Goal: Information Seeking & Learning: Find specific page/section

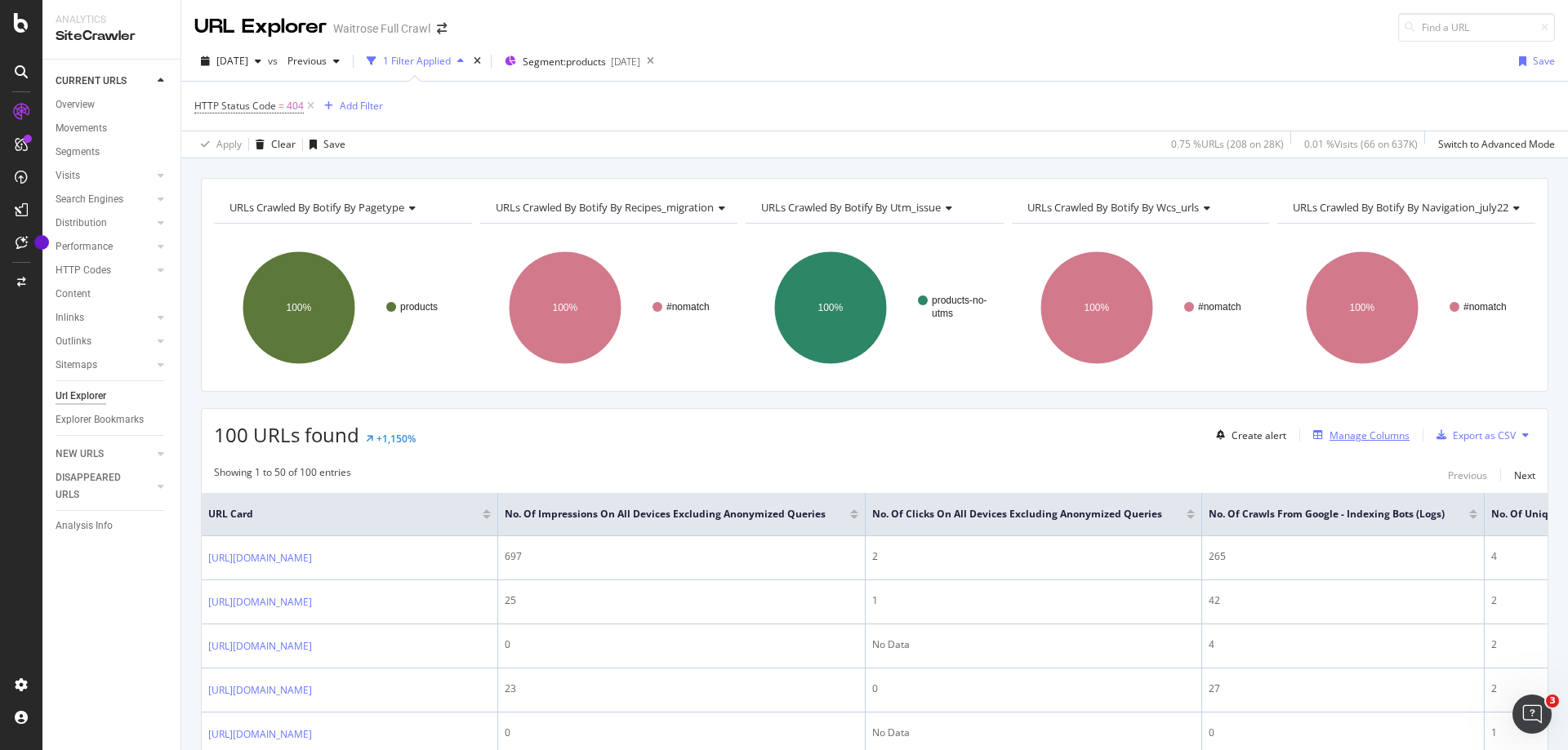
click at [1368, 435] on div "Manage Columns" at bounding box center [1368, 435] width 80 height 14
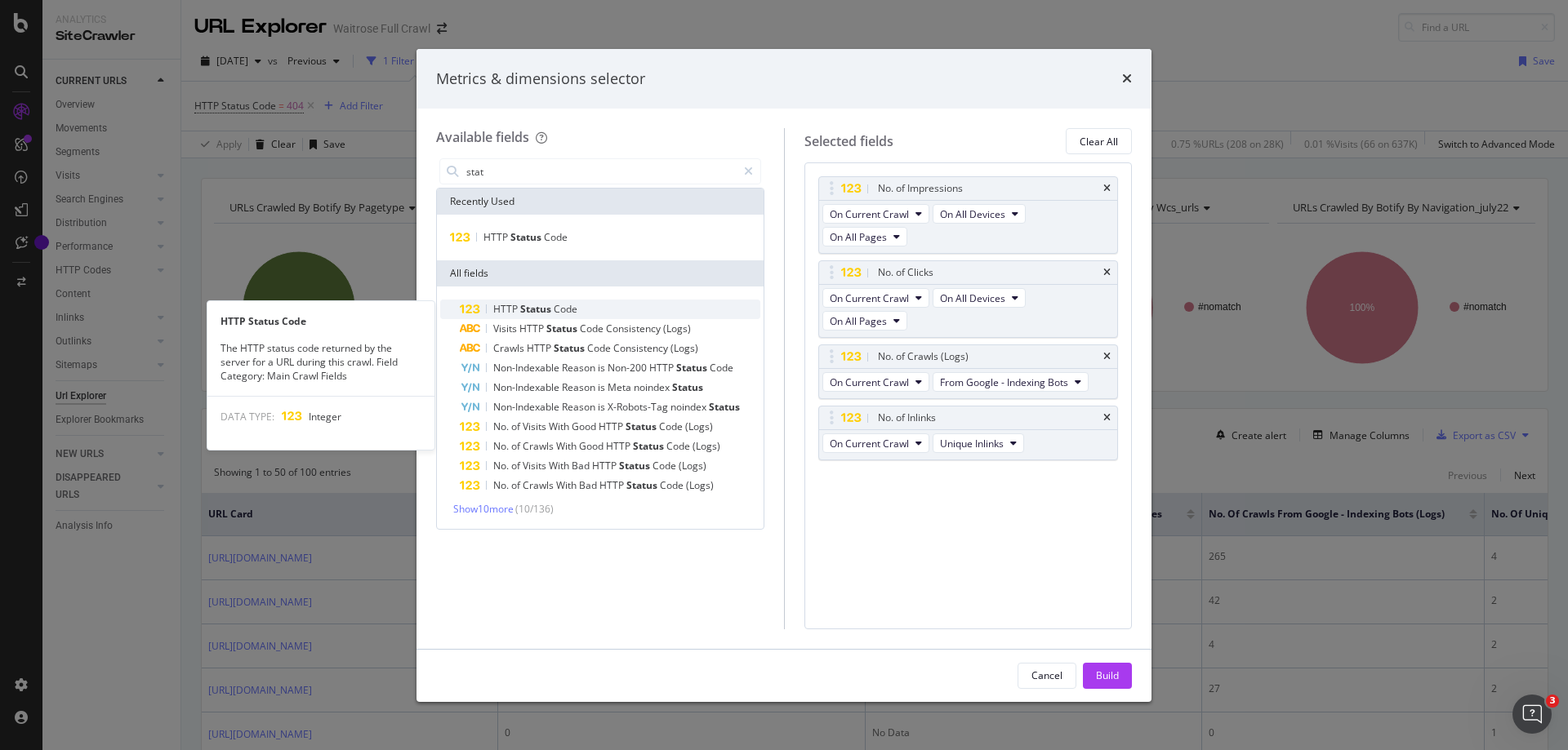
type input "stat"
click at [569, 317] on div "HTTP Status Code" at bounding box center [610, 309] width 300 height 19
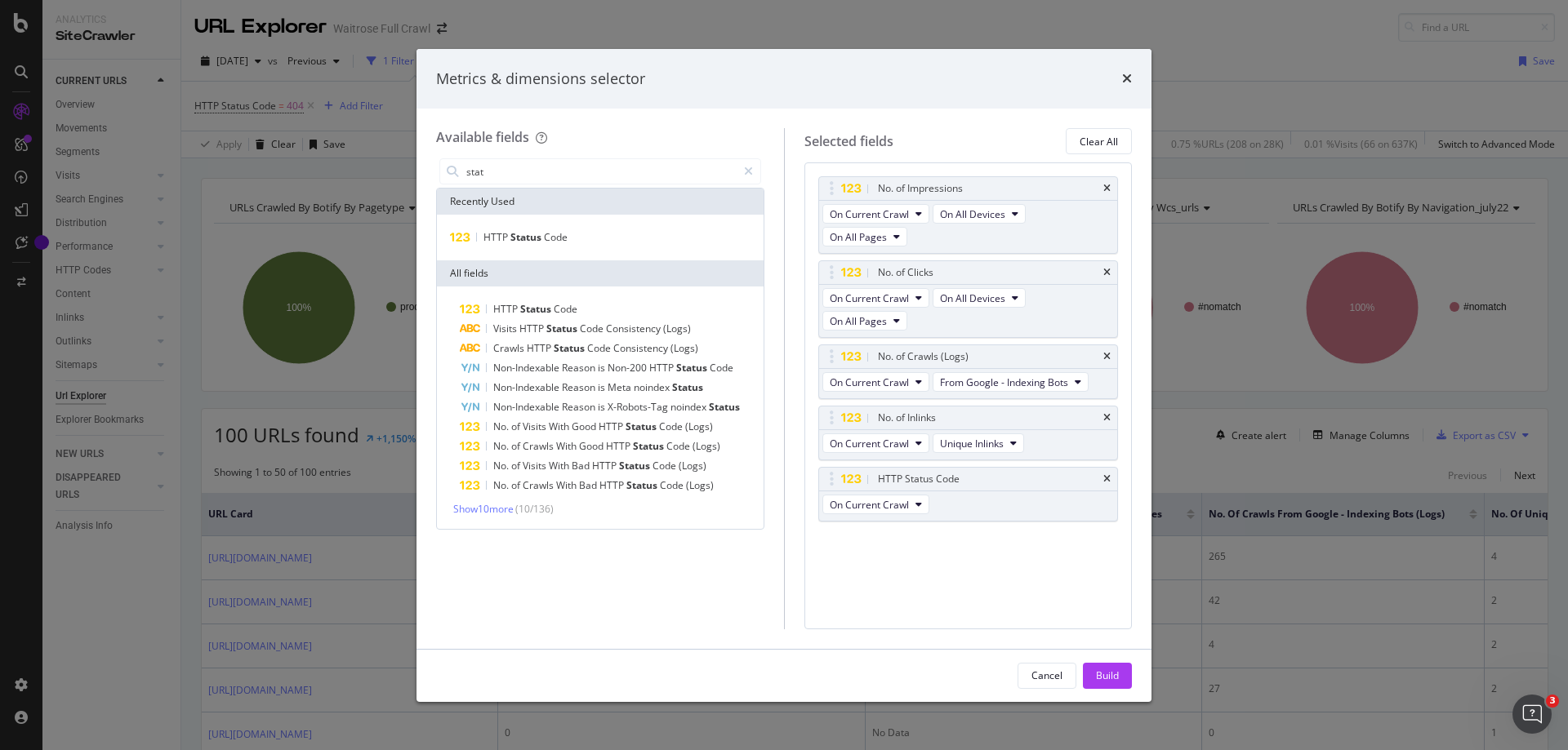
drag, startPoint x: 1105, startPoint y: 677, endPoint x: 1118, endPoint y: 654, distance: 26.4
click at [1105, 678] on div "Build" at bounding box center [1106, 675] width 23 height 14
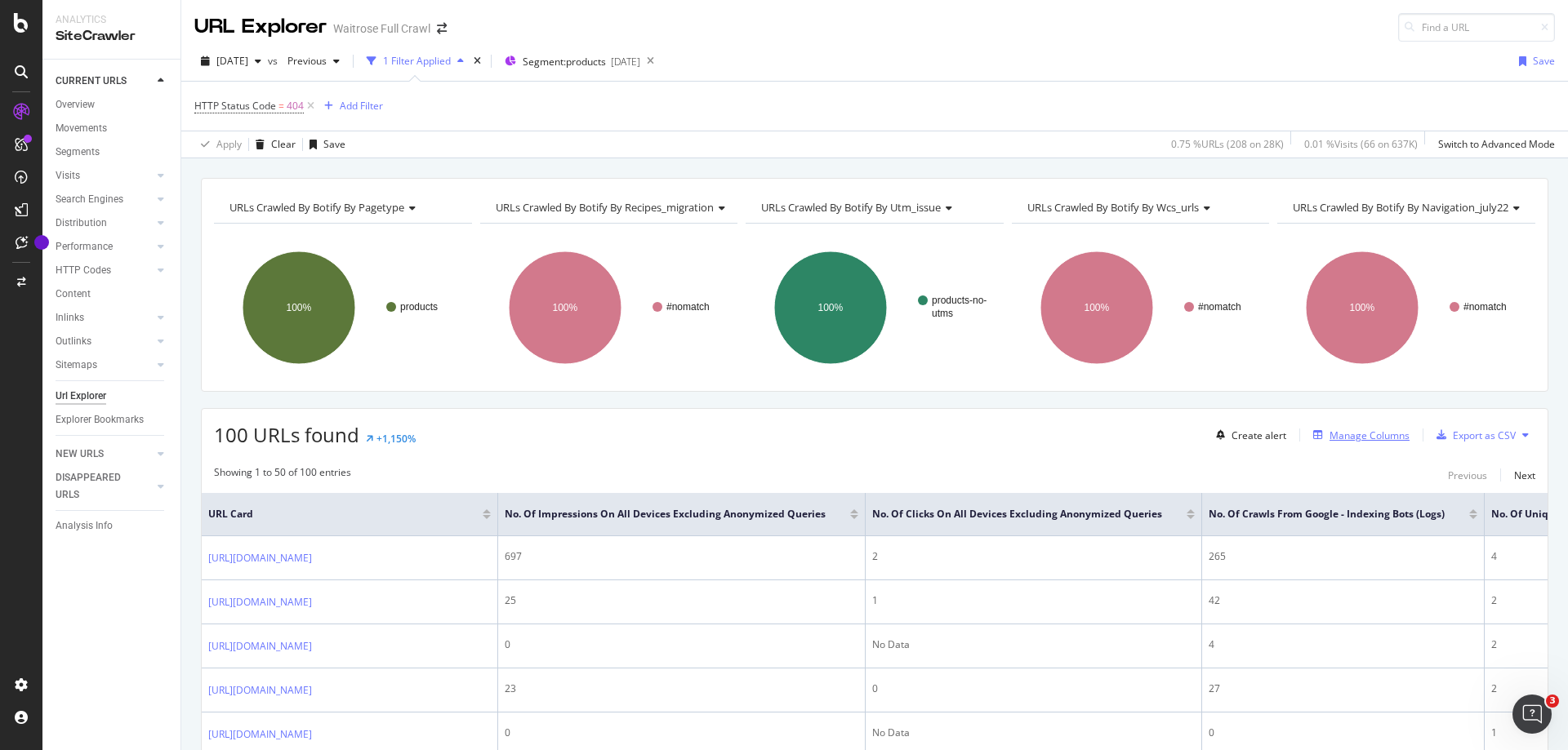
click at [1359, 440] on div "Manage Columns" at bounding box center [1368, 435] width 80 height 14
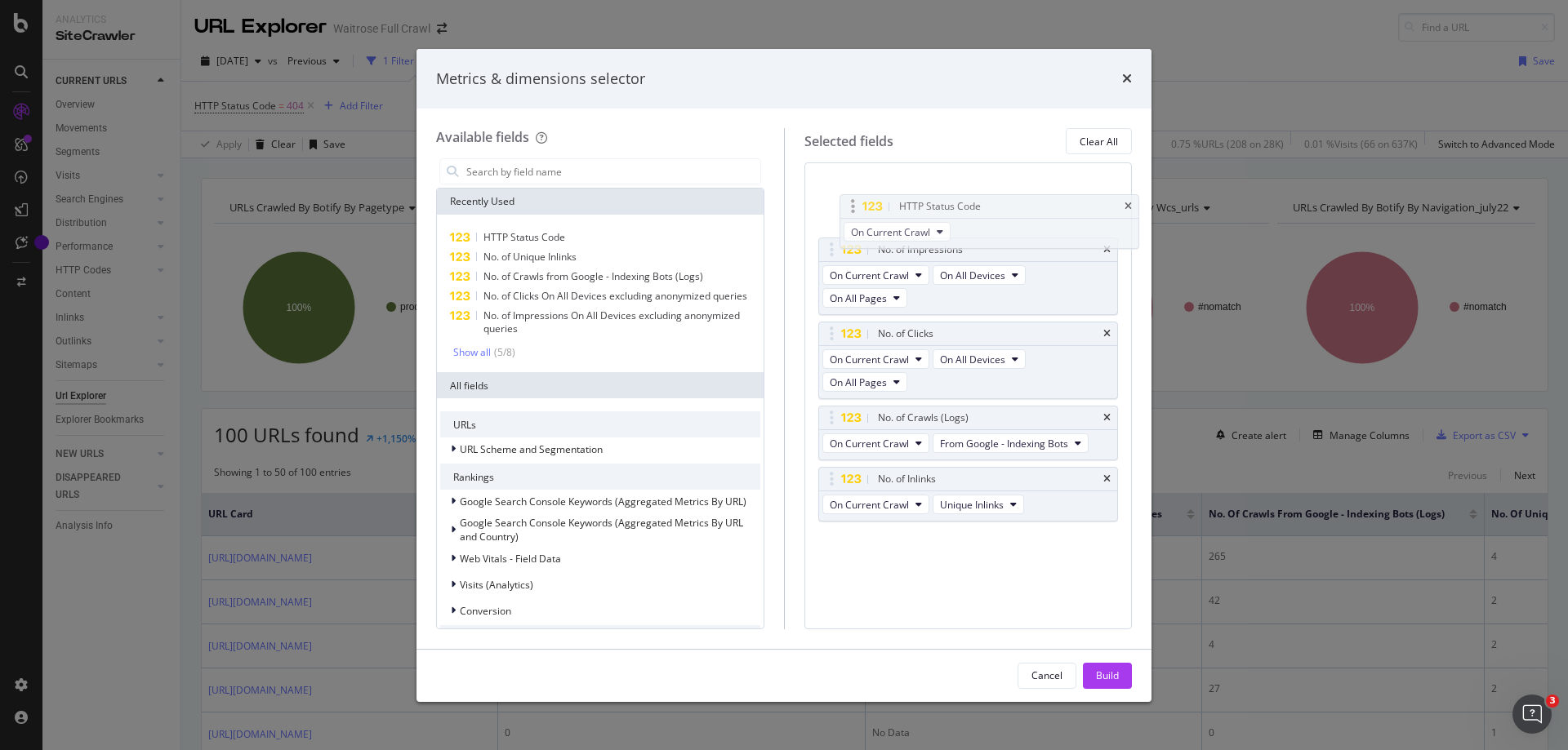
drag, startPoint x: 823, startPoint y: 478, endPoint x: 844, endPoint y: 206, distance: 272.8
click at [844, 206] on body "Analytics SiteCrawler CURRENT URLS Overview Movements Segments Visits Analysis …" at bounding box center [784, 375] width 1568 height 750
click at [1108, 673] on div "Build" at bounding box center [1106, 675] width 23 height 14
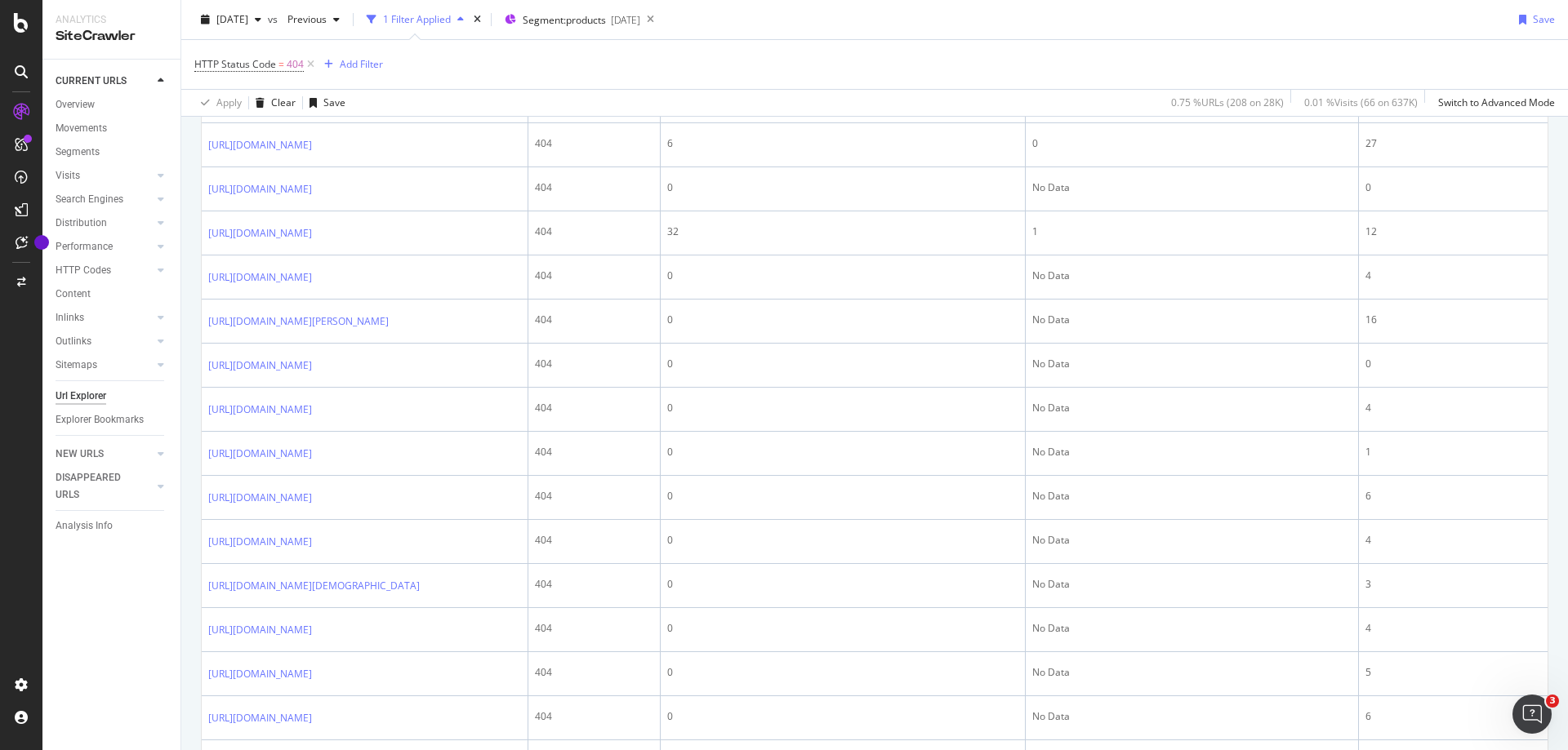
scroll to position [245, 0]
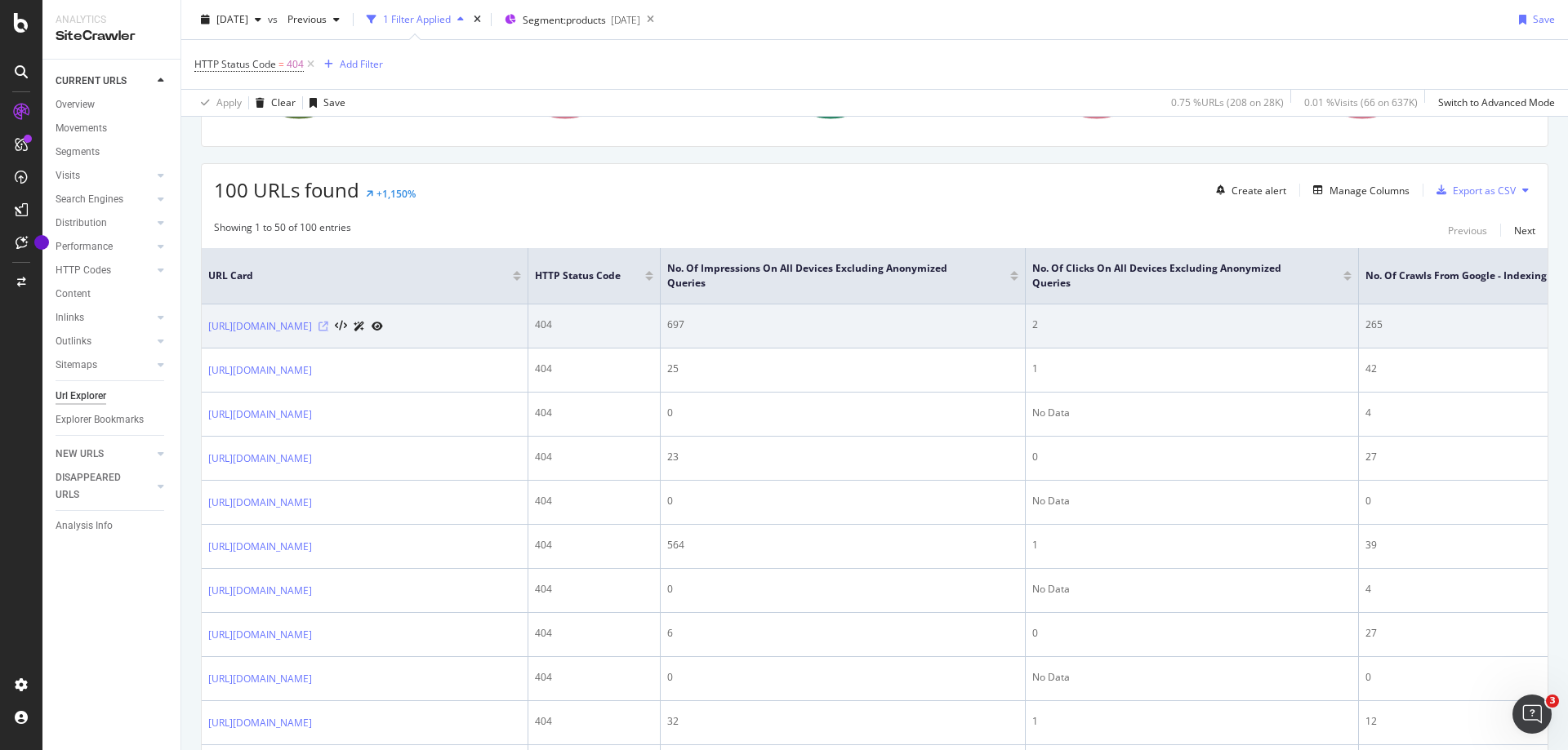
click at [328, 332] on icon at bounding box center [323, 326] width 10 height 10
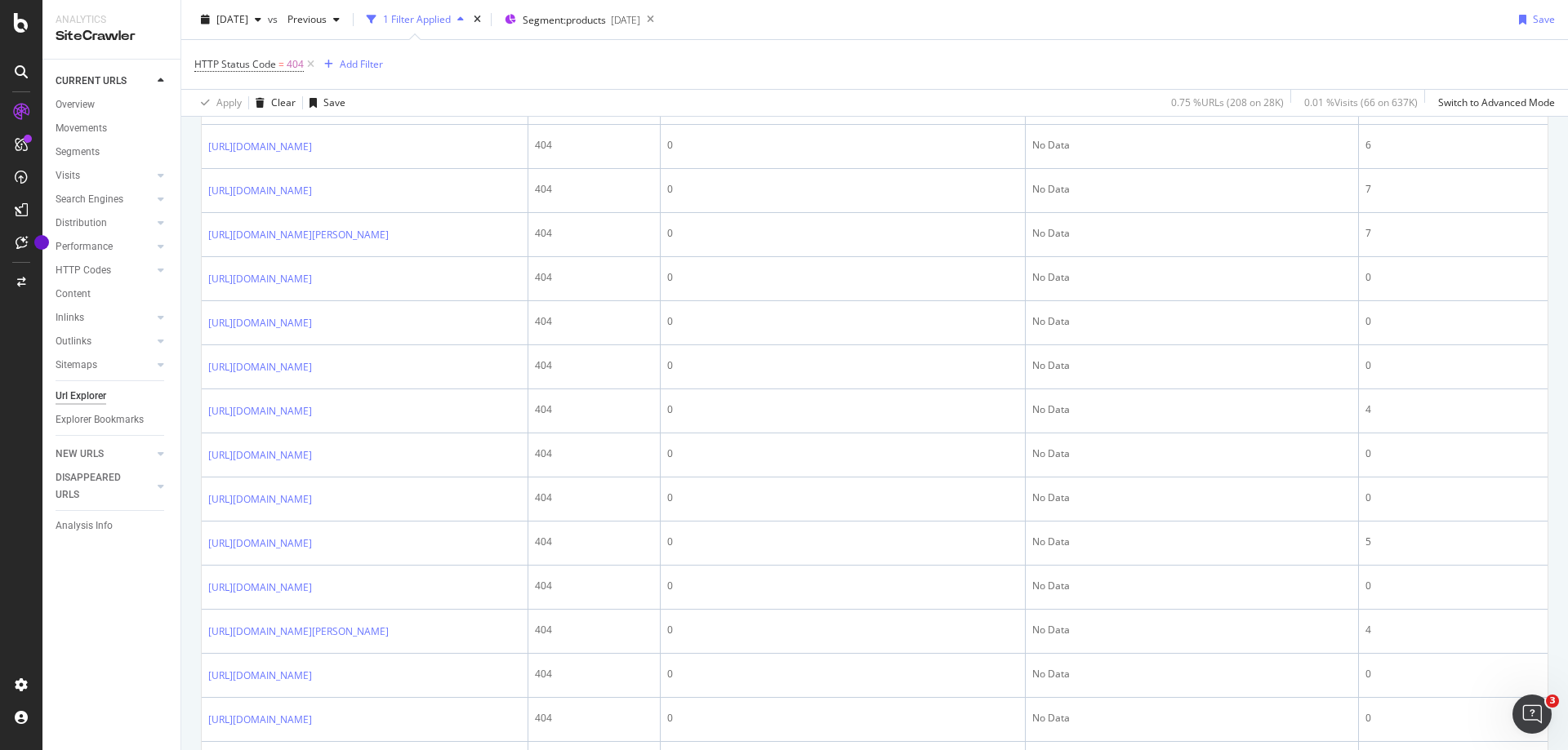
scroll to position [1877, 0]
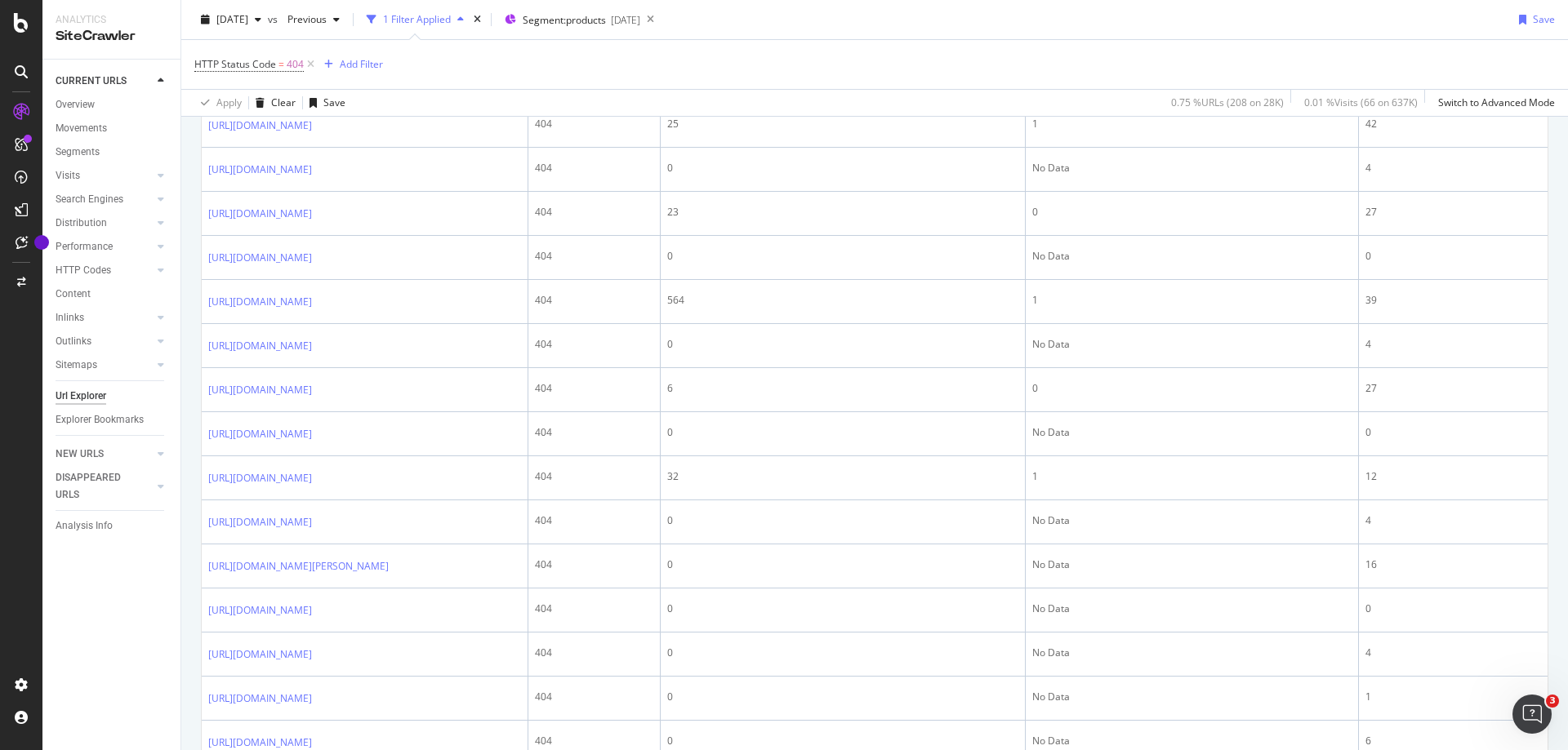
scroll to position [0, 0]
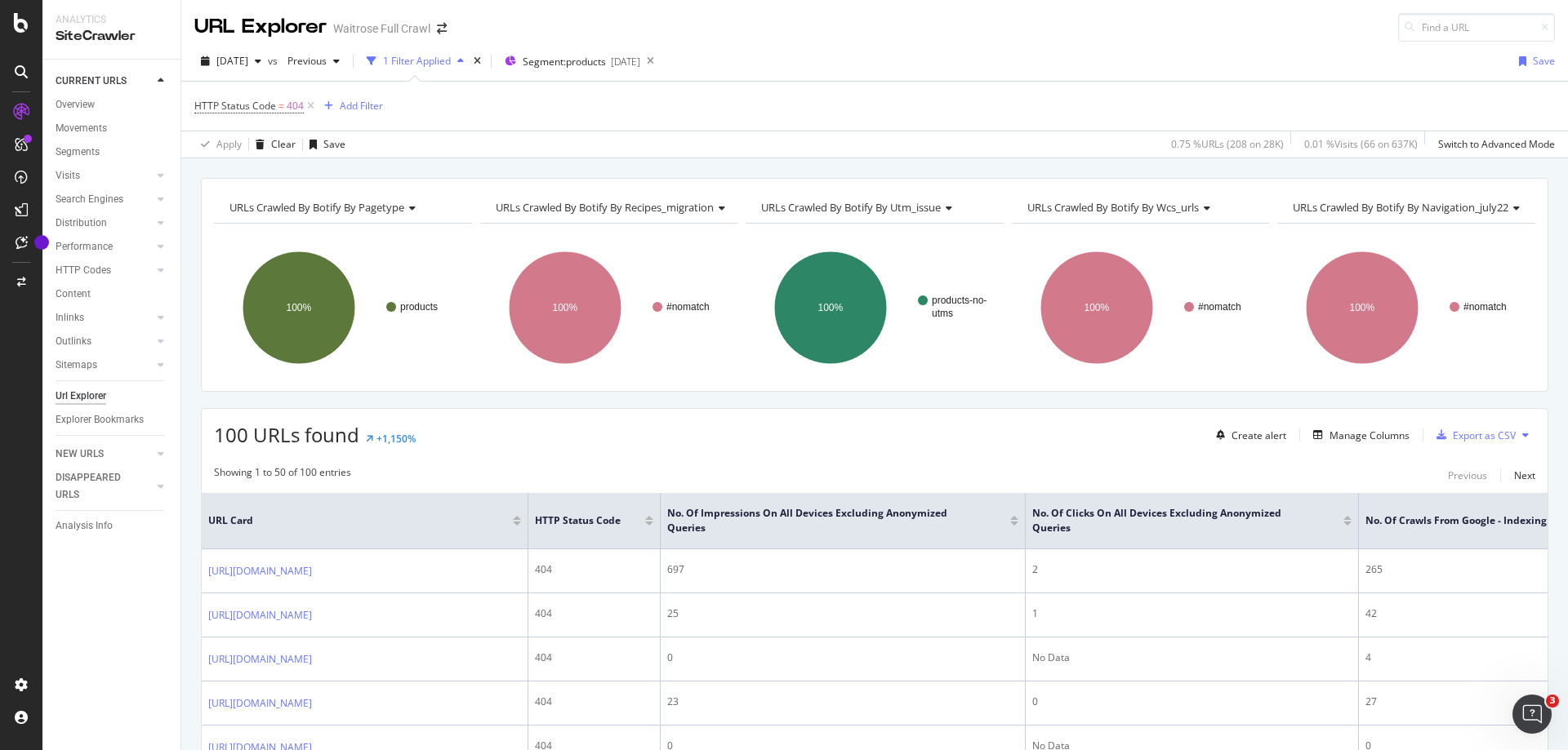
click at [1018, 523] on div at bounding box center [1014, 524] width 8 height 4
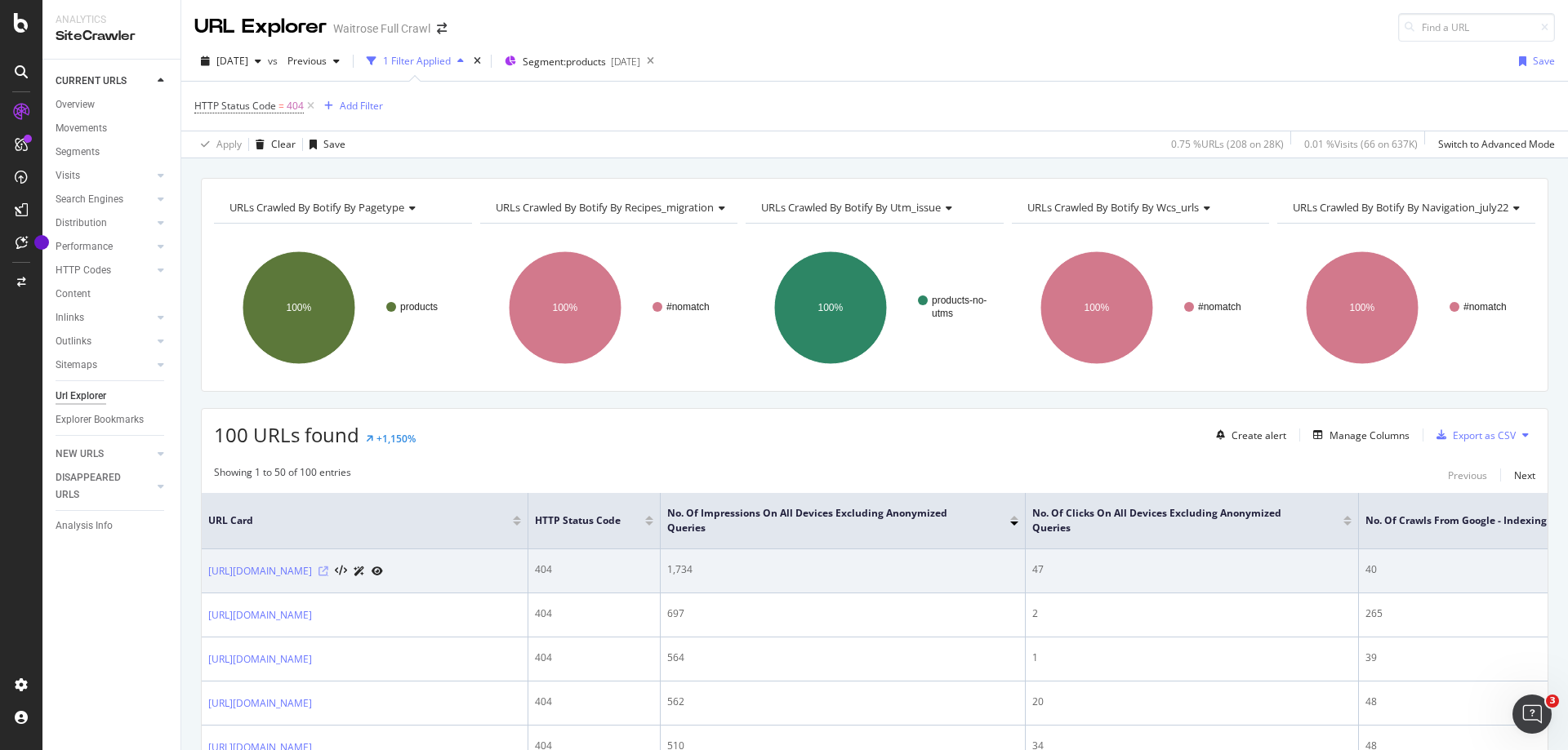
click at [328, 576] on icon at bounding box center [323, 571] width 10 height 10
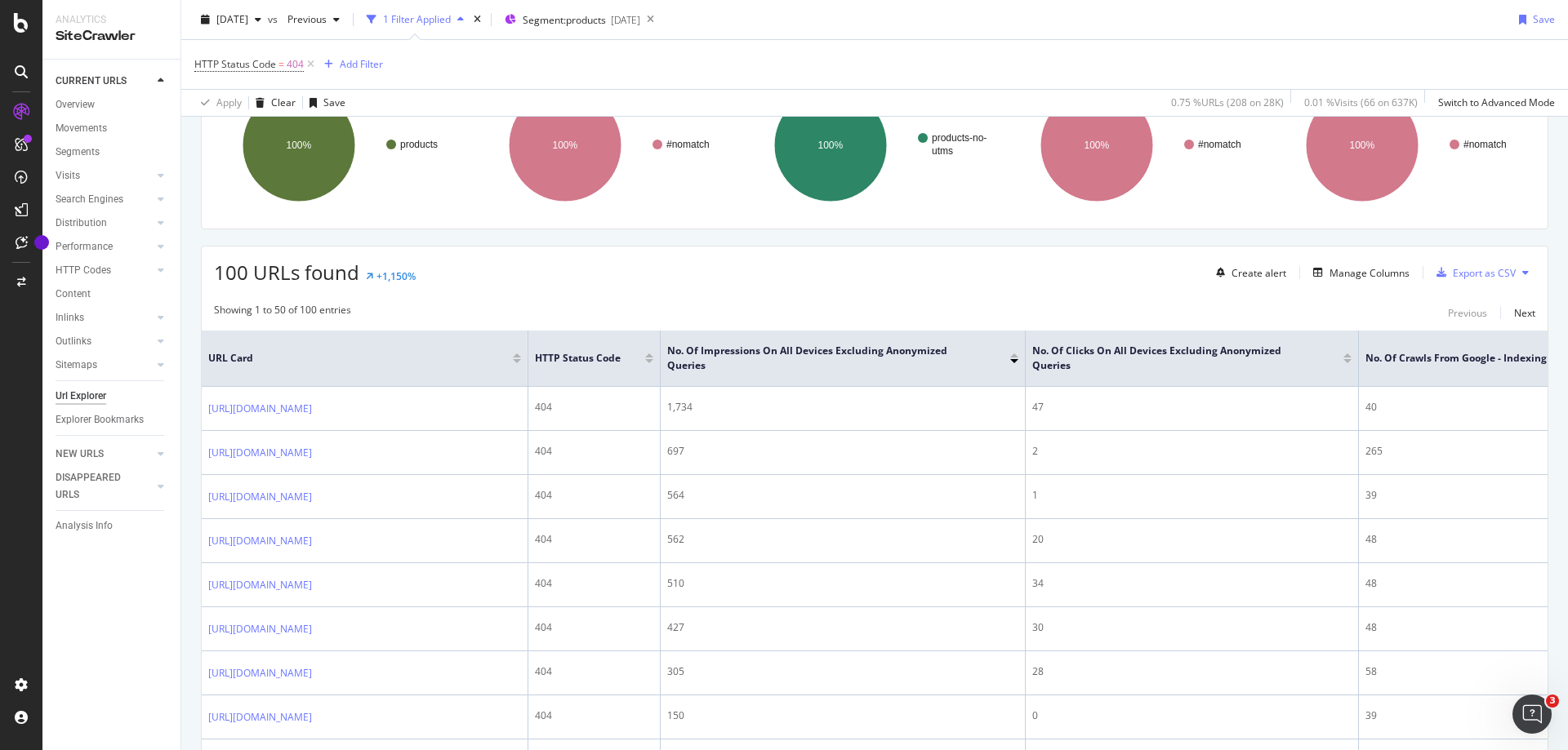
scroll to position [163, 0]
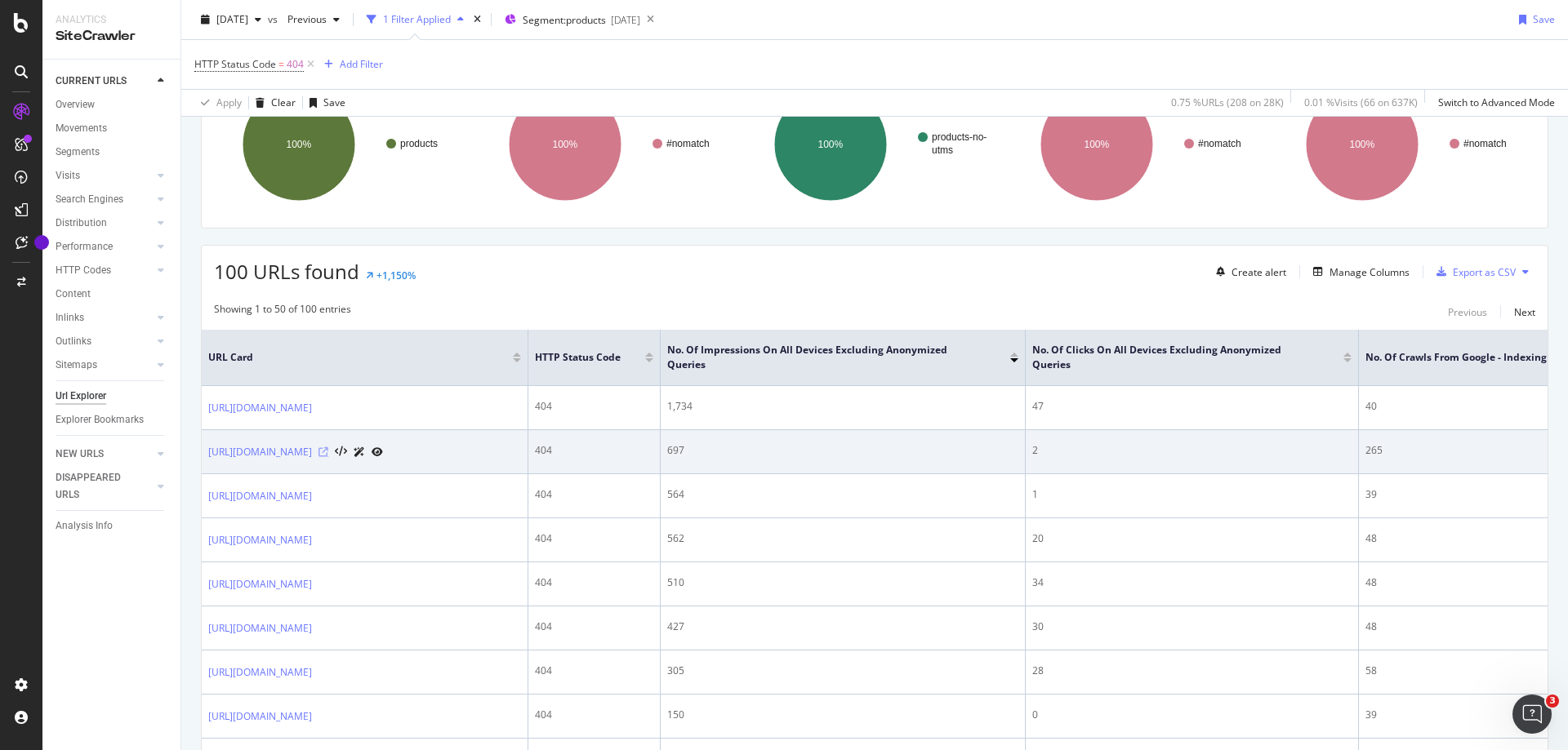
click at [328, 457] on icon at bounding box center [323, 452] width 10 height 10
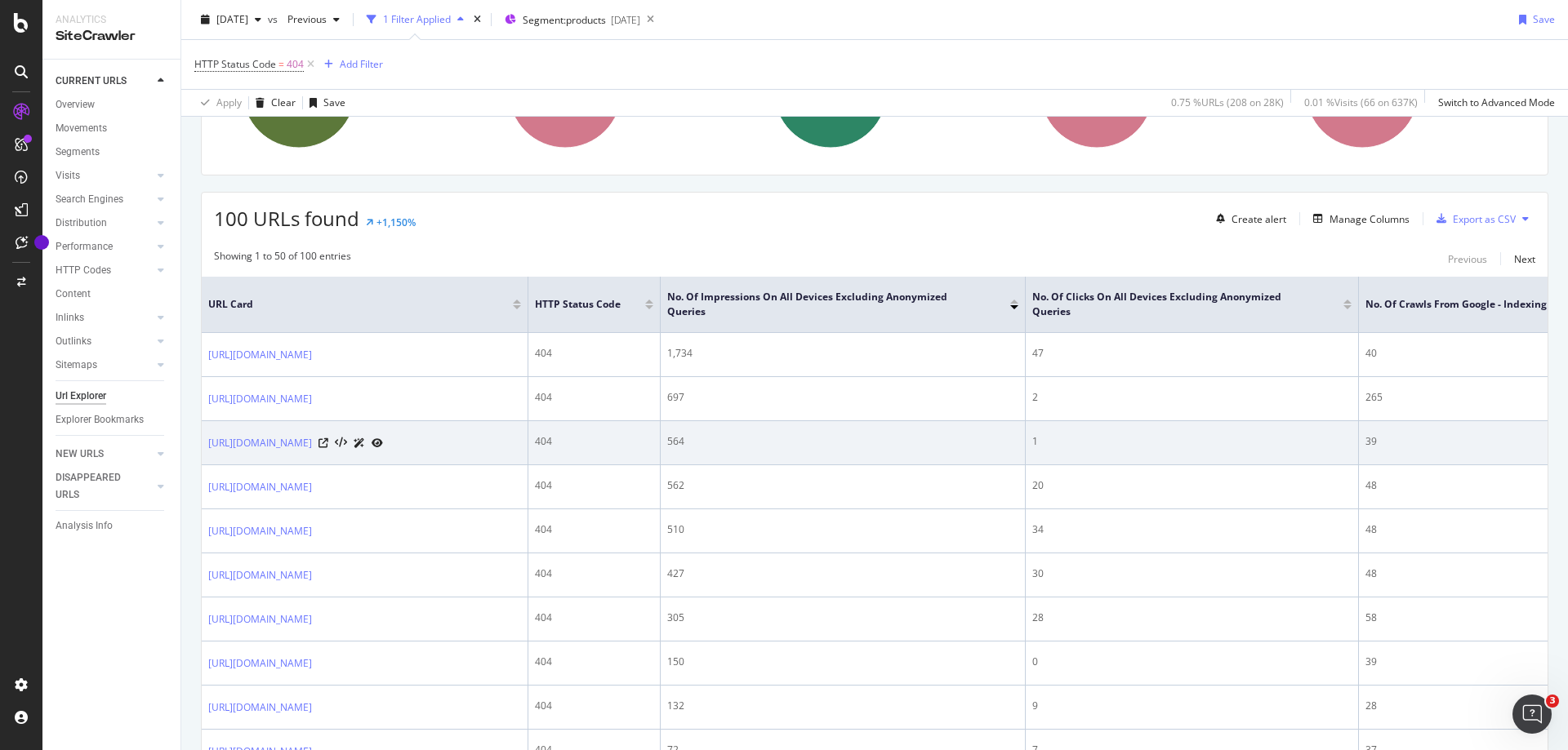
scroll to position [245, 0]
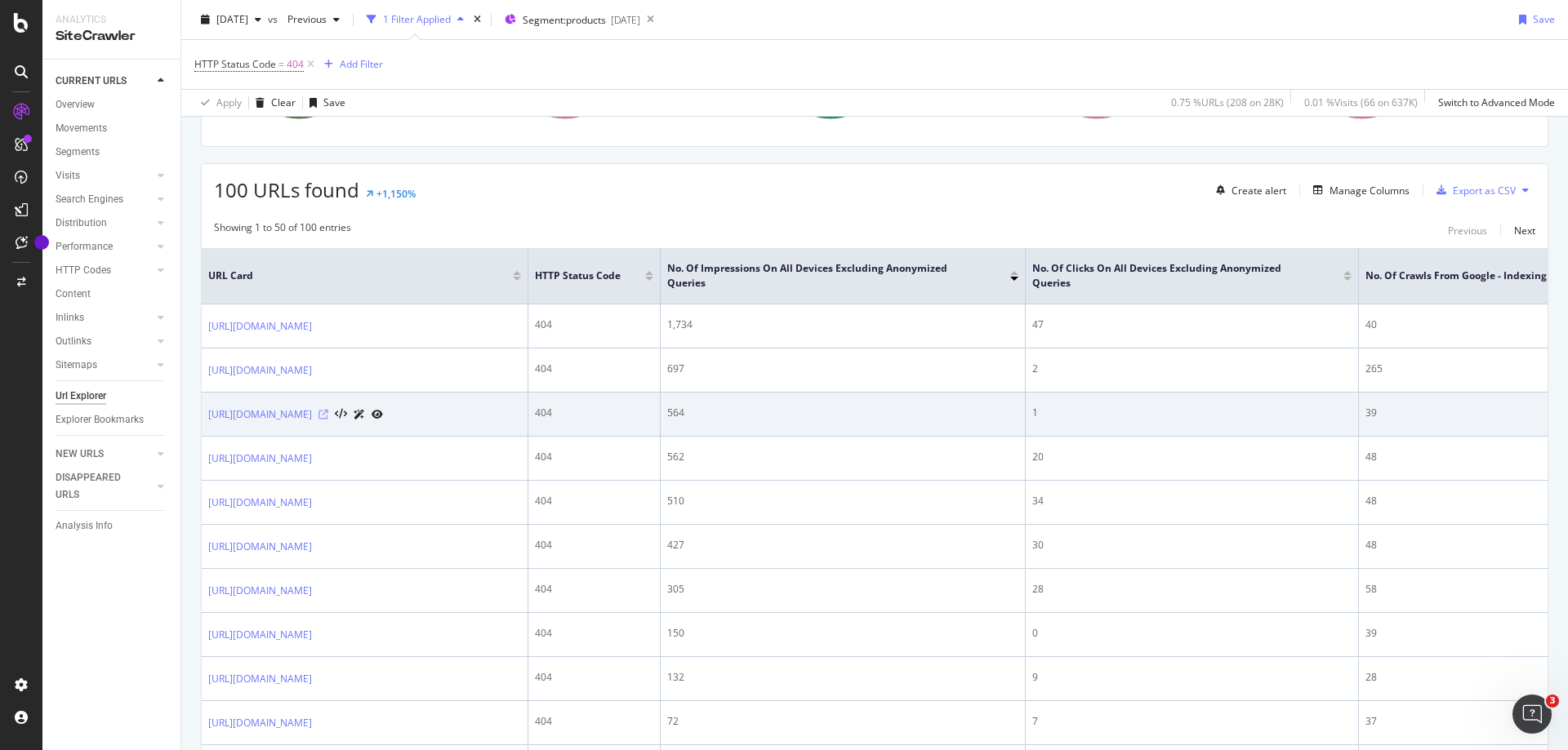
click at [328, 419] on icon at bounding box center [323, 415] width 10 height 10
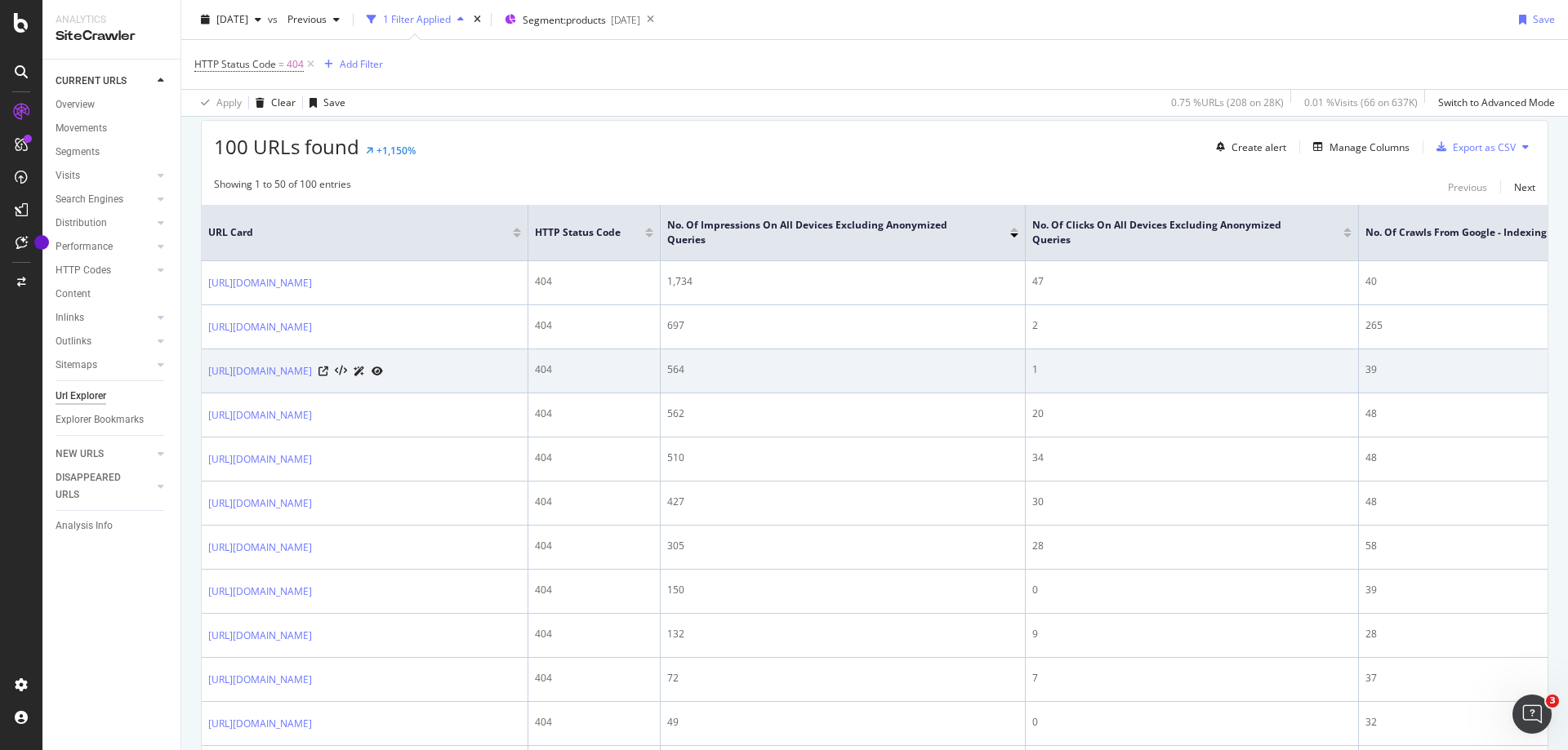
scroll to position [327, 0]
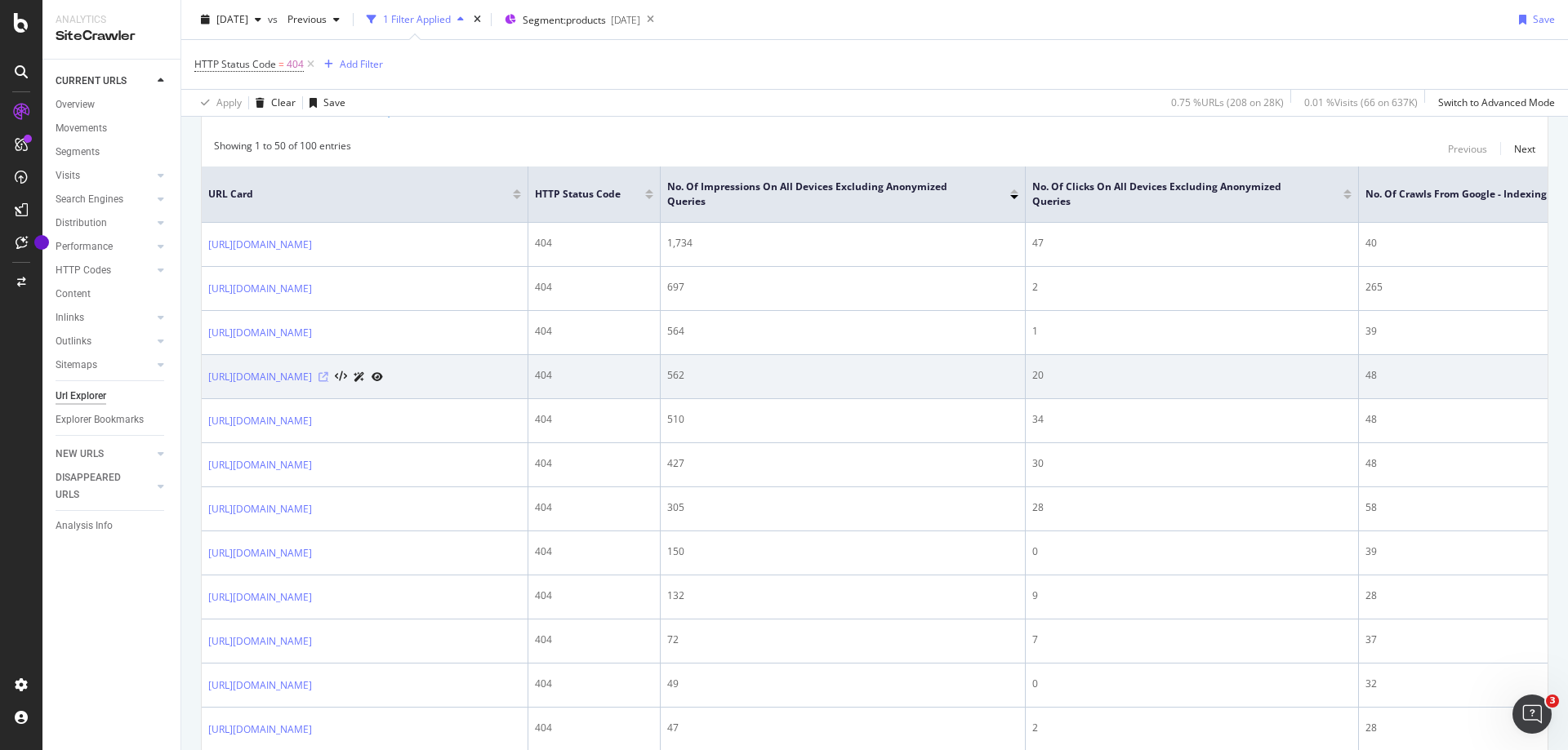
click at [328, 382] on icon at bounding box center [323, 377] width 10 height 10
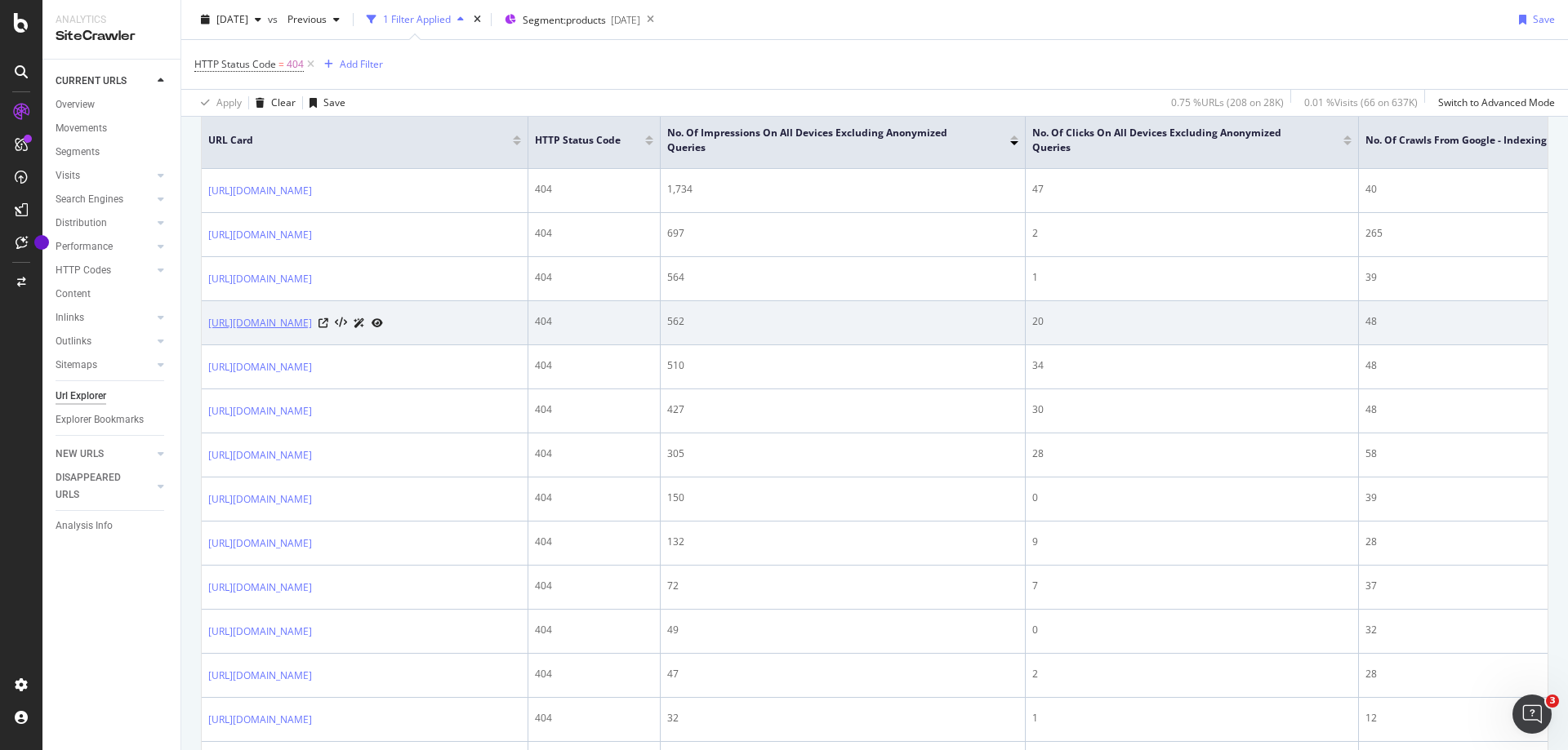
scroll to position [408, 0]
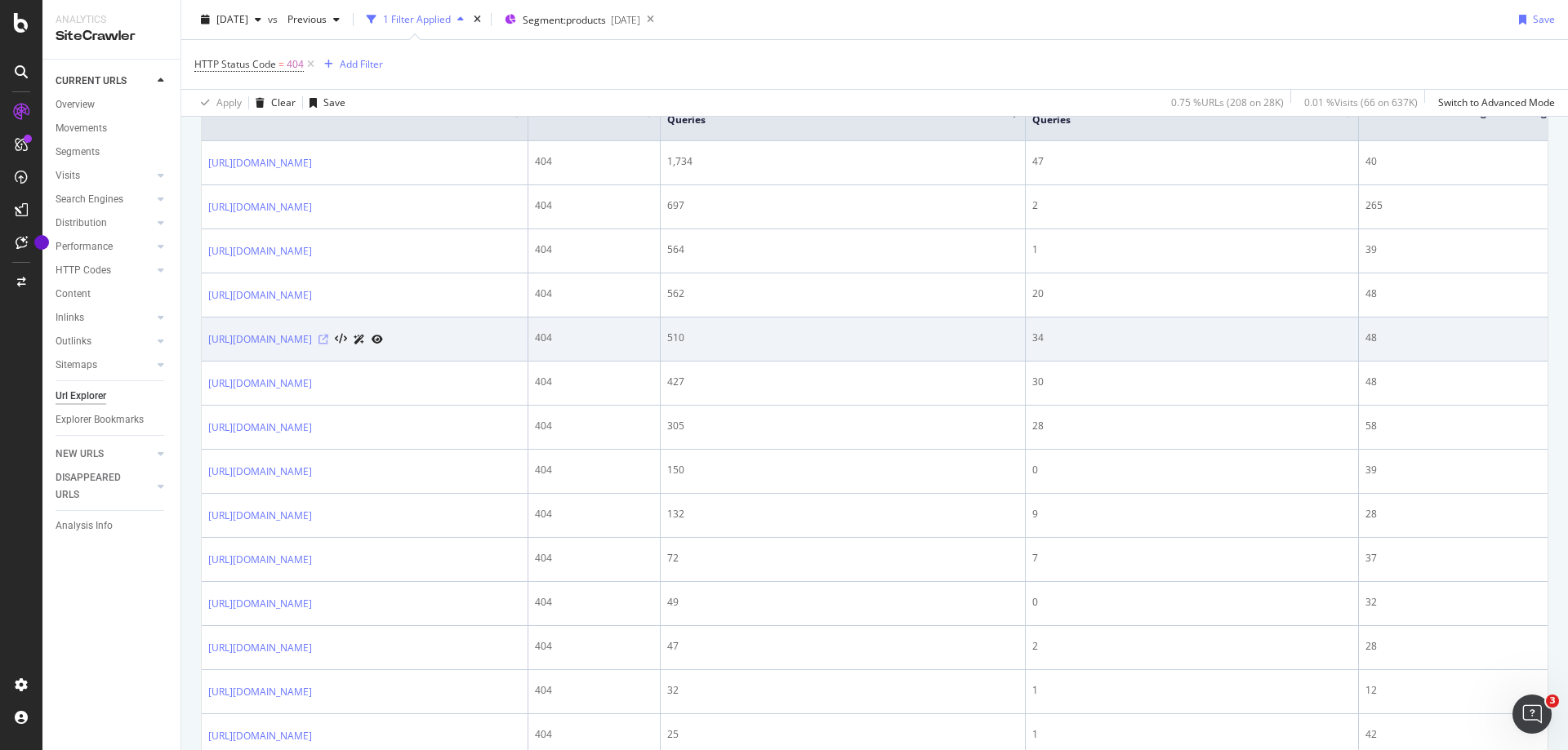
click at [328, 344] on icon at bounding box center [323, 340] width 10 height 10
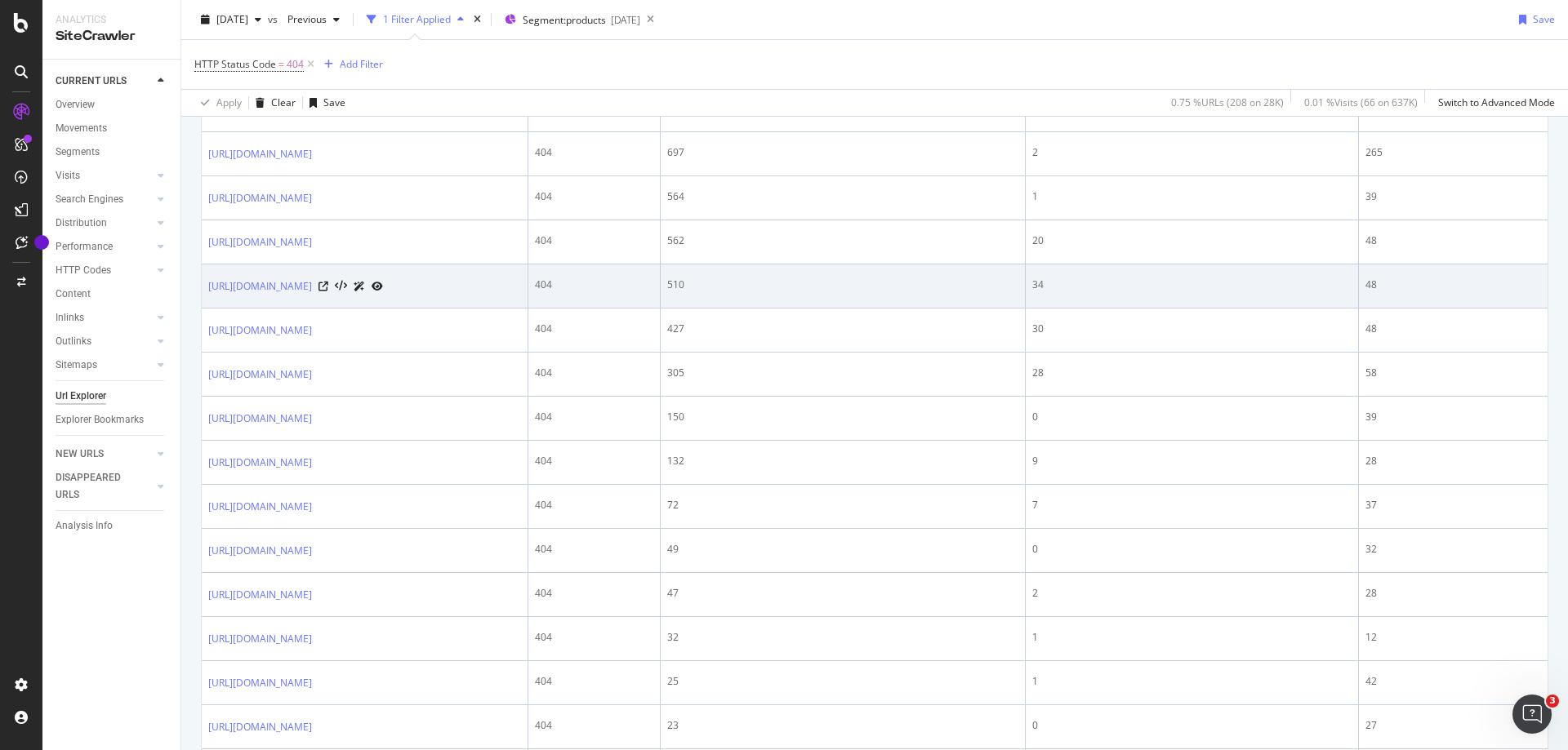
scroll to position [490, 0]
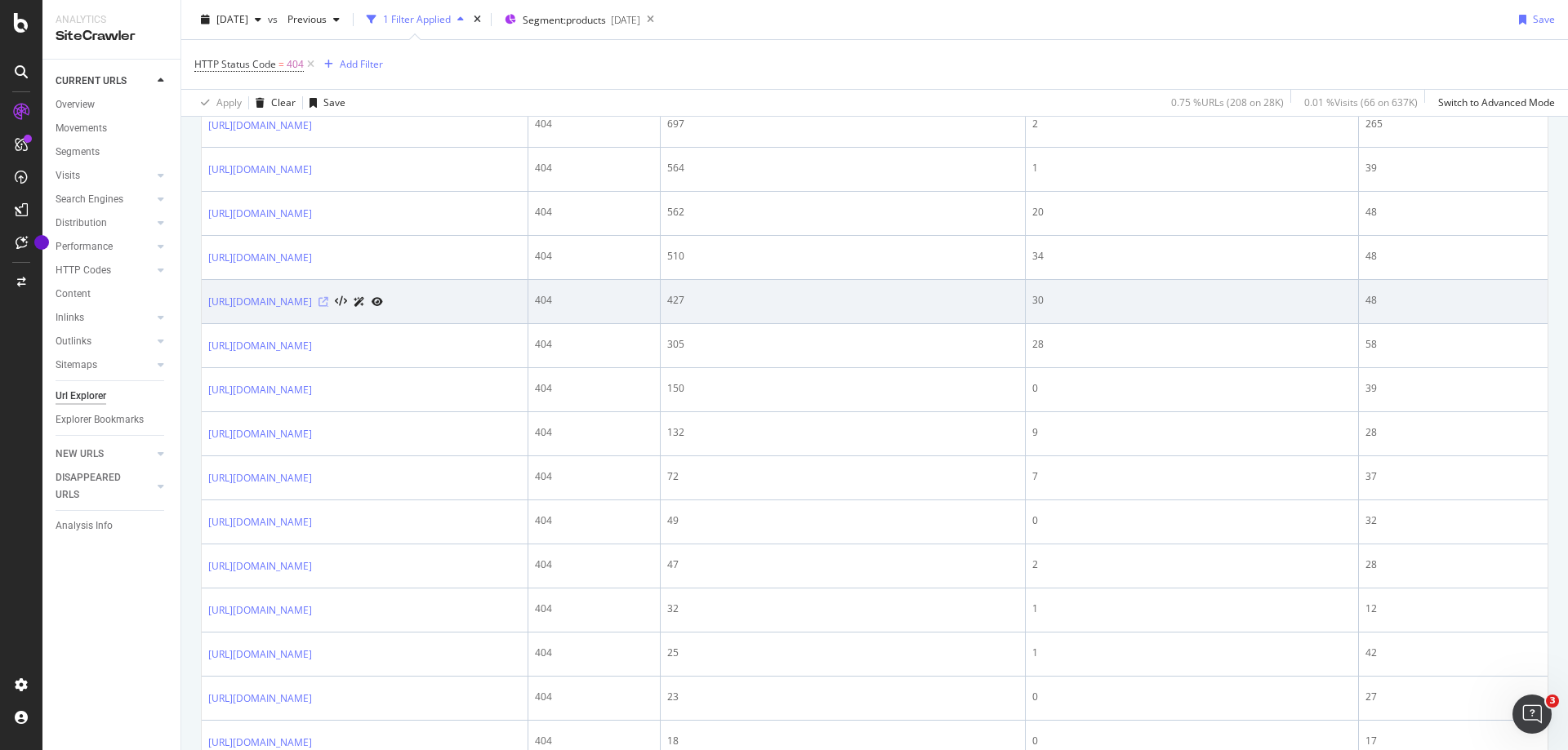
click at [328, 307] on icon at bounding box center [323, 302] width 10 height 10
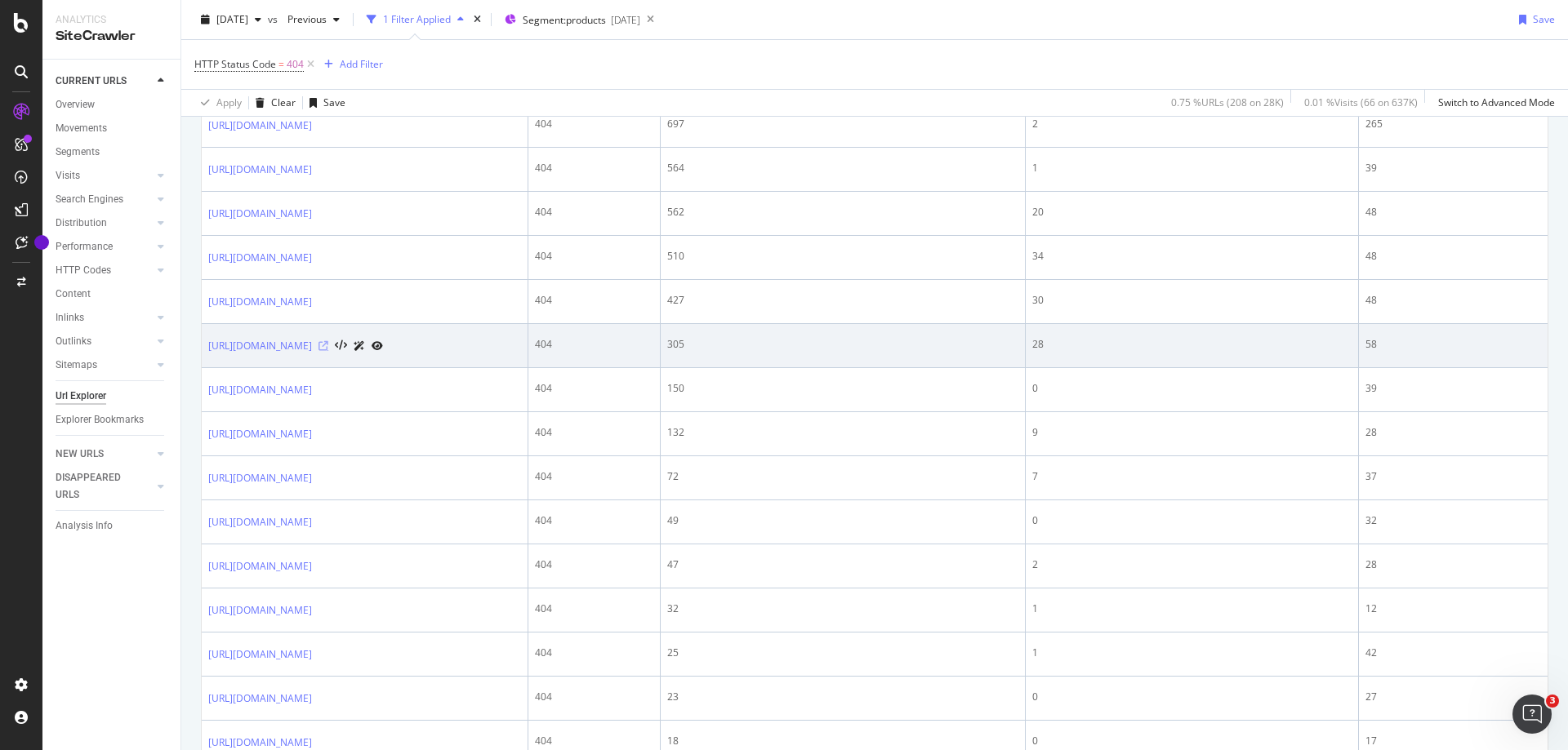
click at [328, 351] on icon at bounding box center [323, 346] width 10 height 10
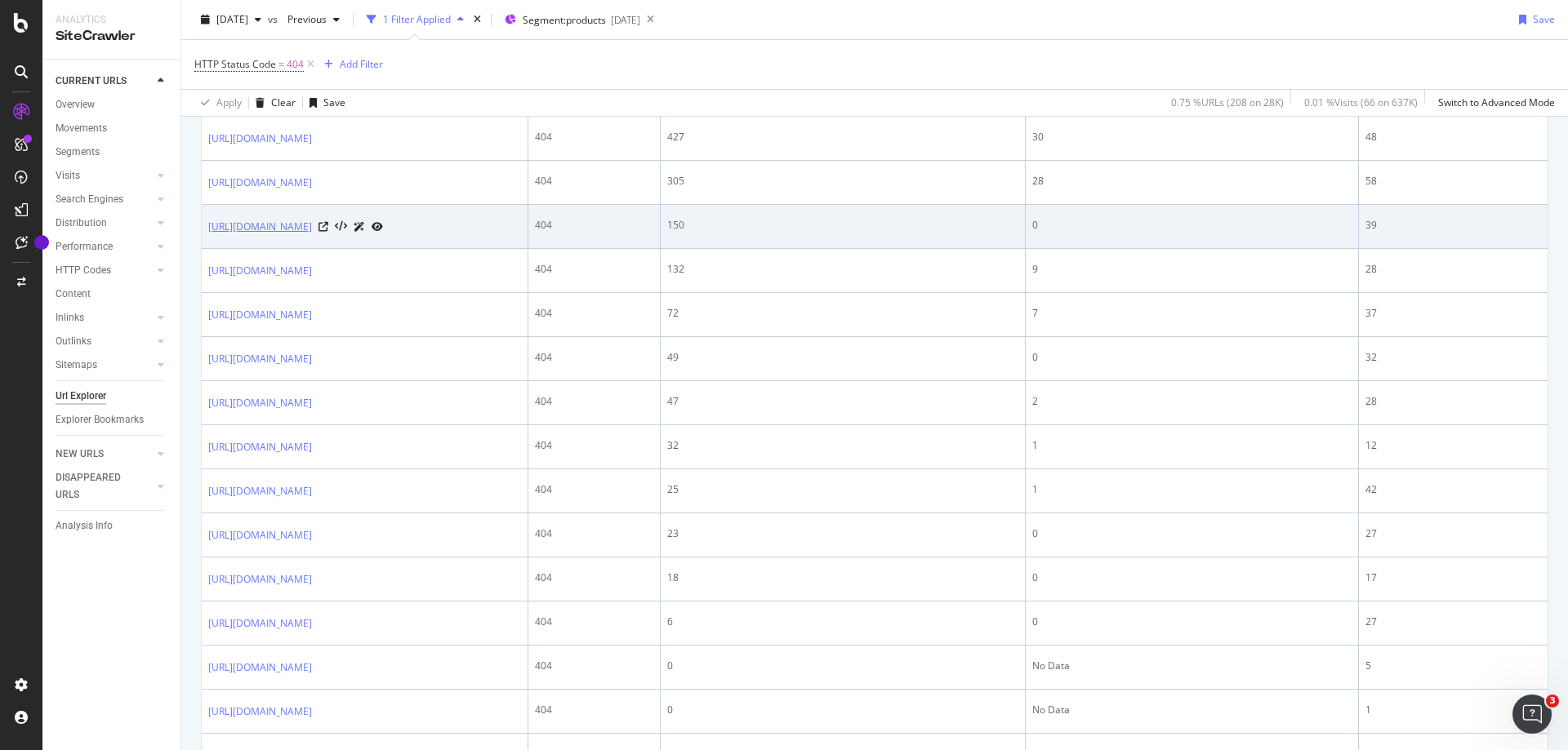
scroll to position [734, 0]
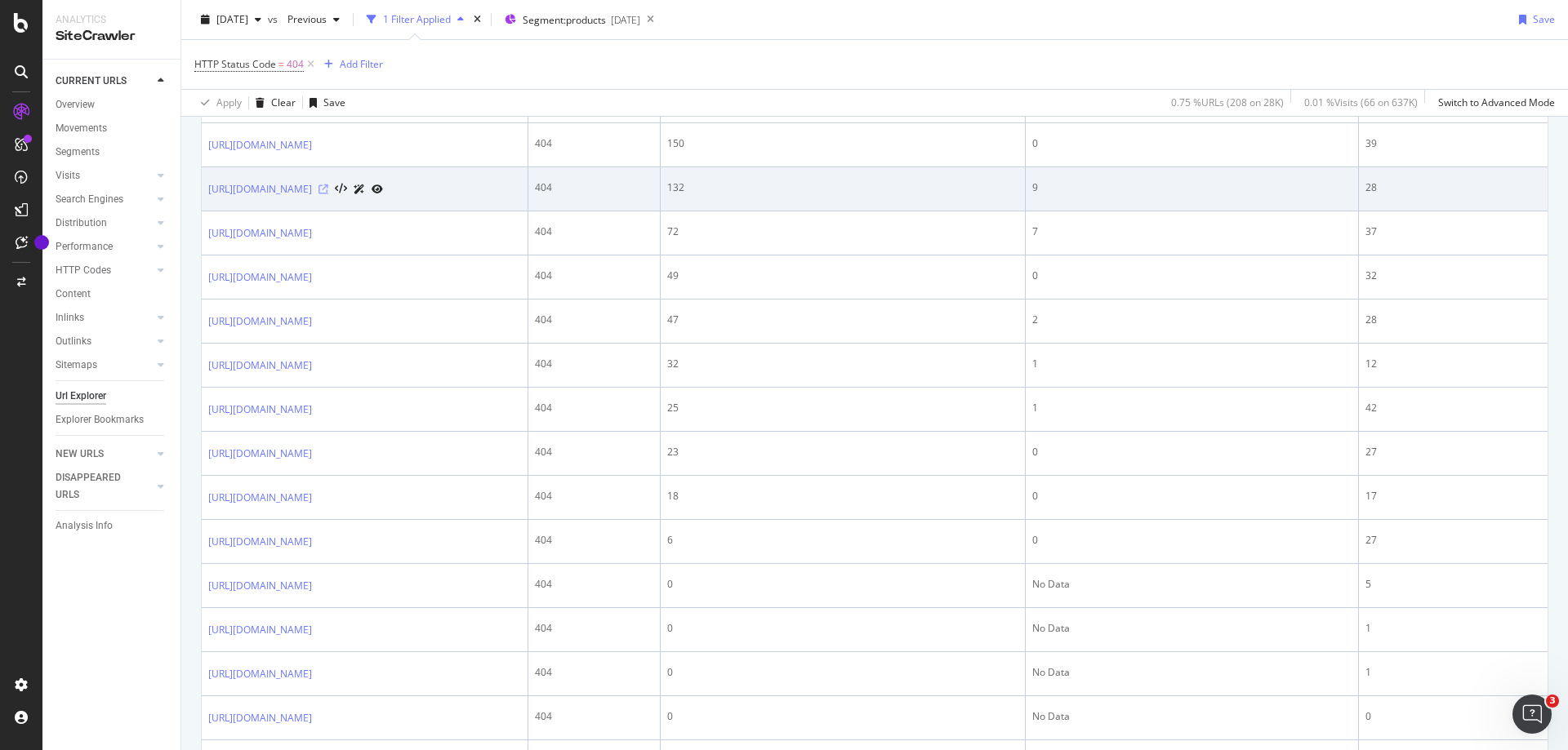
click at [328, 194] on icon at bounding box center [323, 189] width 10 height 10
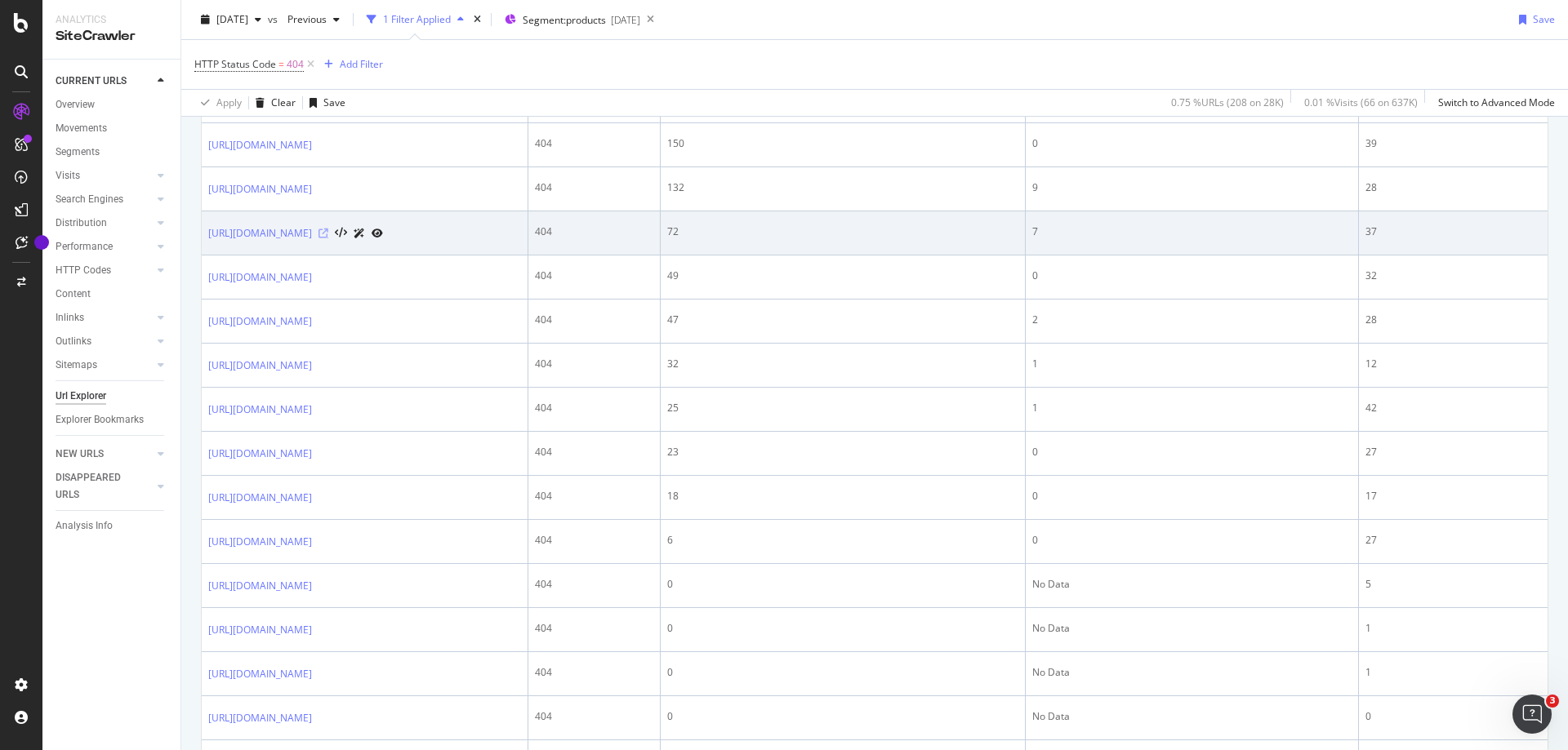
click at [328, 238] on icon at bounding box center [323, 234] width 10 height 10
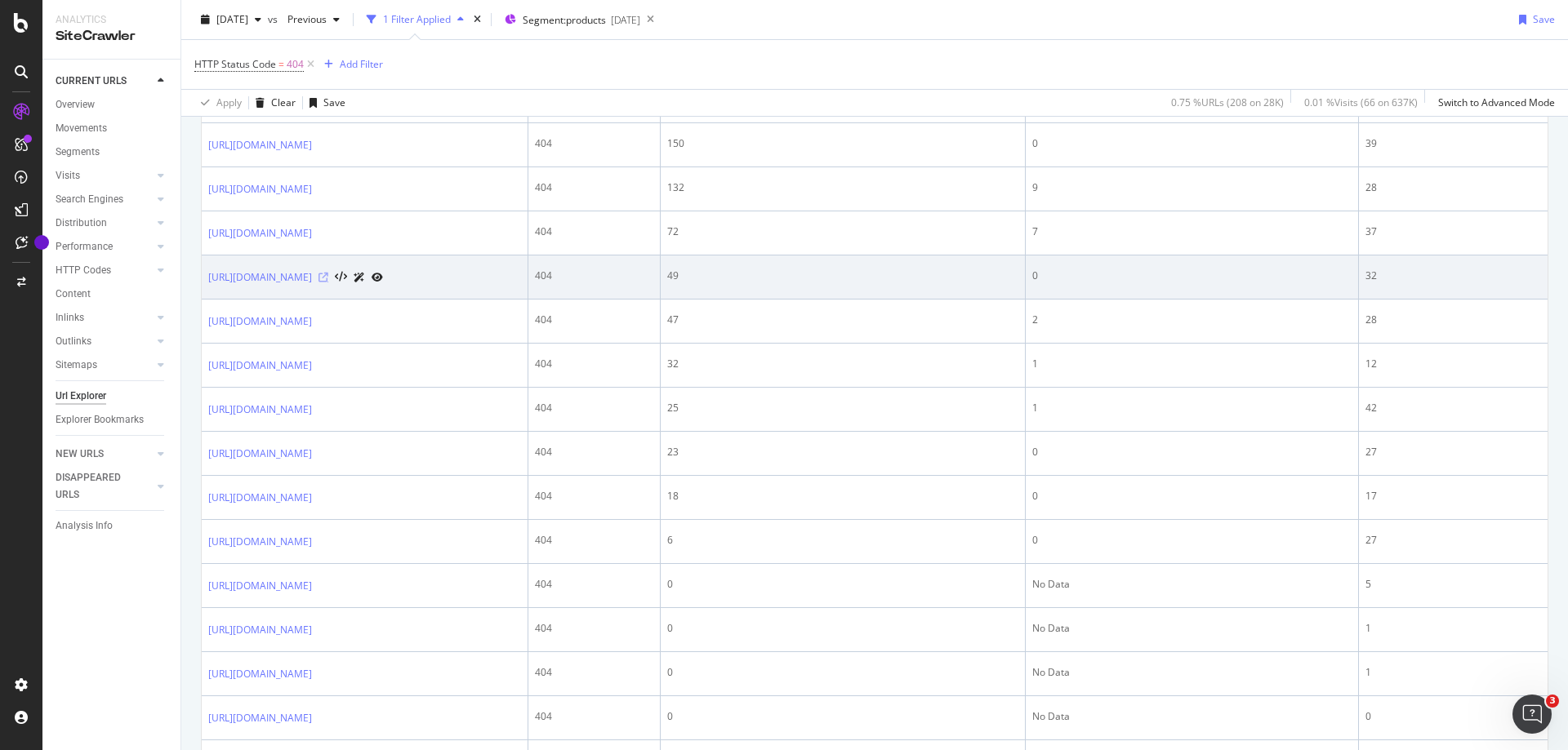
click at [328, 282] on icon at bounding box center [323, 277] width 10 height 10
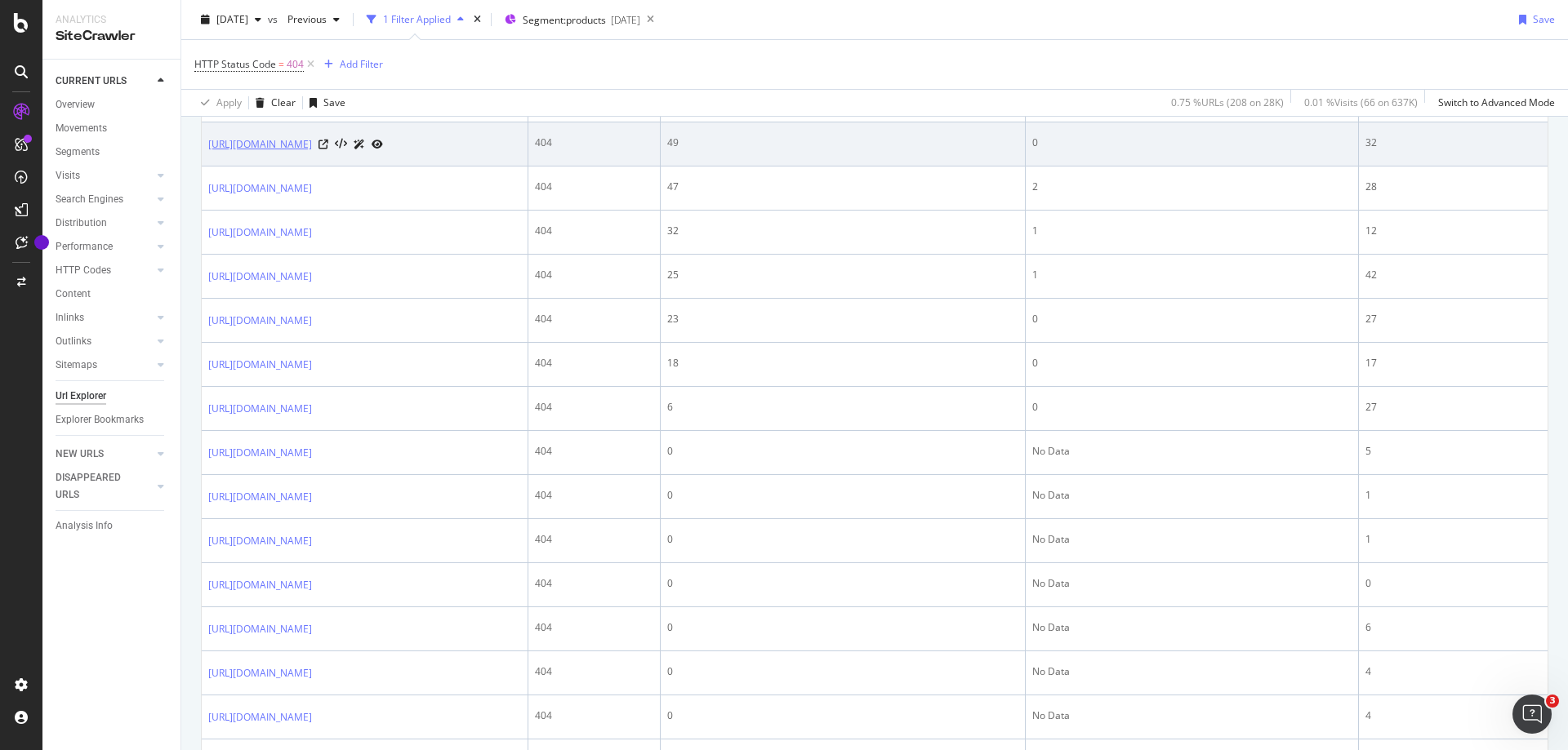
scroll to position [898, 0]
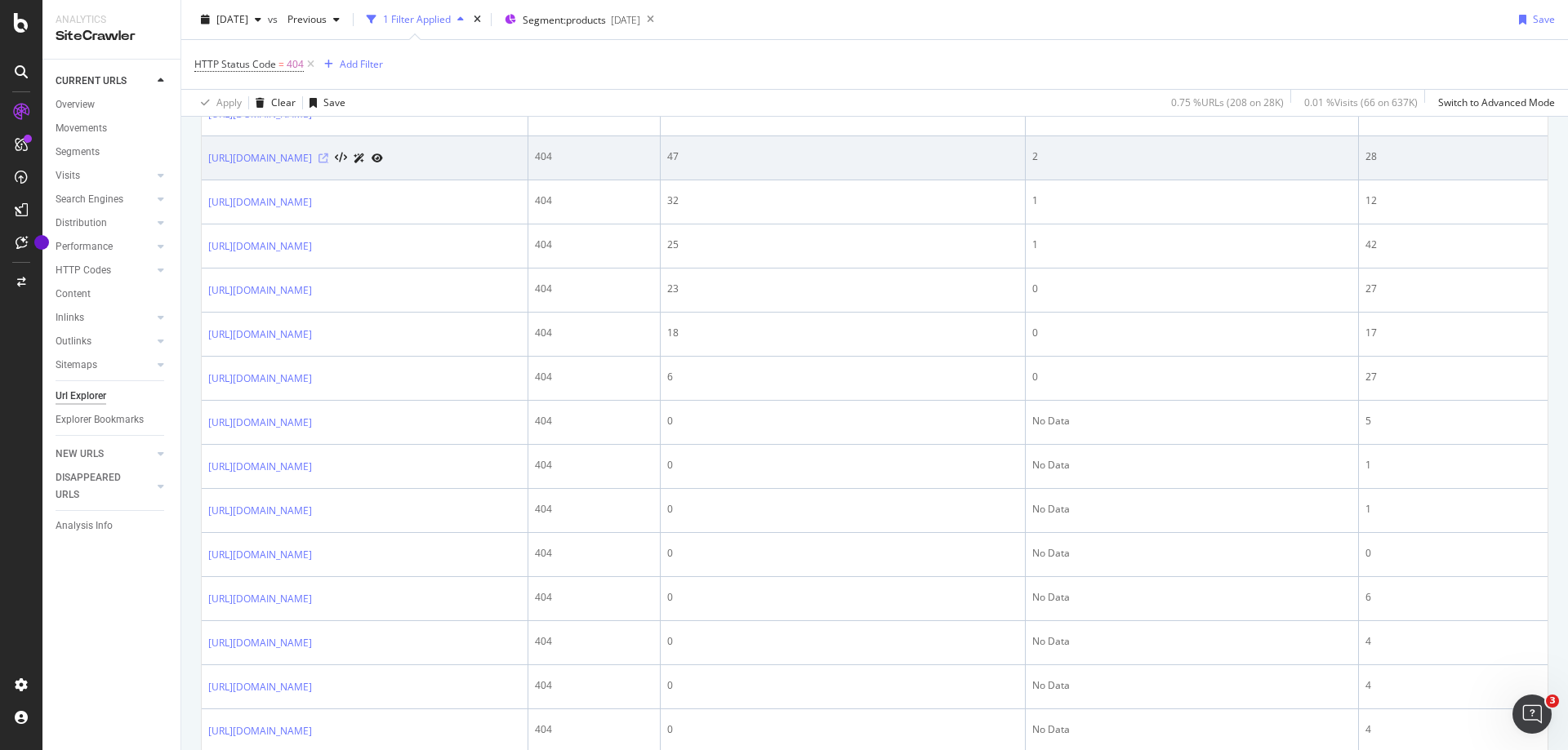
click at [328, 163] on icon at bounding box center [323, 158] width 10 height 10
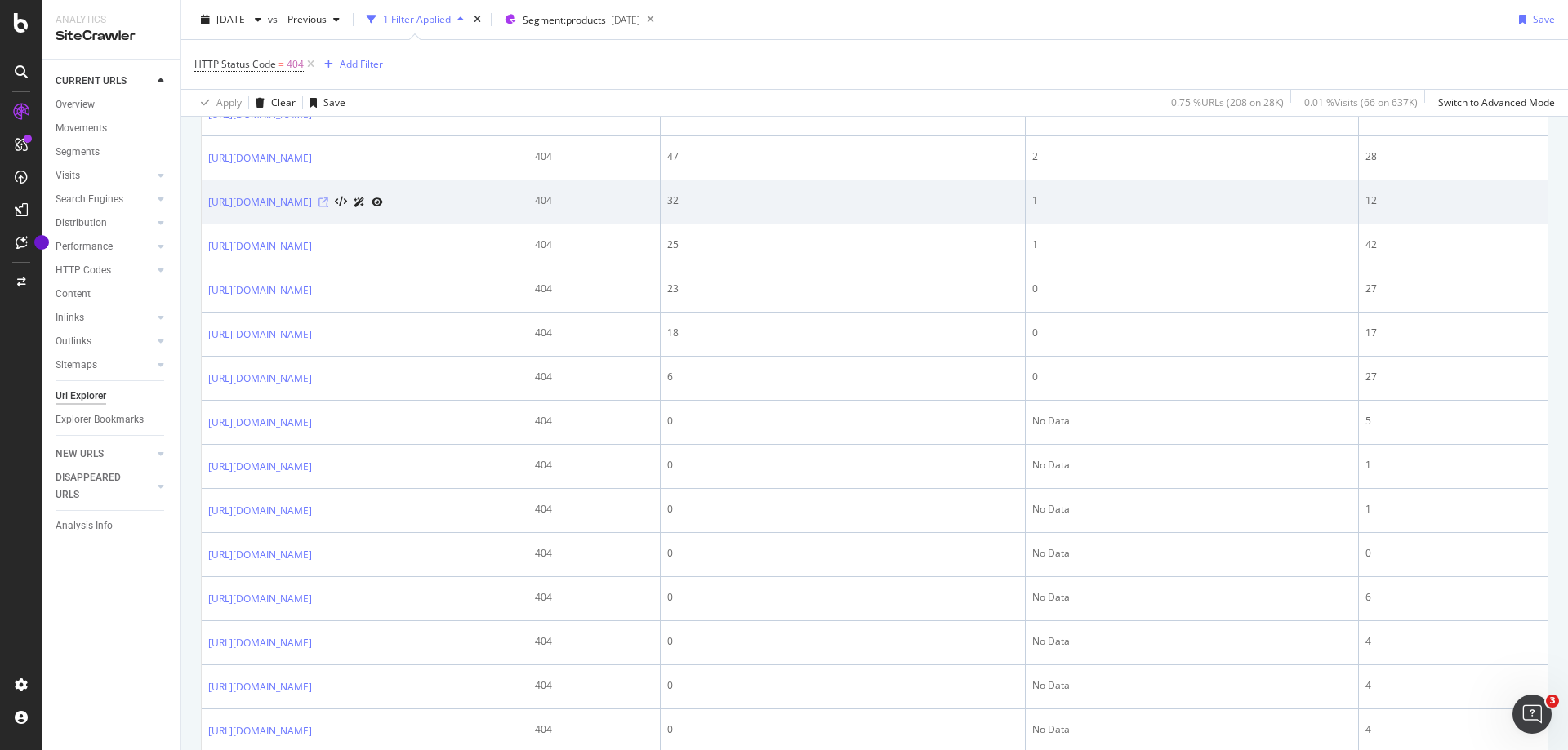
click at [328, 207] on icon at bounding box center [323, 202] width 10 height 10
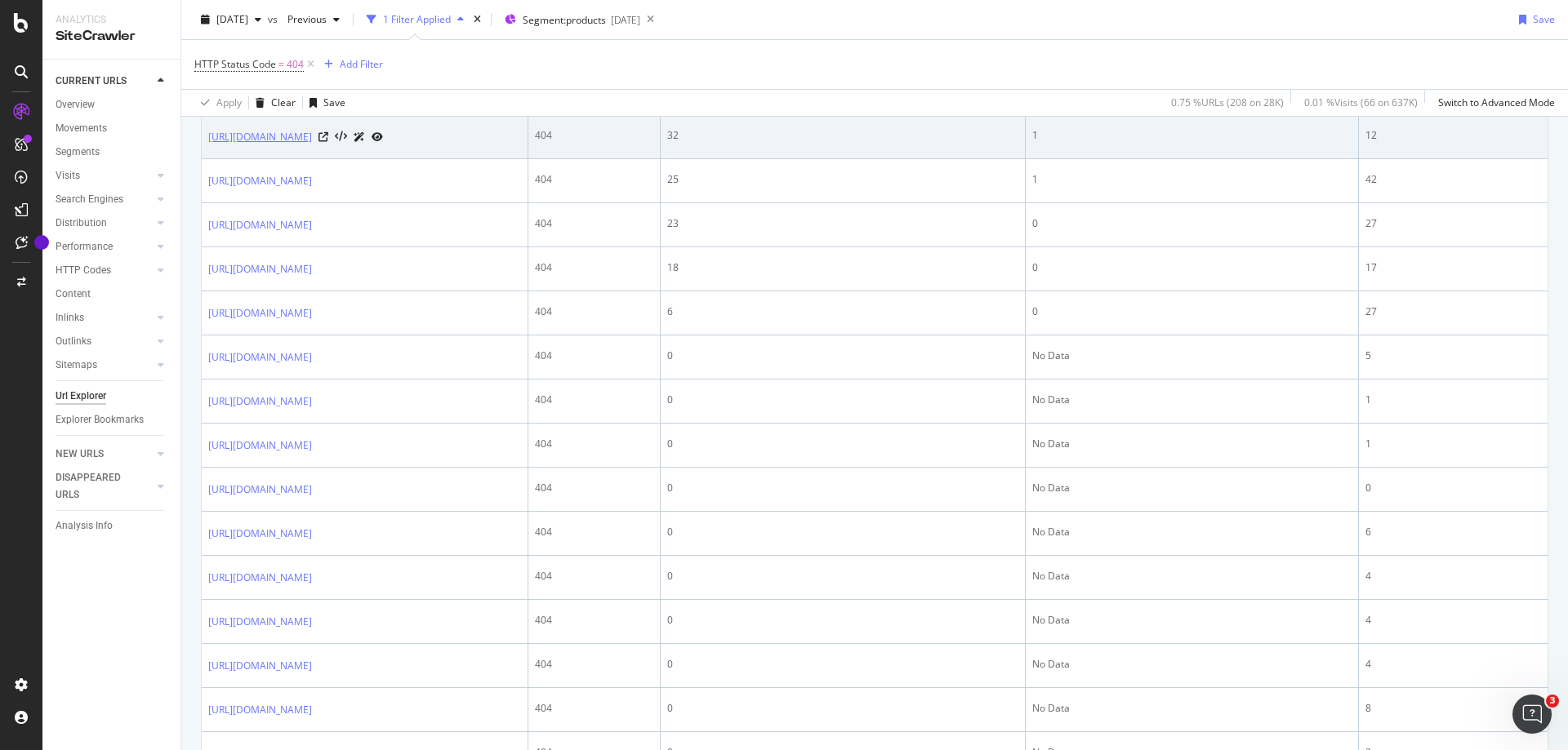
scroll to position [980, 0]
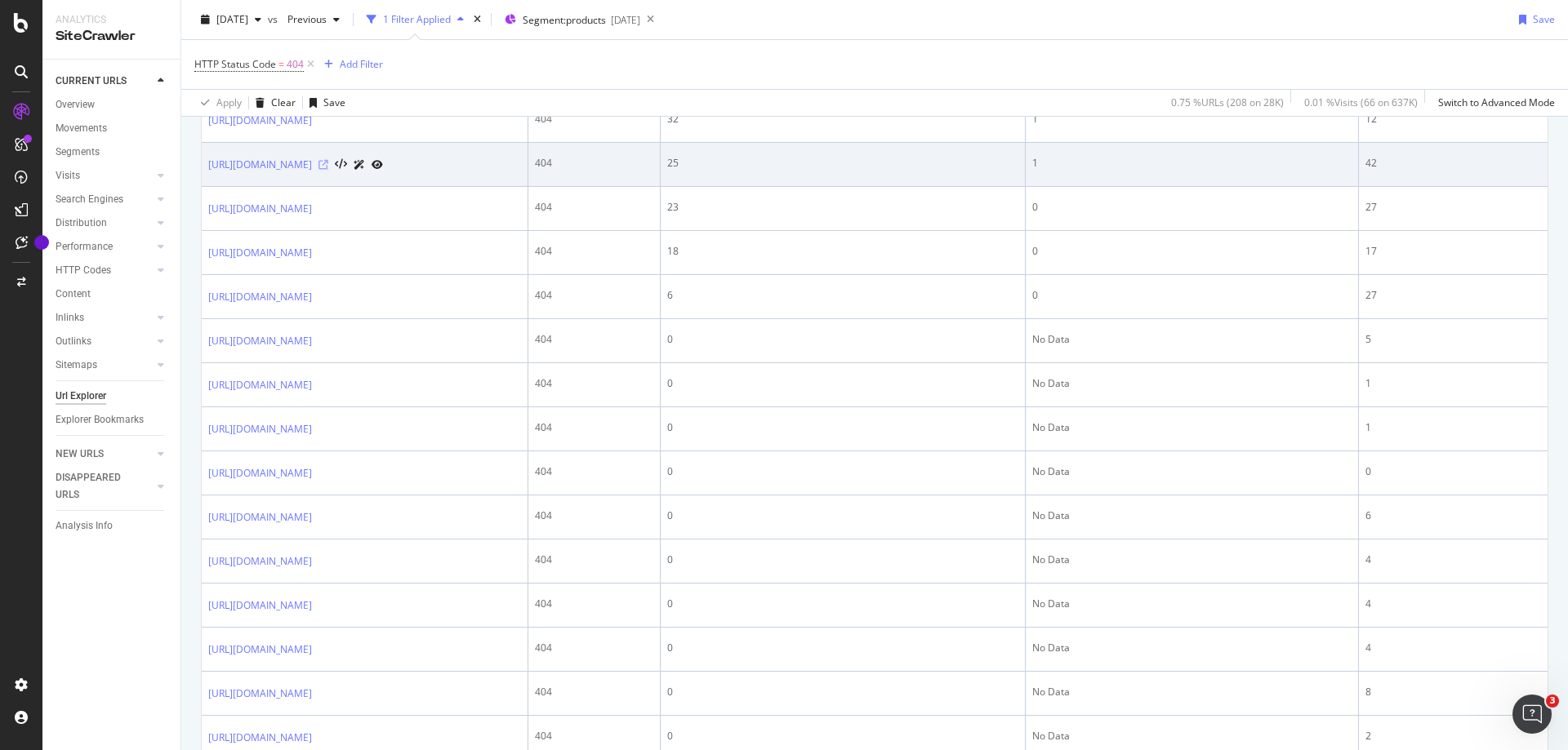
click at [328, 169] on icon at bounding box center [323, 165] width 10 height 10
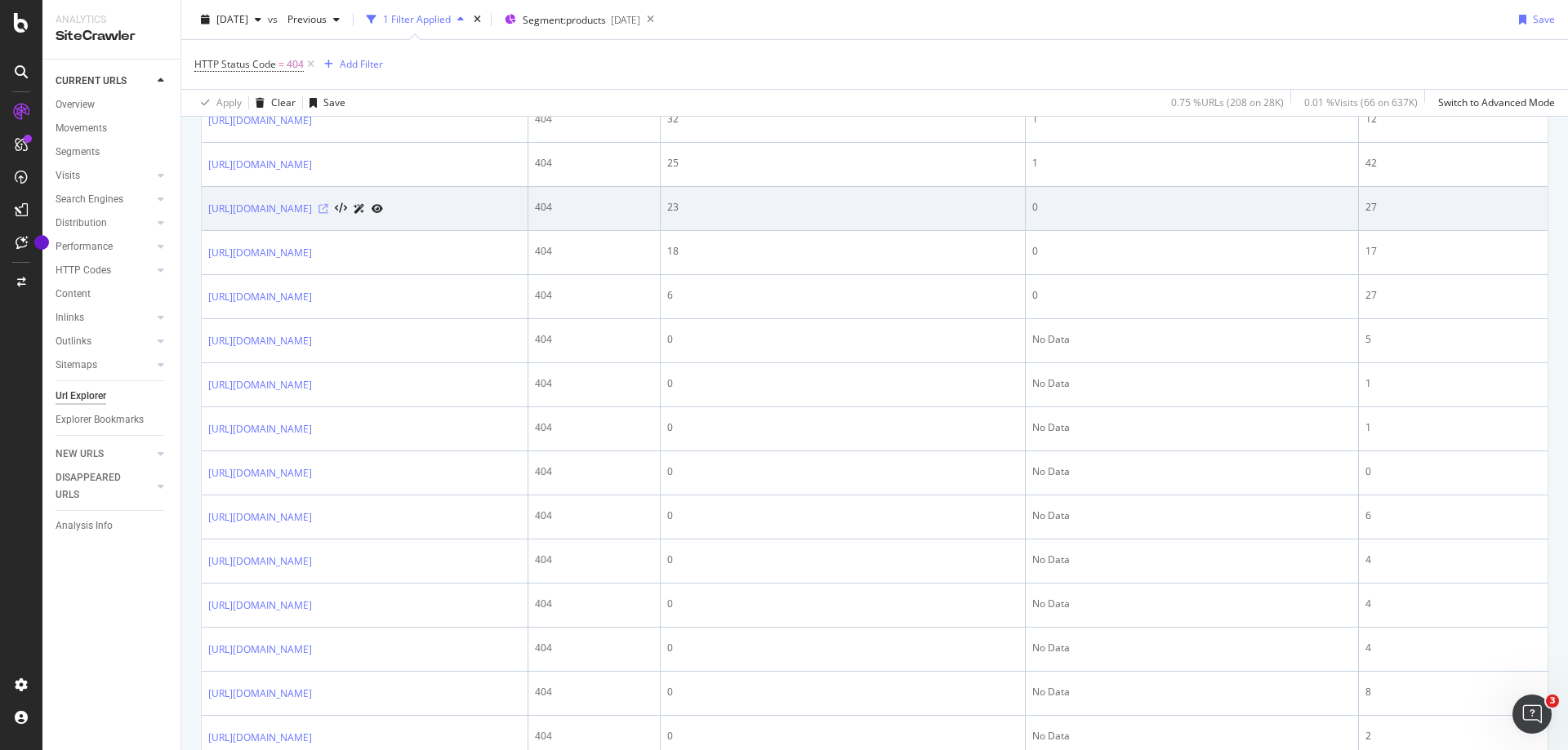
click at [328, 214] on icon at bounding box center [323, 209] width 10 height 10
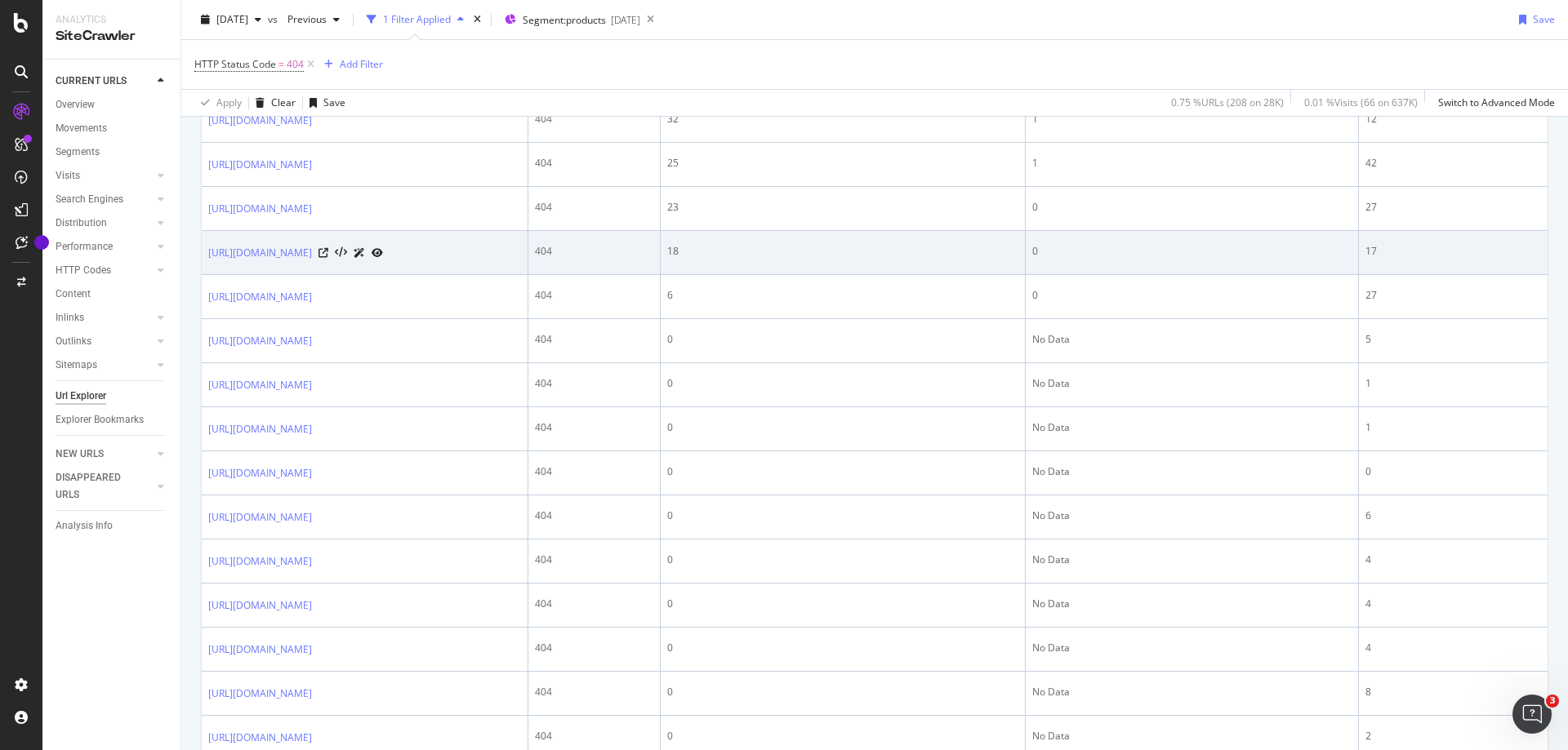
scroll to position [1061, 0]
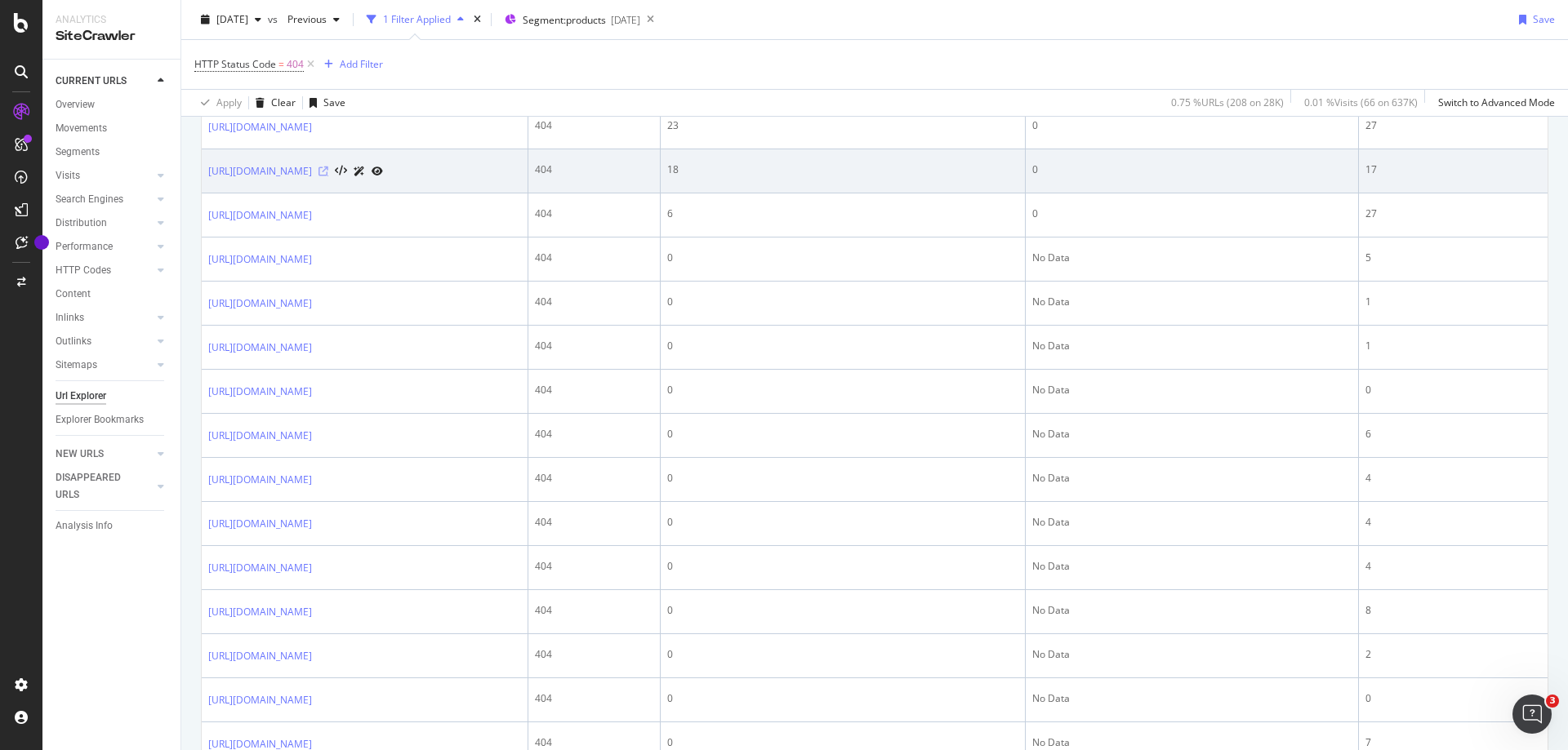
click at [328, 177] on icon at bounding box center [323, 171] width 10 height 10
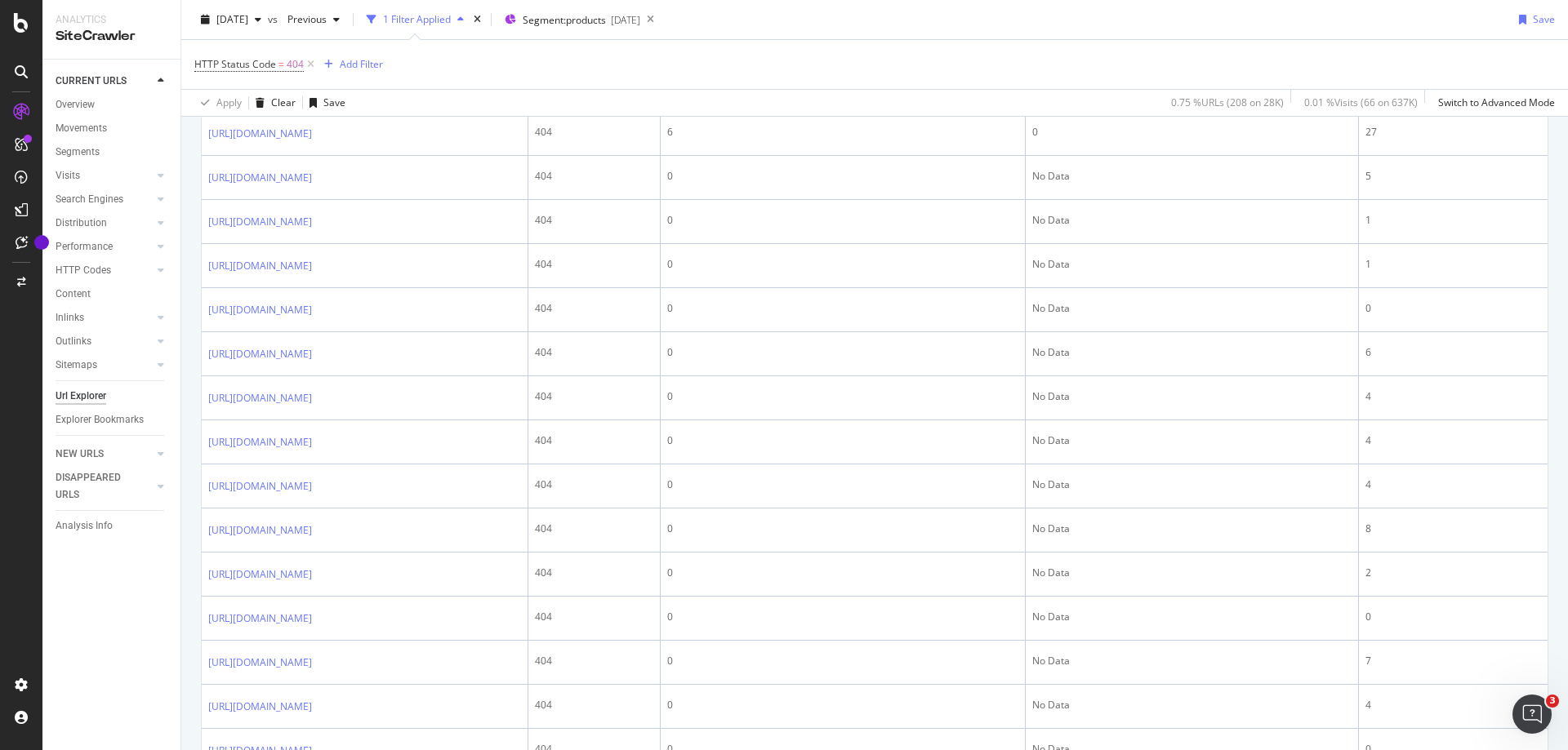
scroll to position [1224, 0]
click at [328, 57] on icon at bounding box center [323, 52] width 10 height 10
click at [328, 102] on icon at bounding box center [323, 96] width 10 height 10
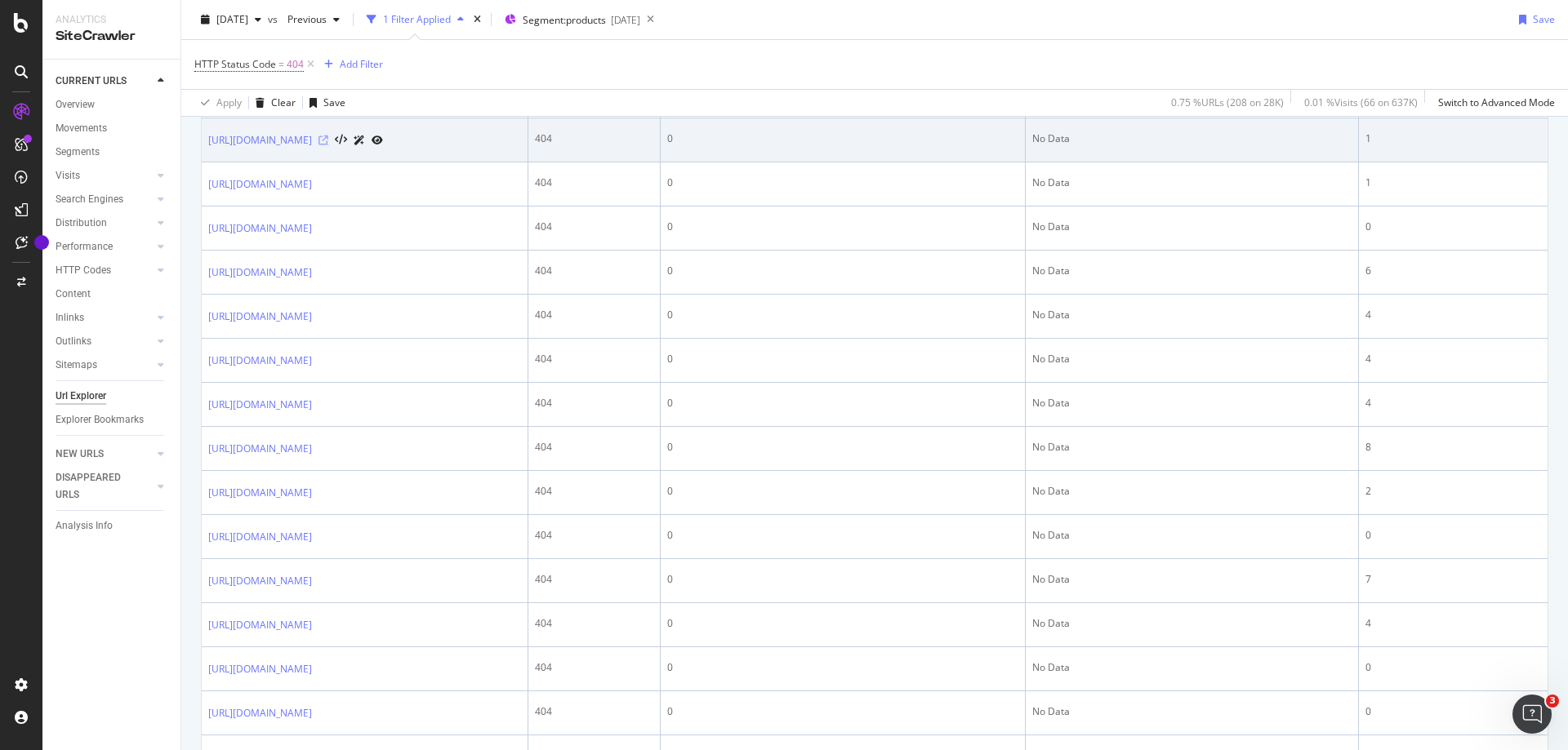
click at [328, 146] on icon at bounding box center [323, 140] width 10 height 10
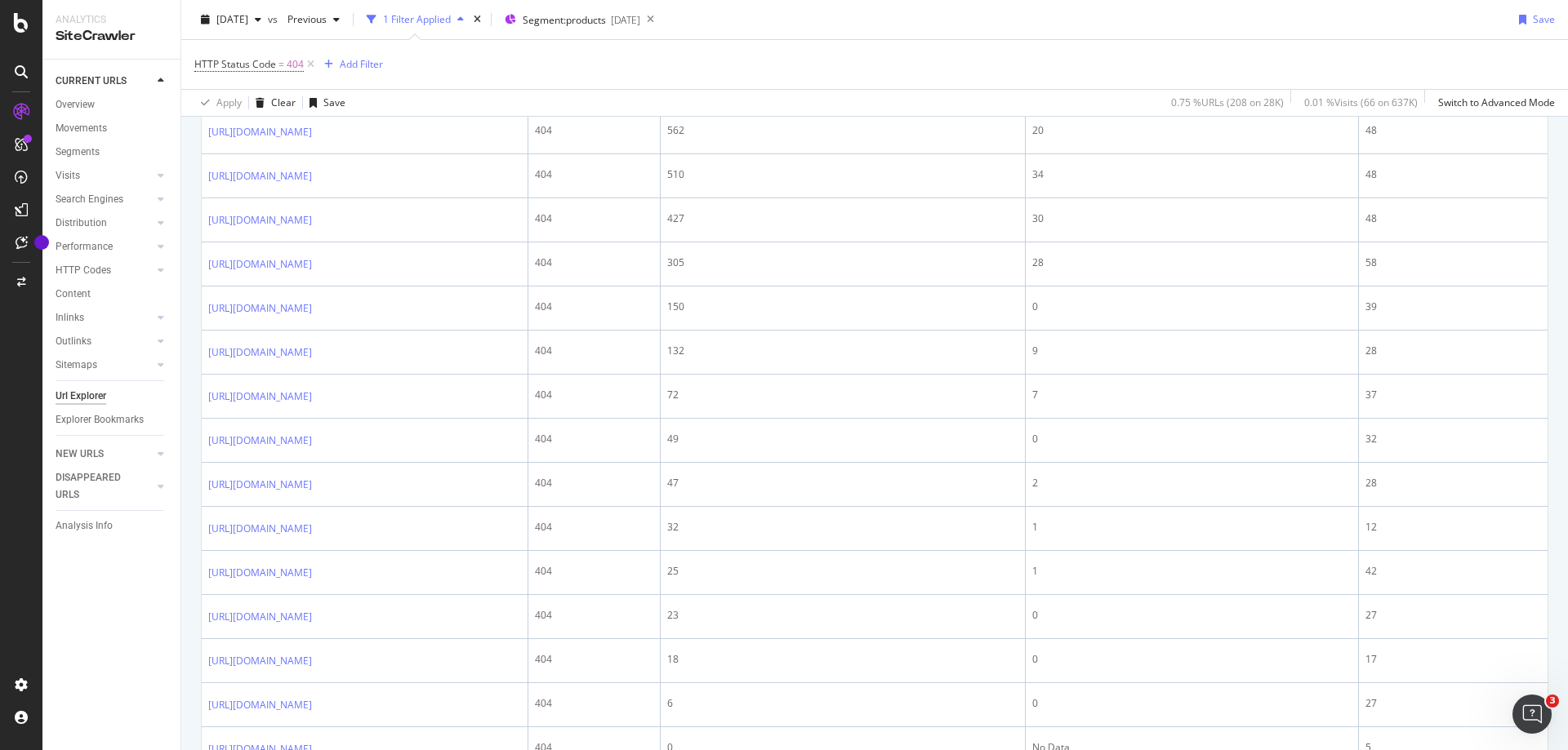
scroll to position [163, 0]
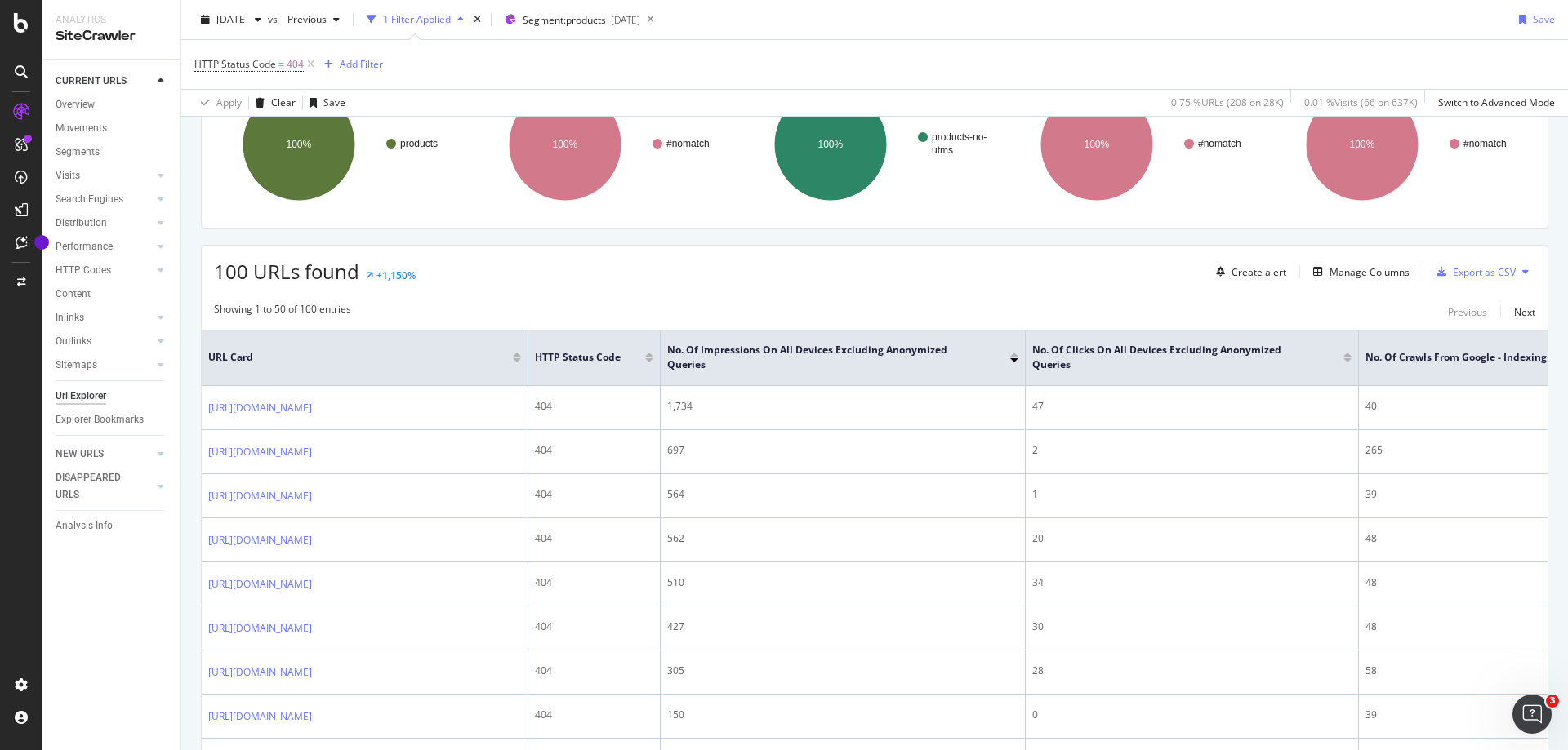
click at [1350, 362] on div at bounding box center [1347, 360] width 8 height 4
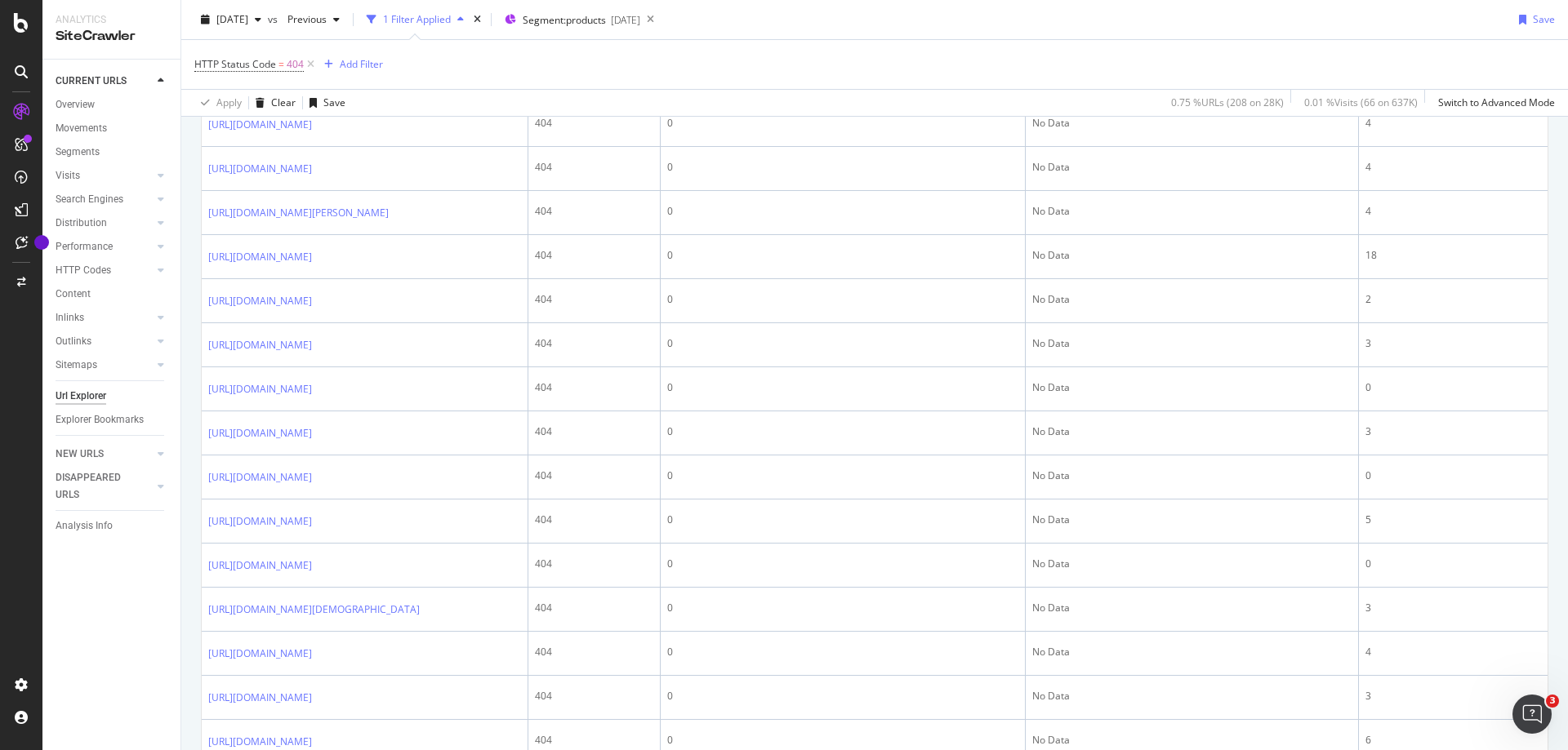
scroll to position [1224, 0]
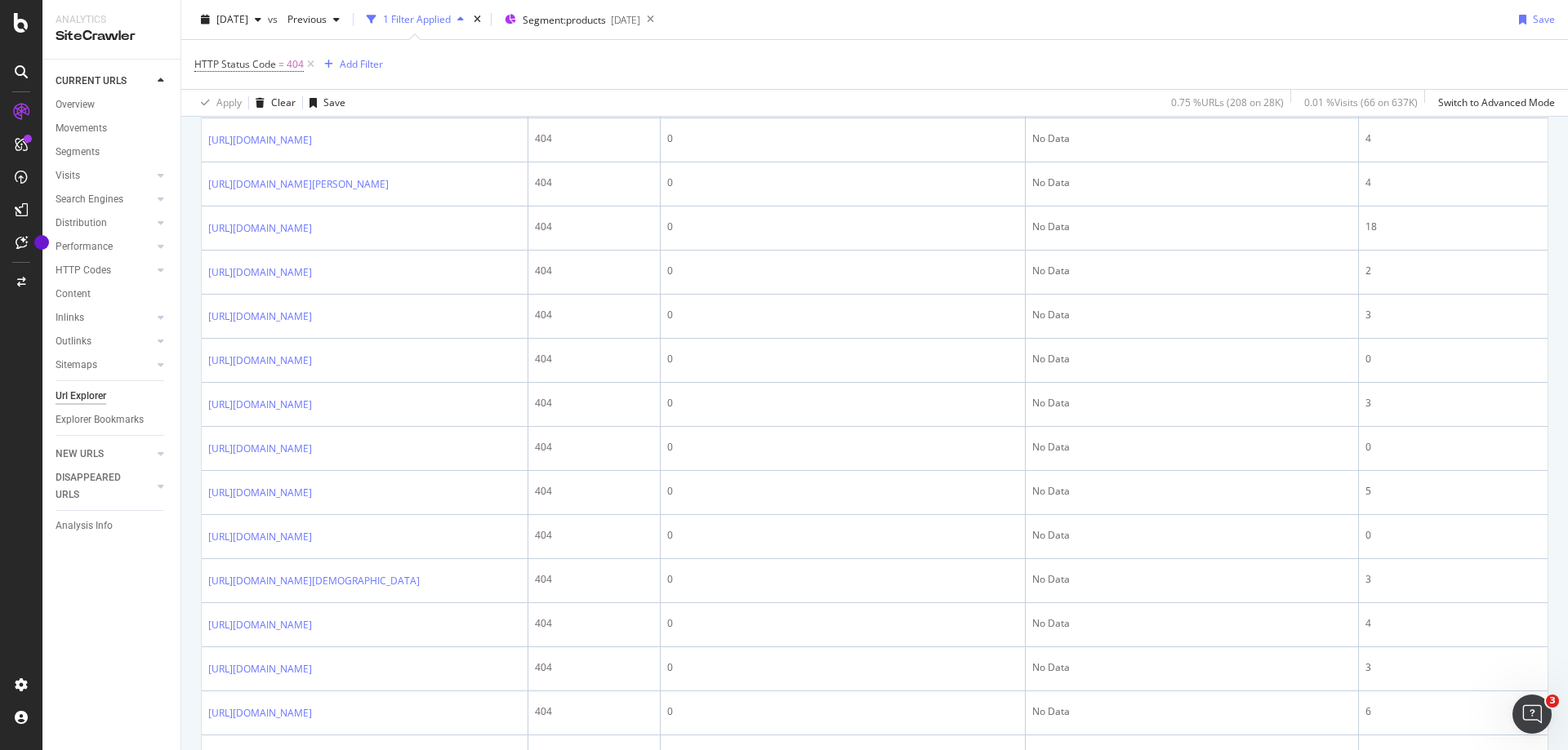
click at [328, 102] on icon at bounding box center [323, 96] width 10 height 10
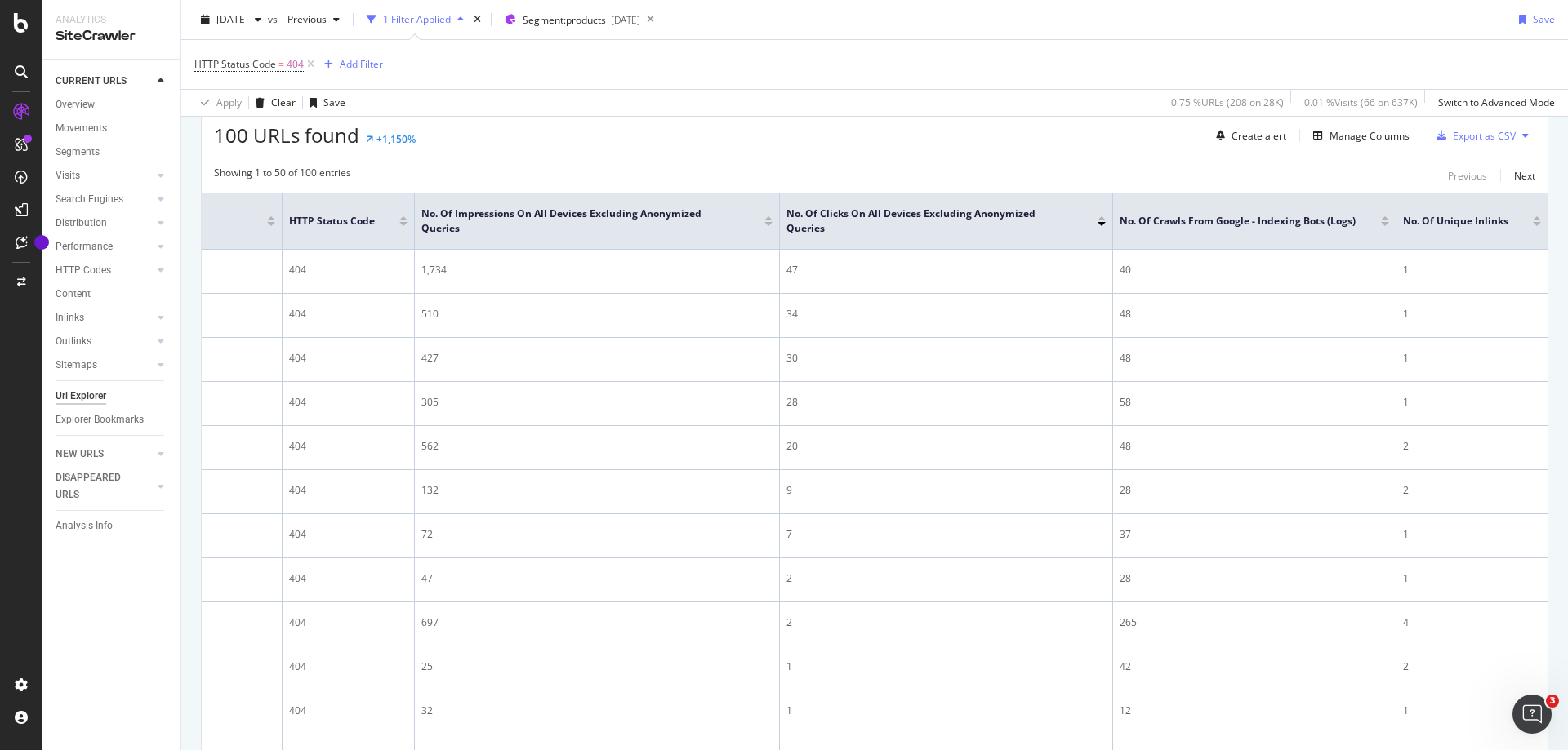
scroll to position [27, 0]
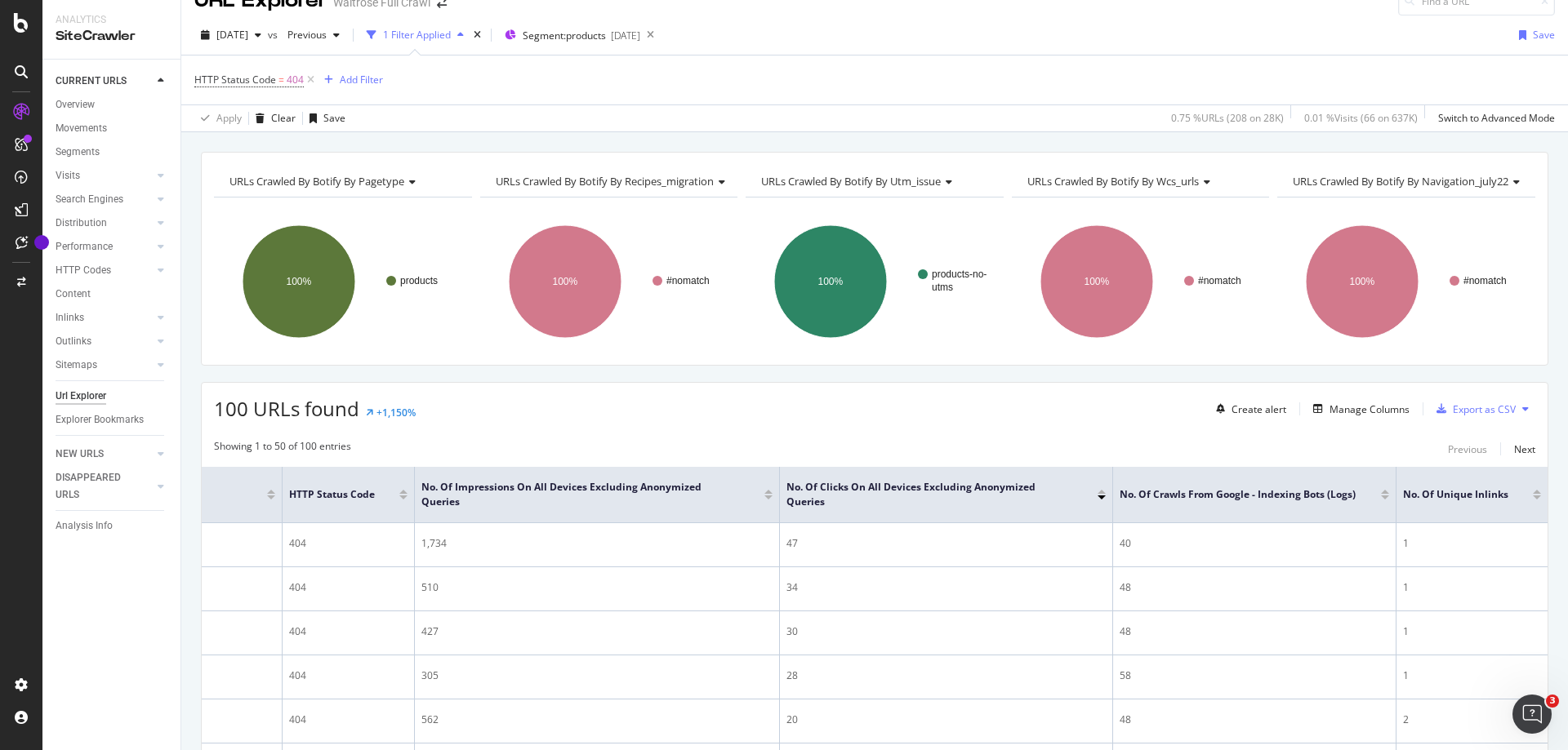
click at [1532, 498] on div at bounding box center [1536, 497] width 8 height 4
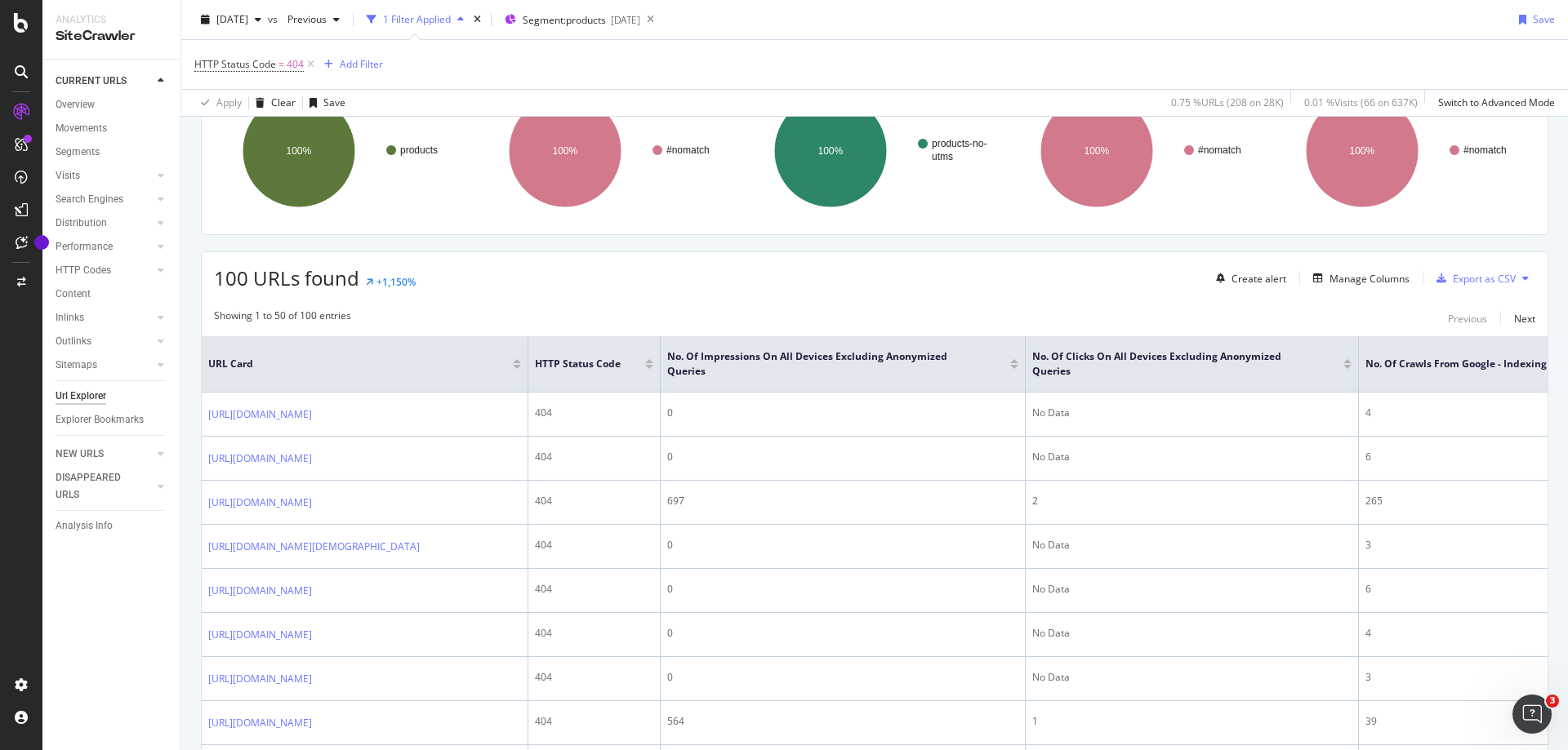
scroll to position [163, 0]
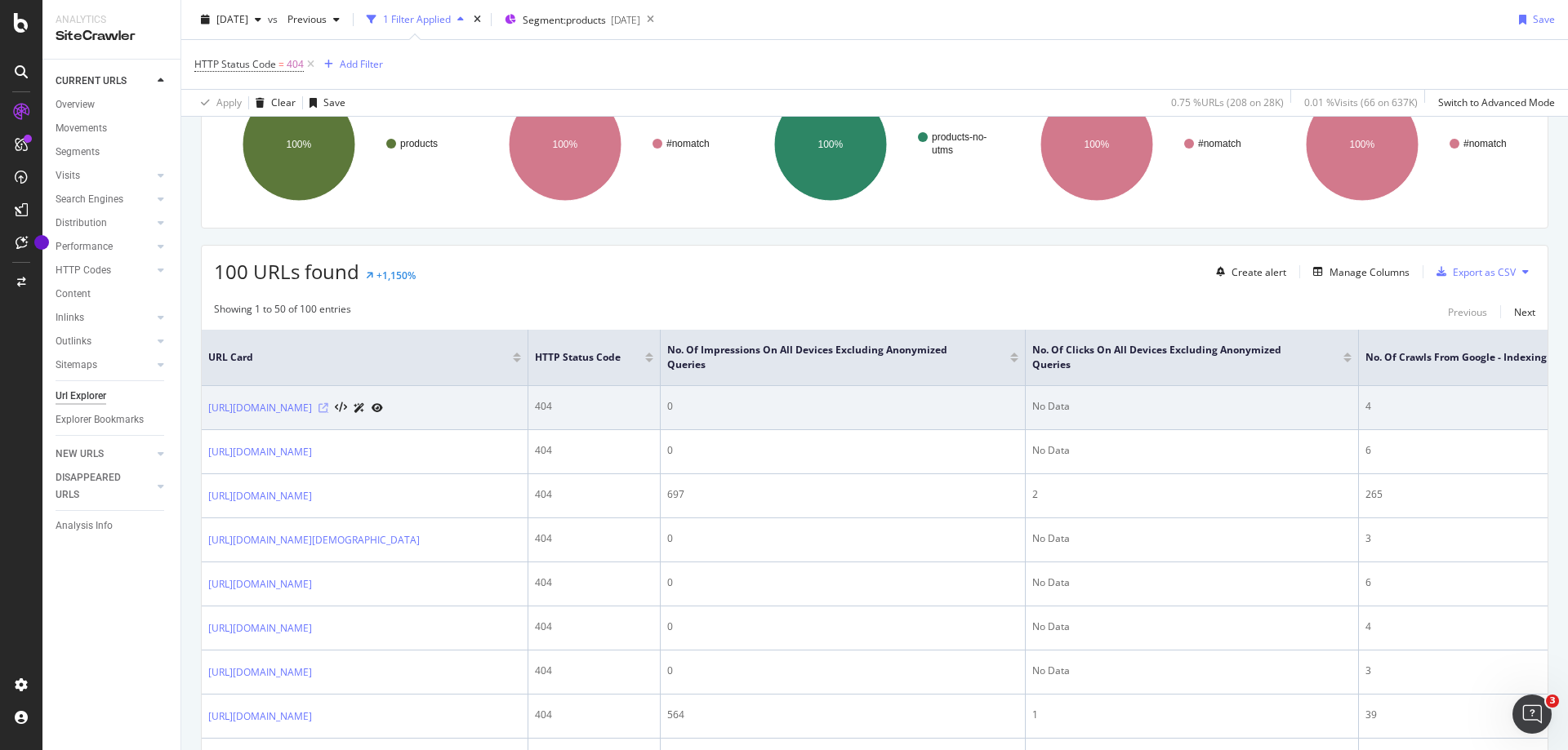
click at [328, 413] on icon at bounding box center [323, 408] width 10 height 10
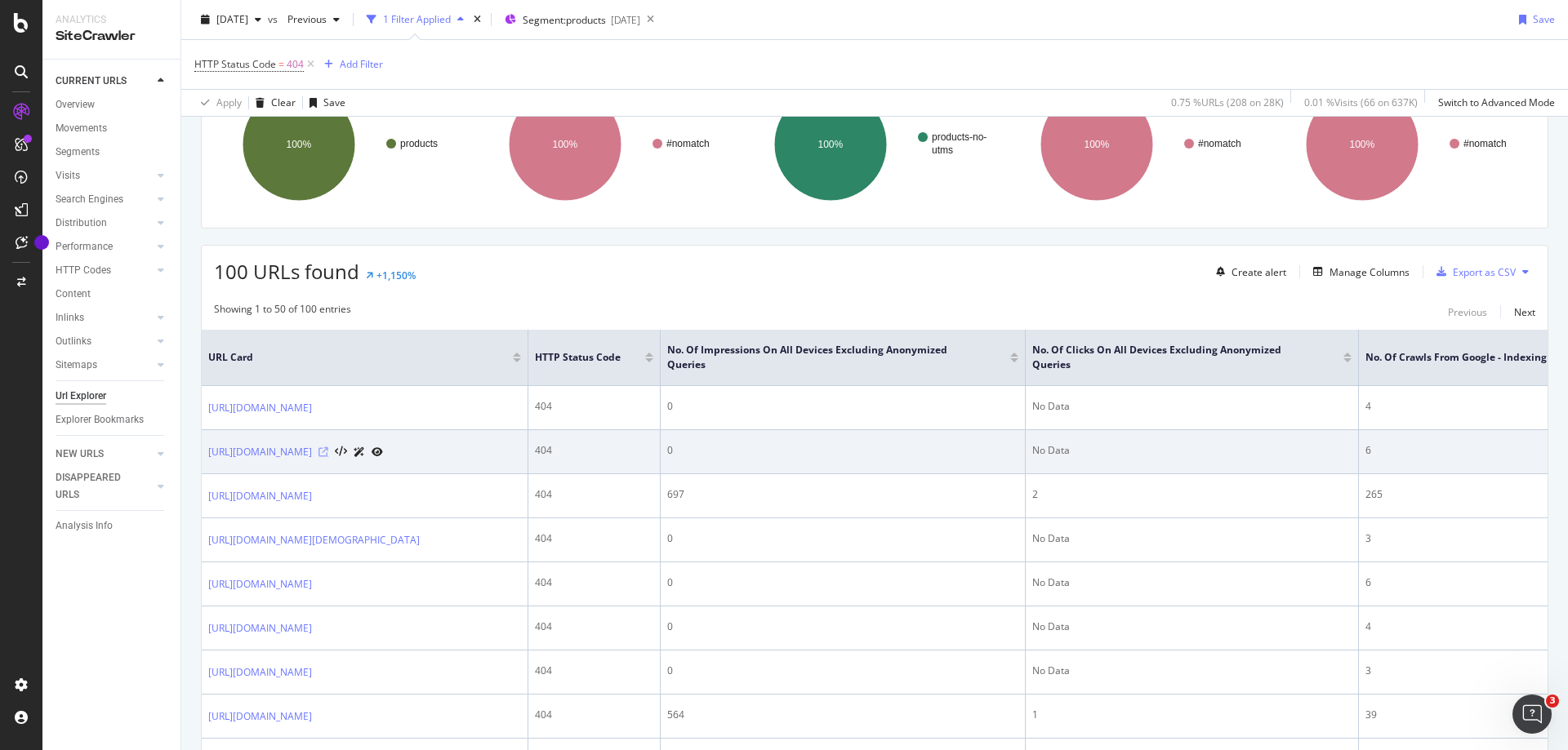
click at [328, 457] on icon at bounding box center [323, 452] width 10 height 10
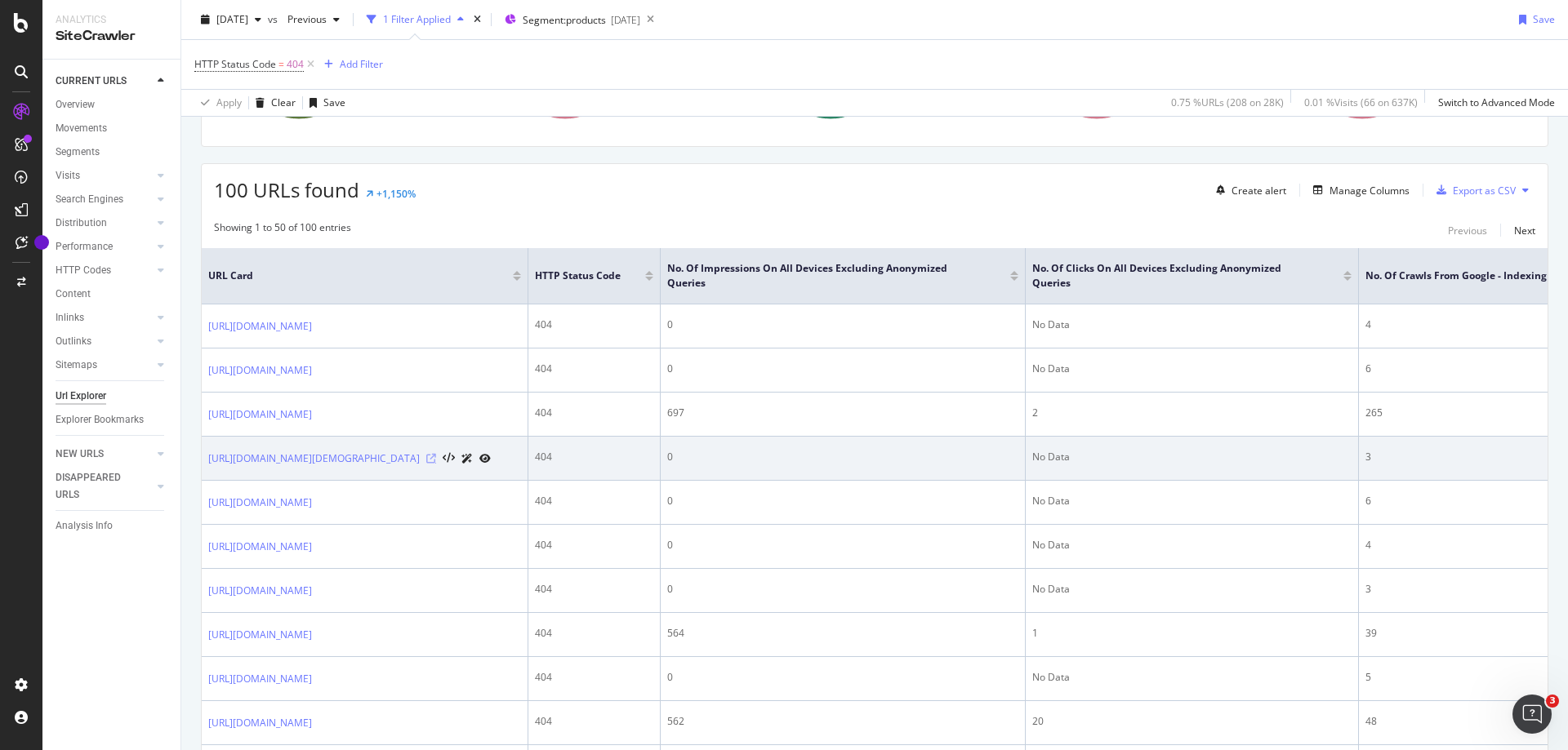
click at [436, 463] on icon at bounding box center [430, 459] width 10 height 10
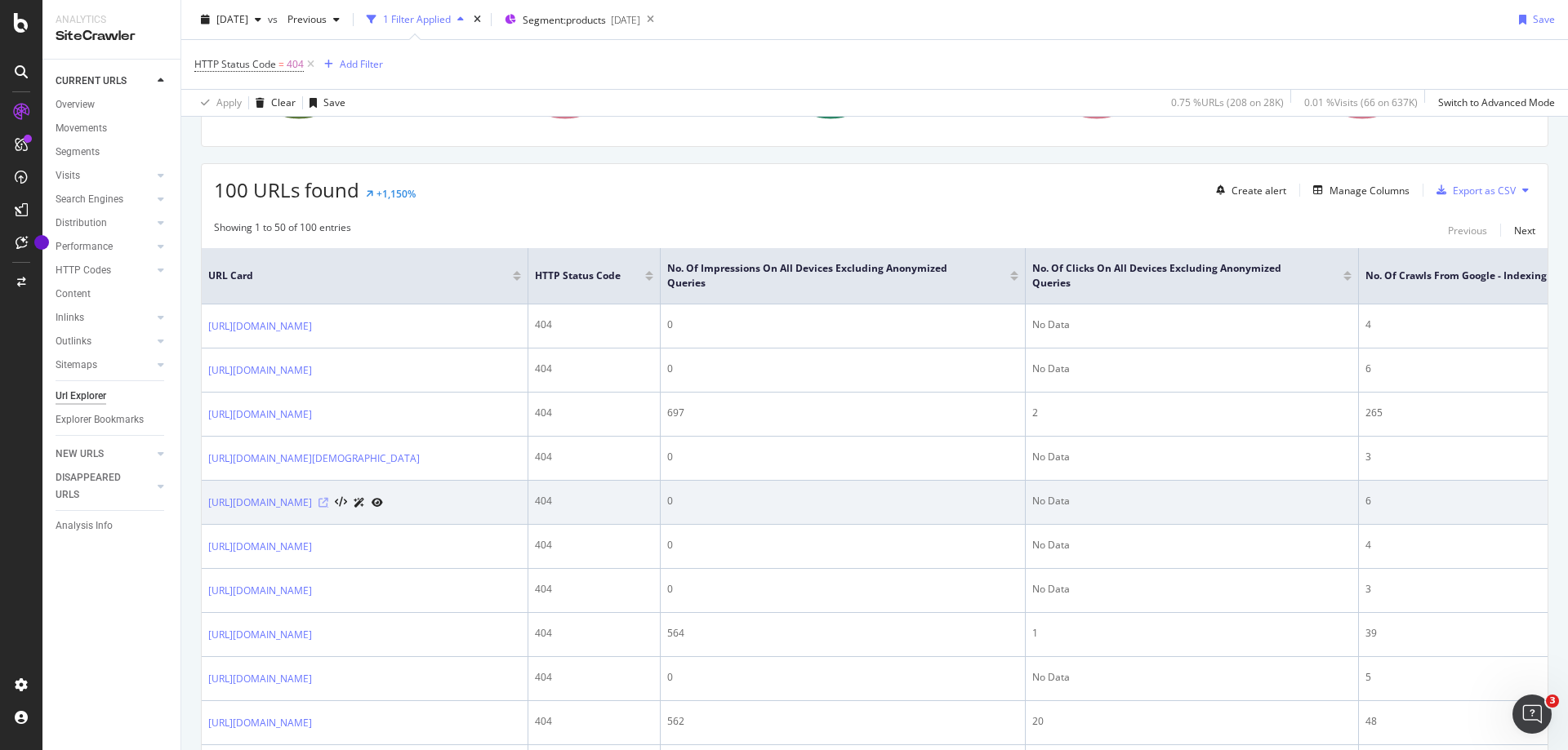
click at [328, 508] on icon at bounding box center [323, 503] width 10 height 10
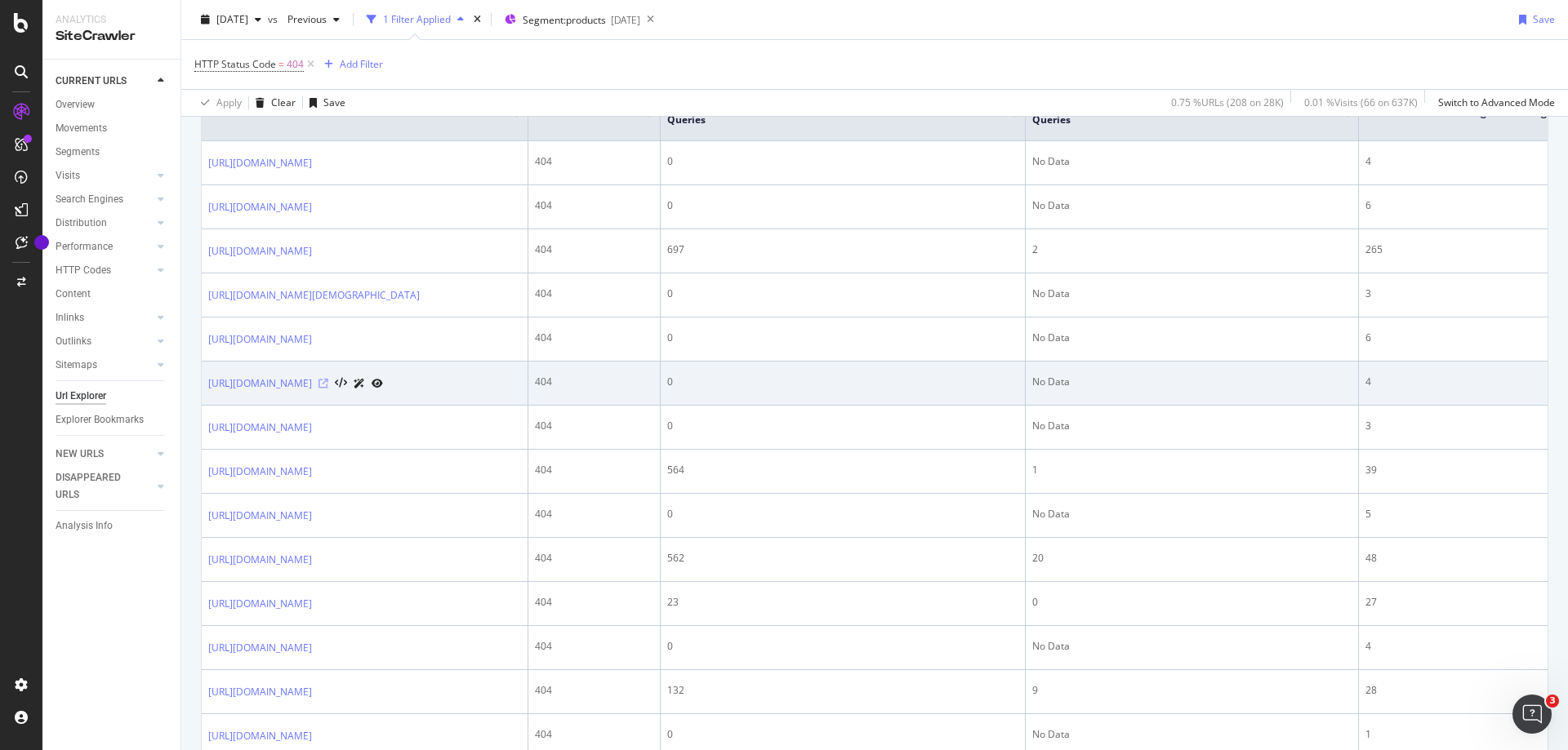
click at [328, 388] on icon at bounding box center [323, 384] width 10 height 10
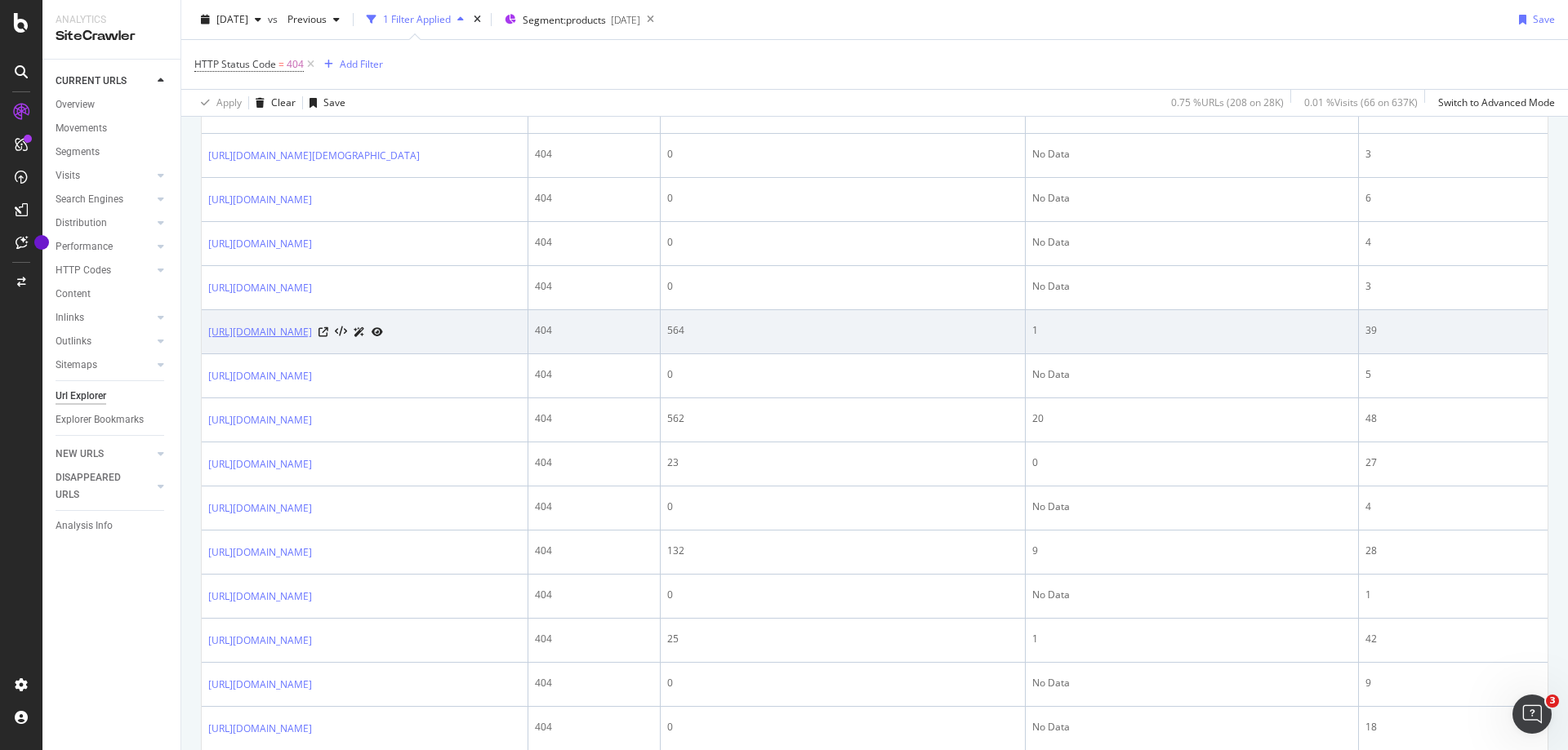
scroll to position [571, 0]
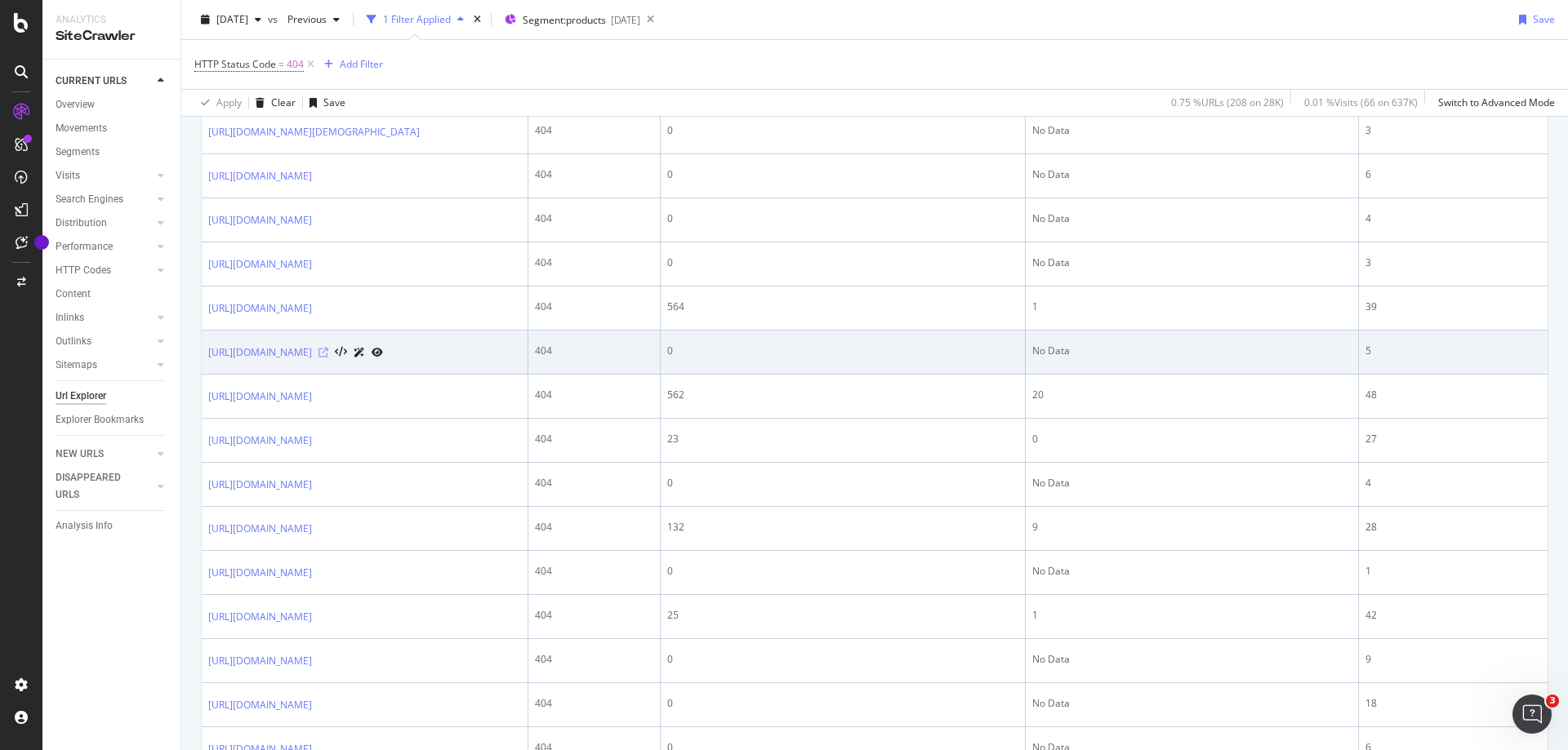
click at [328, 357] on icon at bounding box center [323, 353] width 10 height 10
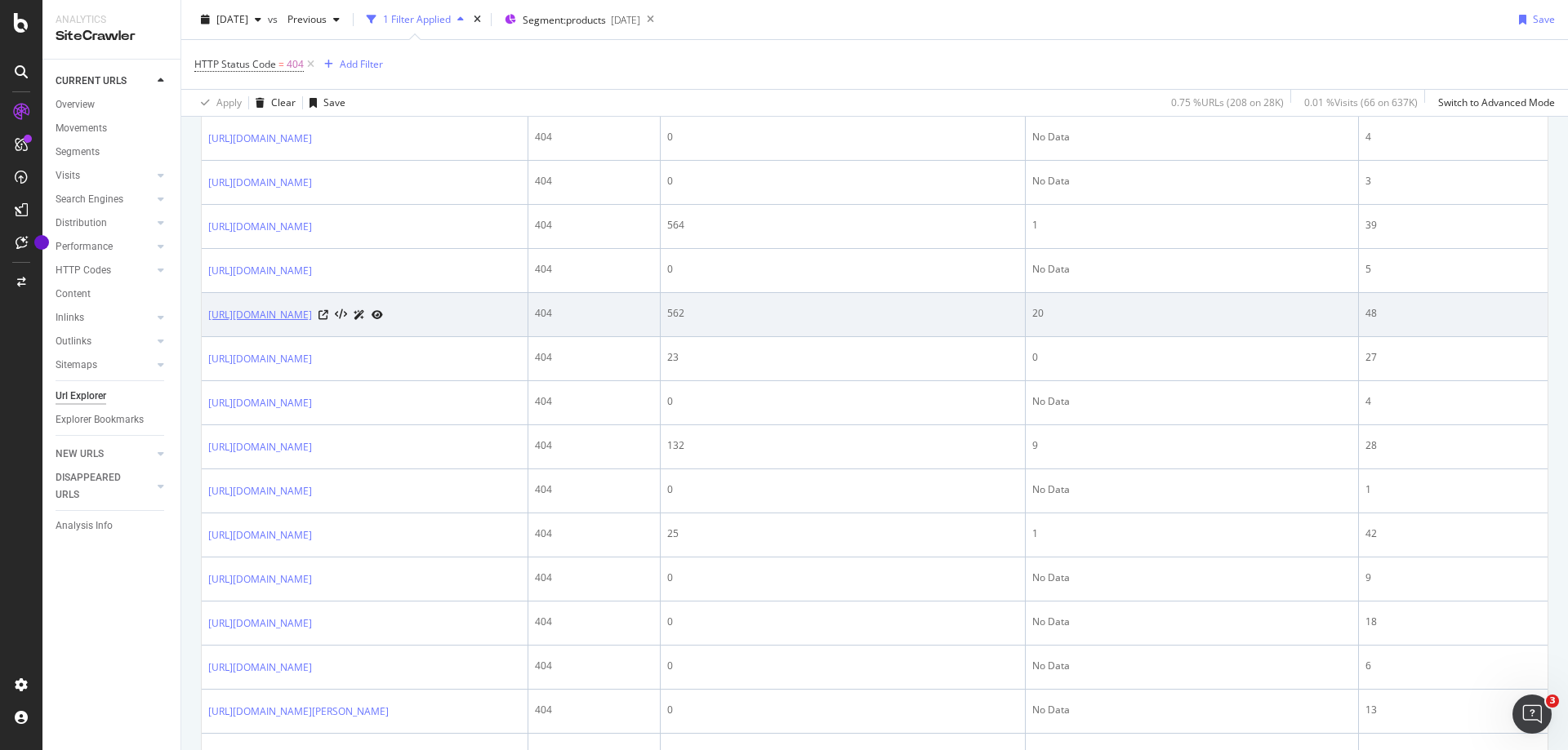
scroll to position [734, 0]
click at [328, 327] on icon at bounding box center [323, 321] width 10 height 10
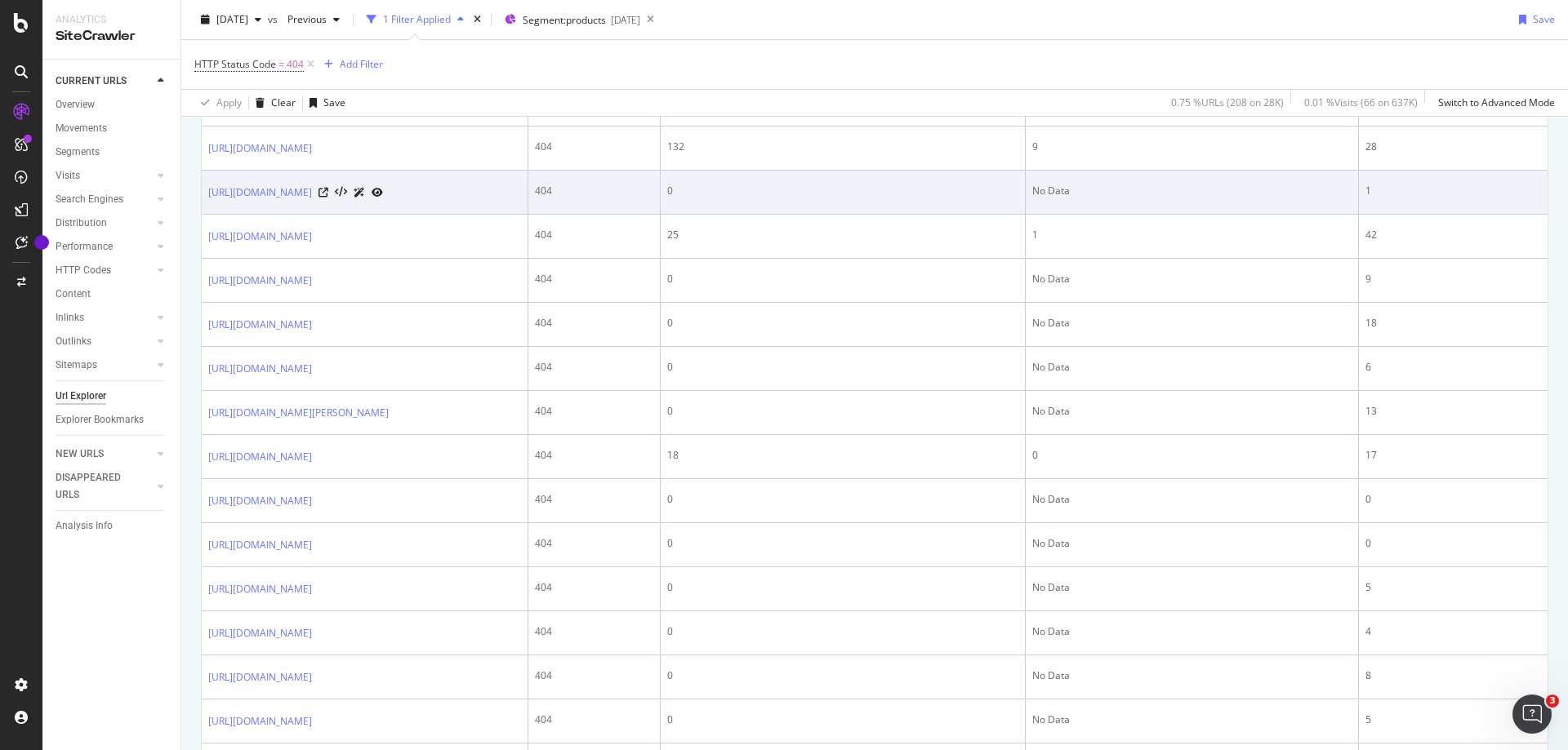
scroll to position [980, 0]
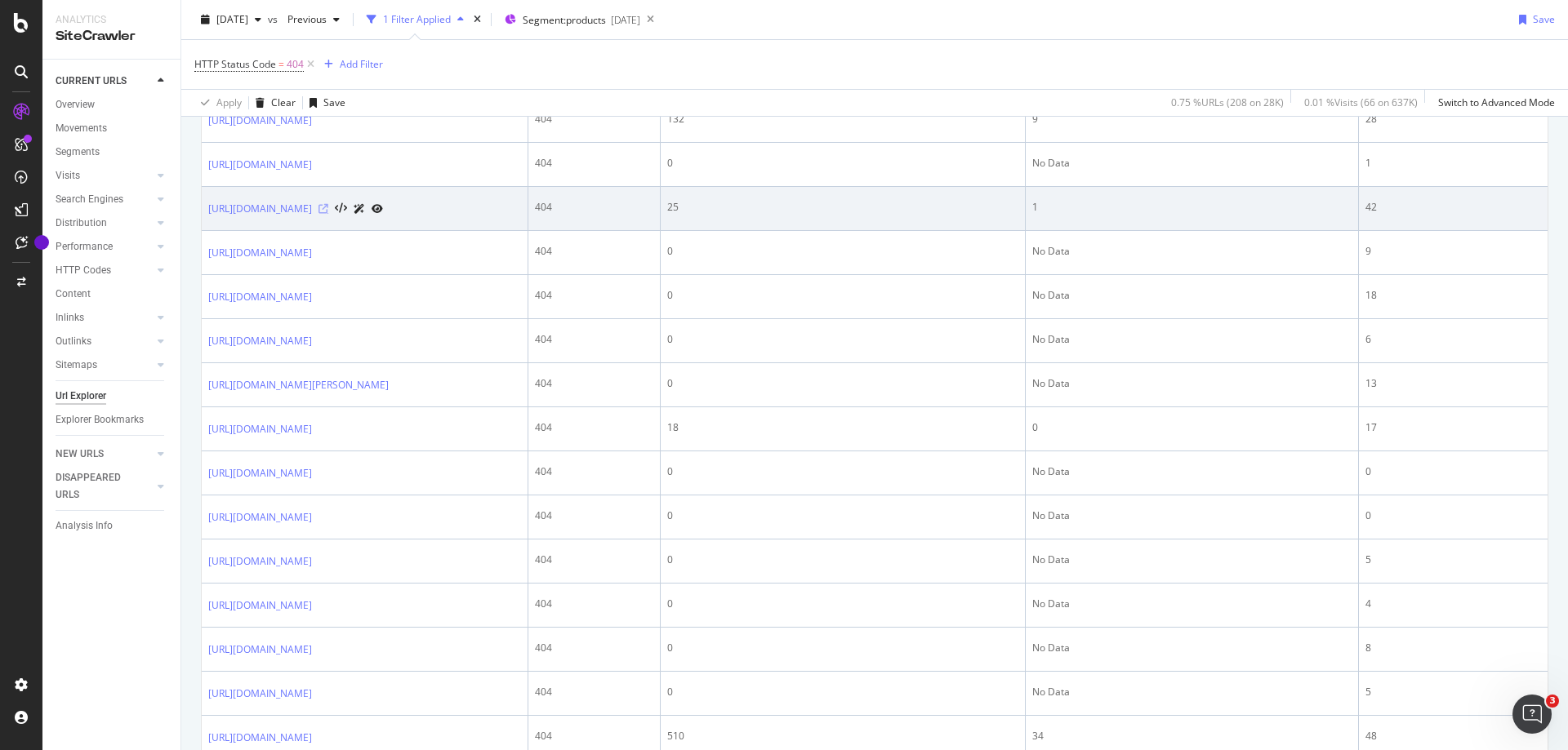
click at [328, 214] on icon at bounding box center [323, 209] width 10 height 10
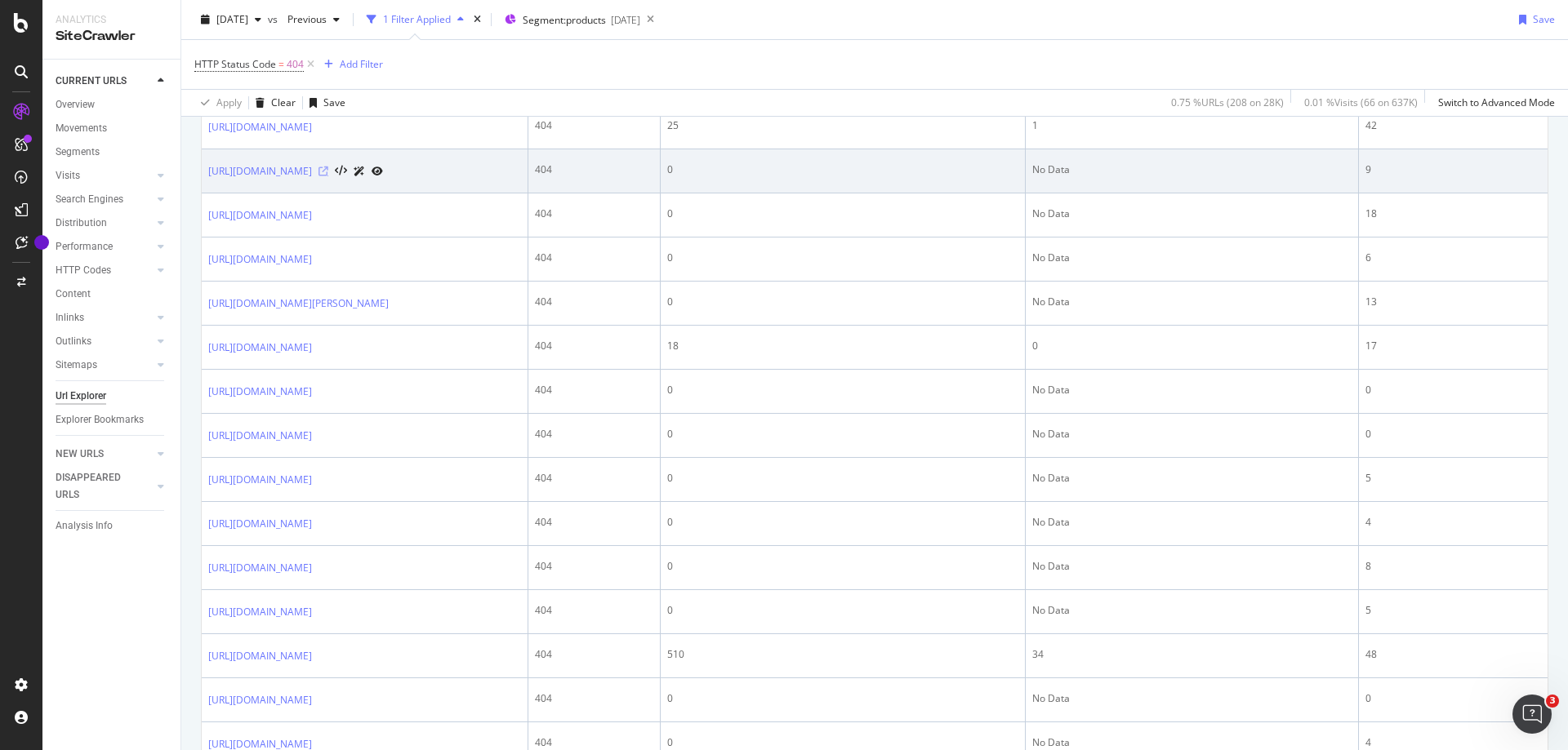
click at [328, 177] on icon at bounding box center [323, 171] width 10 height 10
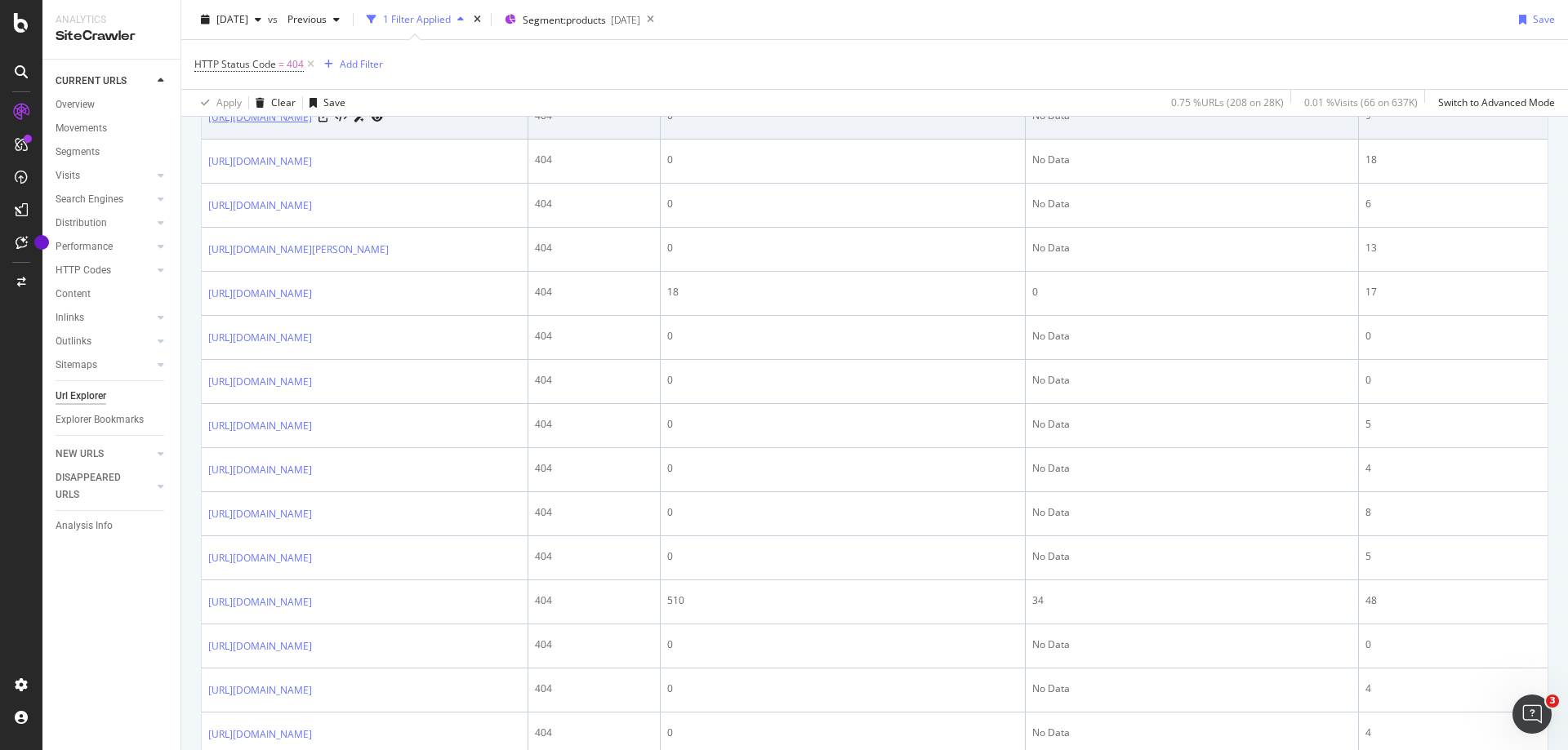
scroll to position [1143, 0]
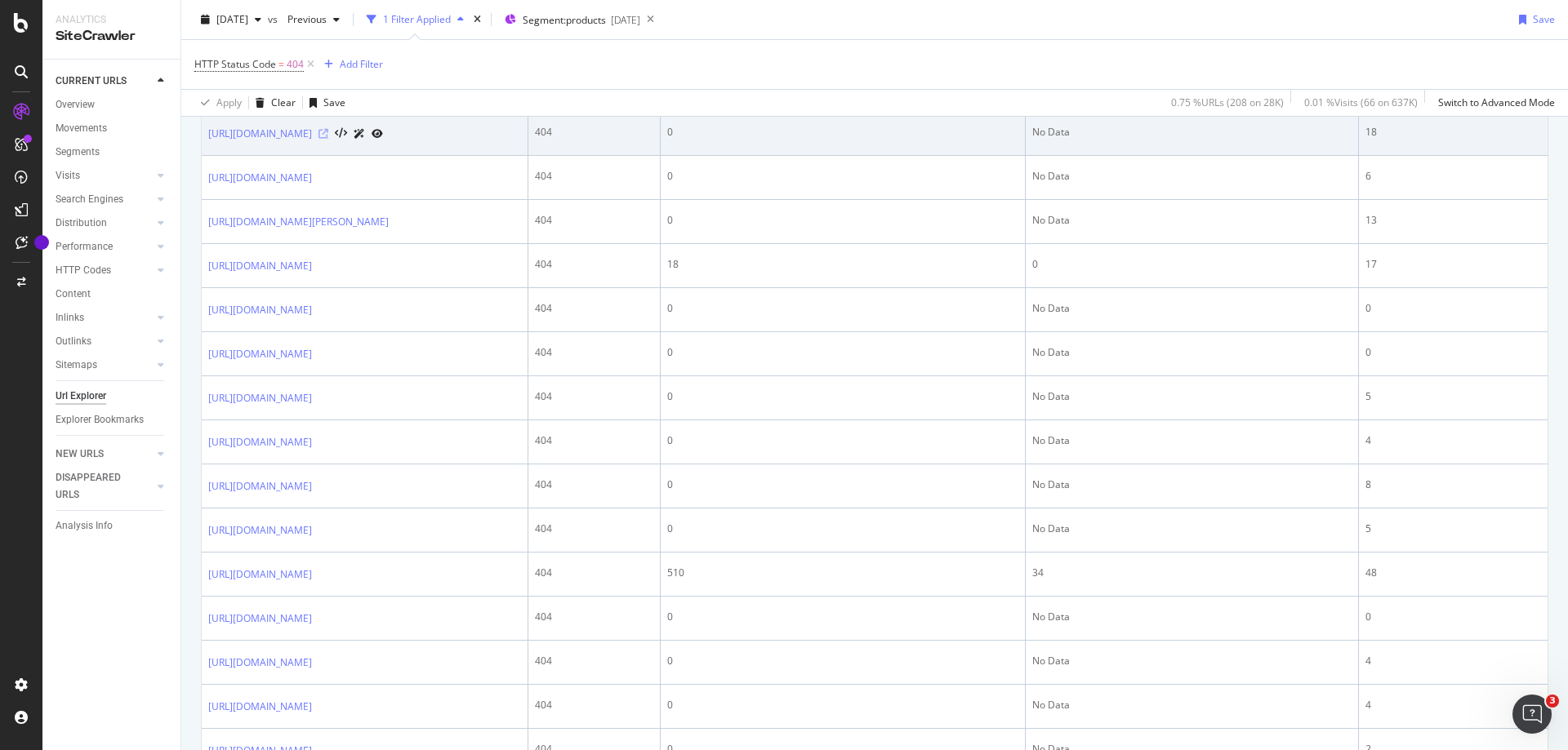
click at [328, 139] on icon at bounding box center [323, 134] width 10 height 10
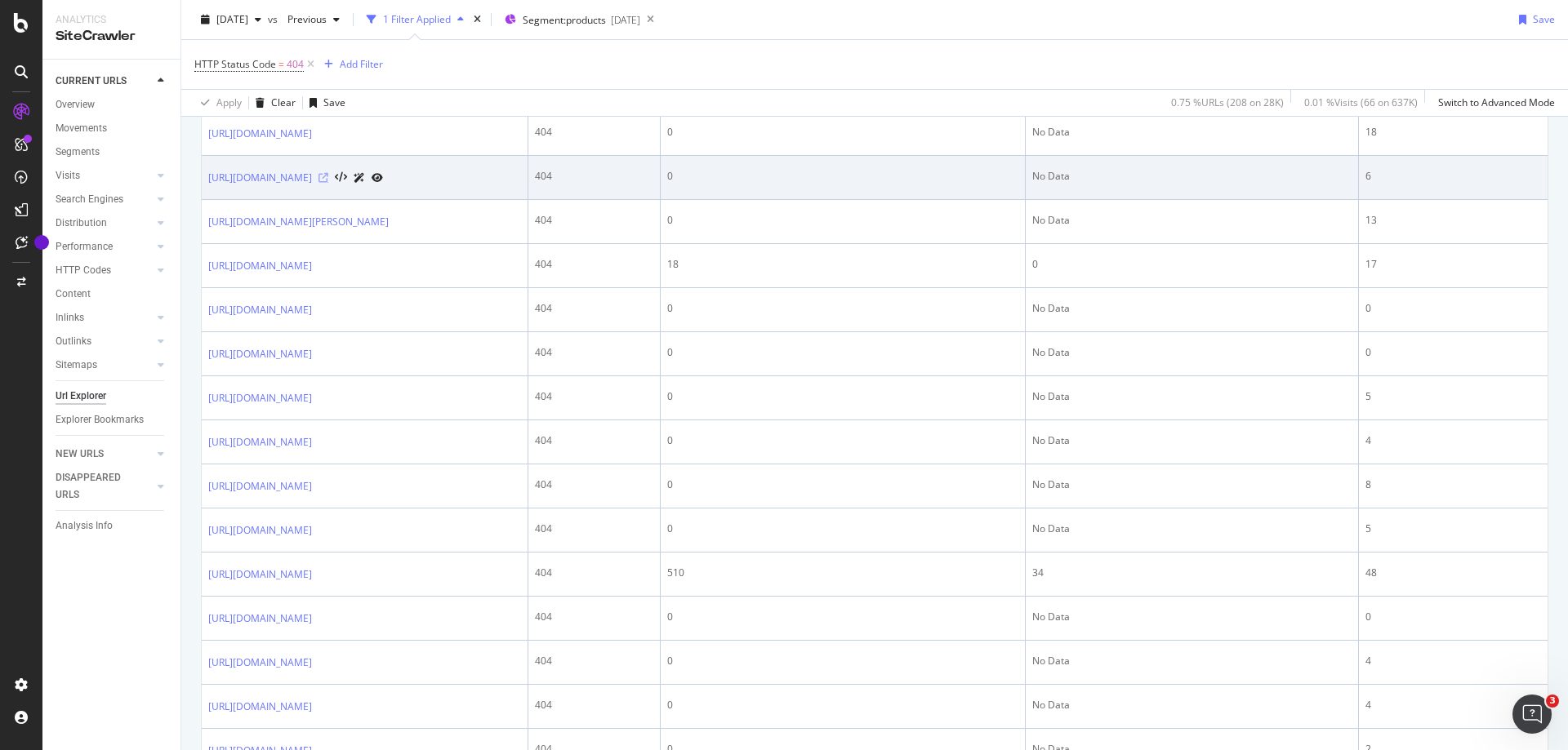
click at [328, 183] on icon at bounding box center [323, 178] width 10 height 10
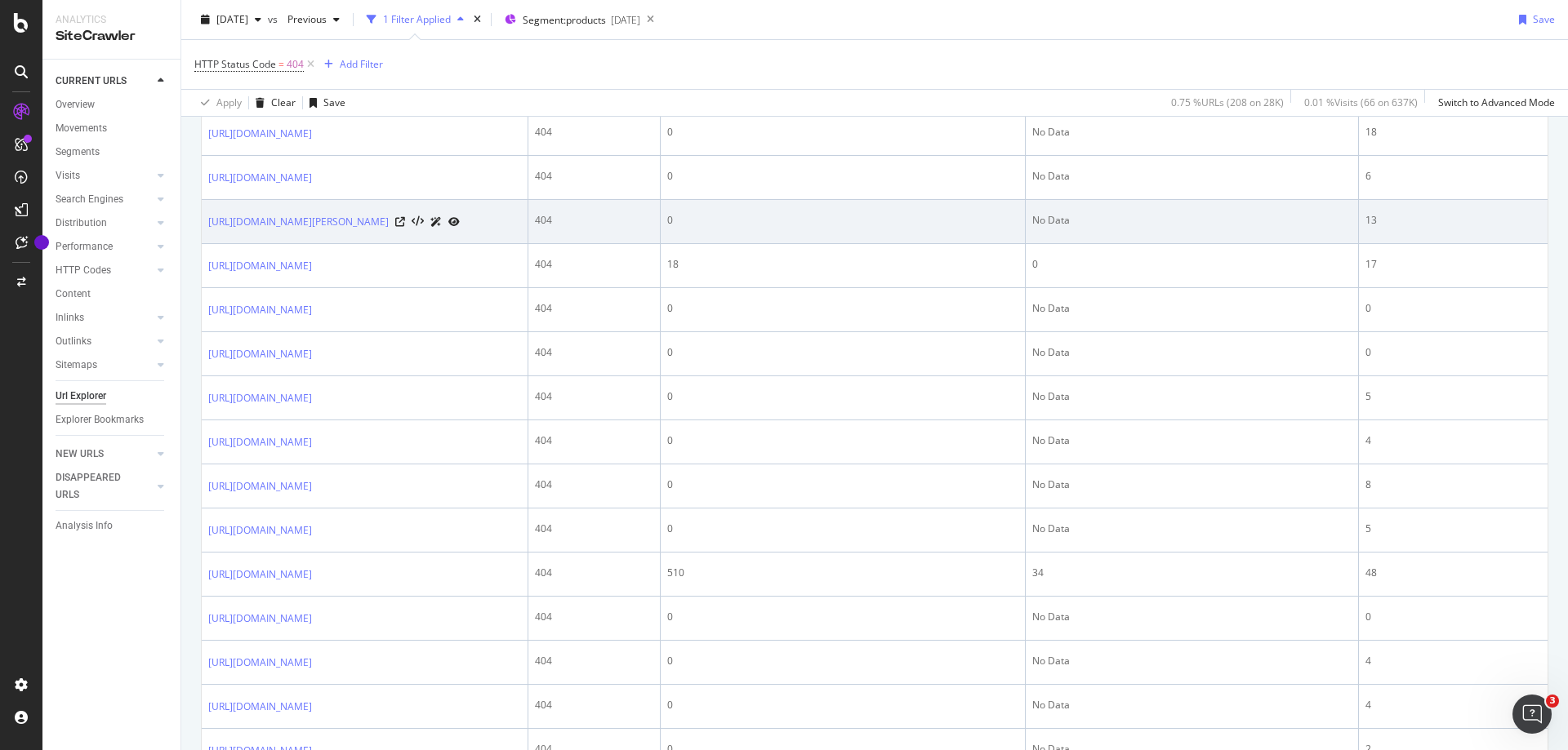
scroll to position [1224, 0]
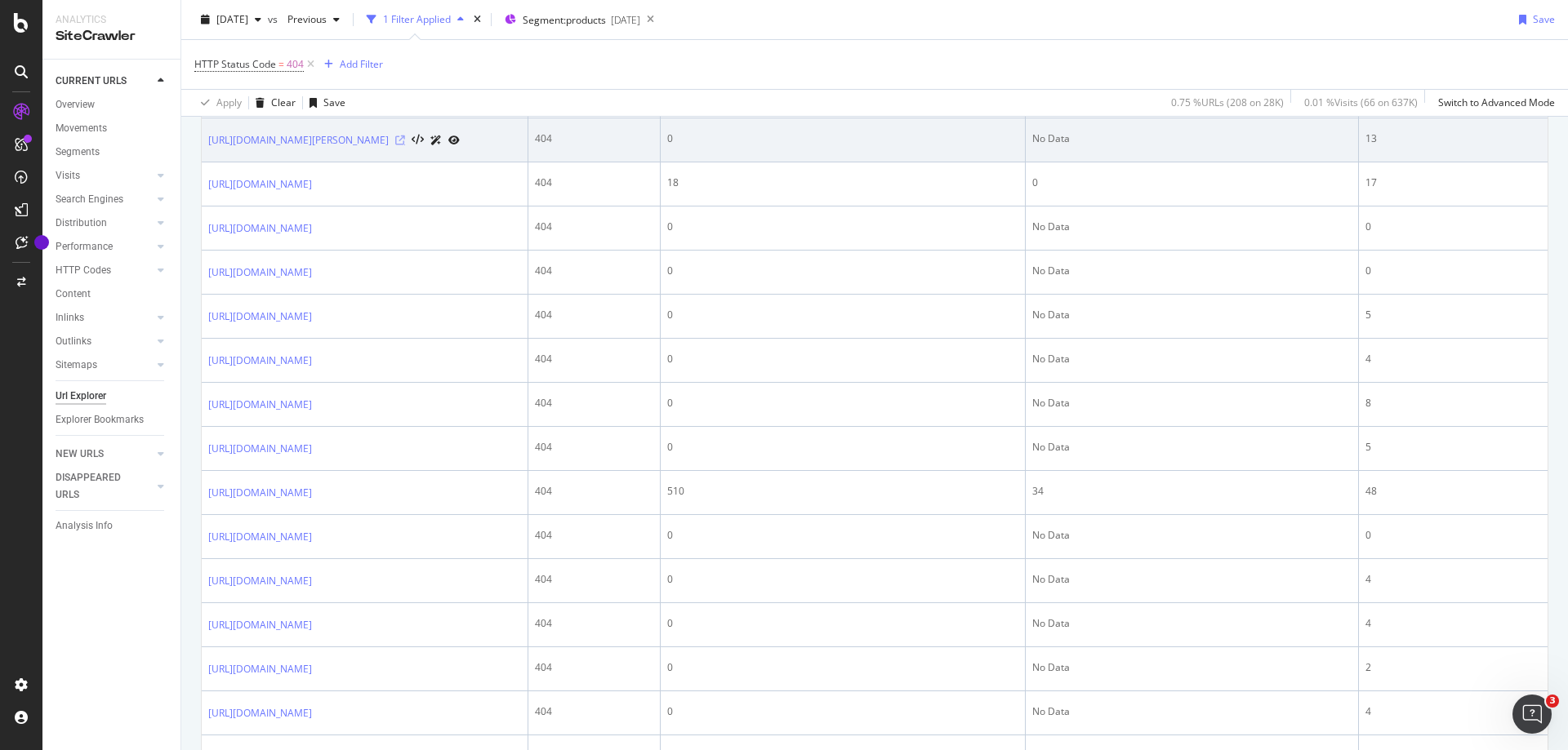
click at [405, 146] on icon at bounding box center [399, 140] width 10 height 10
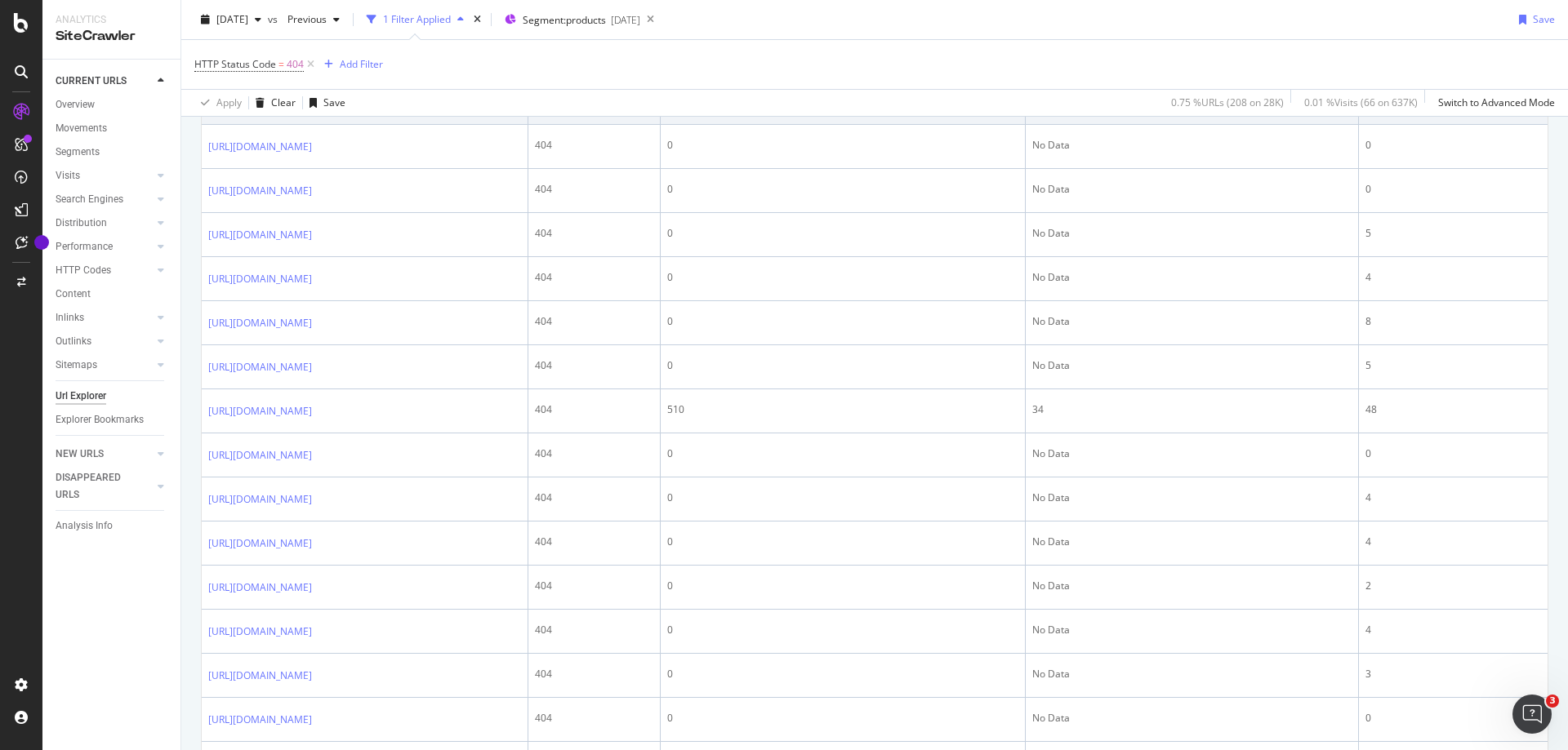
click at [328, 108] on icon at bounding box center [323, 103] width 10 height 10
click at [328, 71] on icon at bounding box center [323, 65] width 10 height 10
click at [328, 114] on icon at bounding box center [323, 109] width 10 height 10
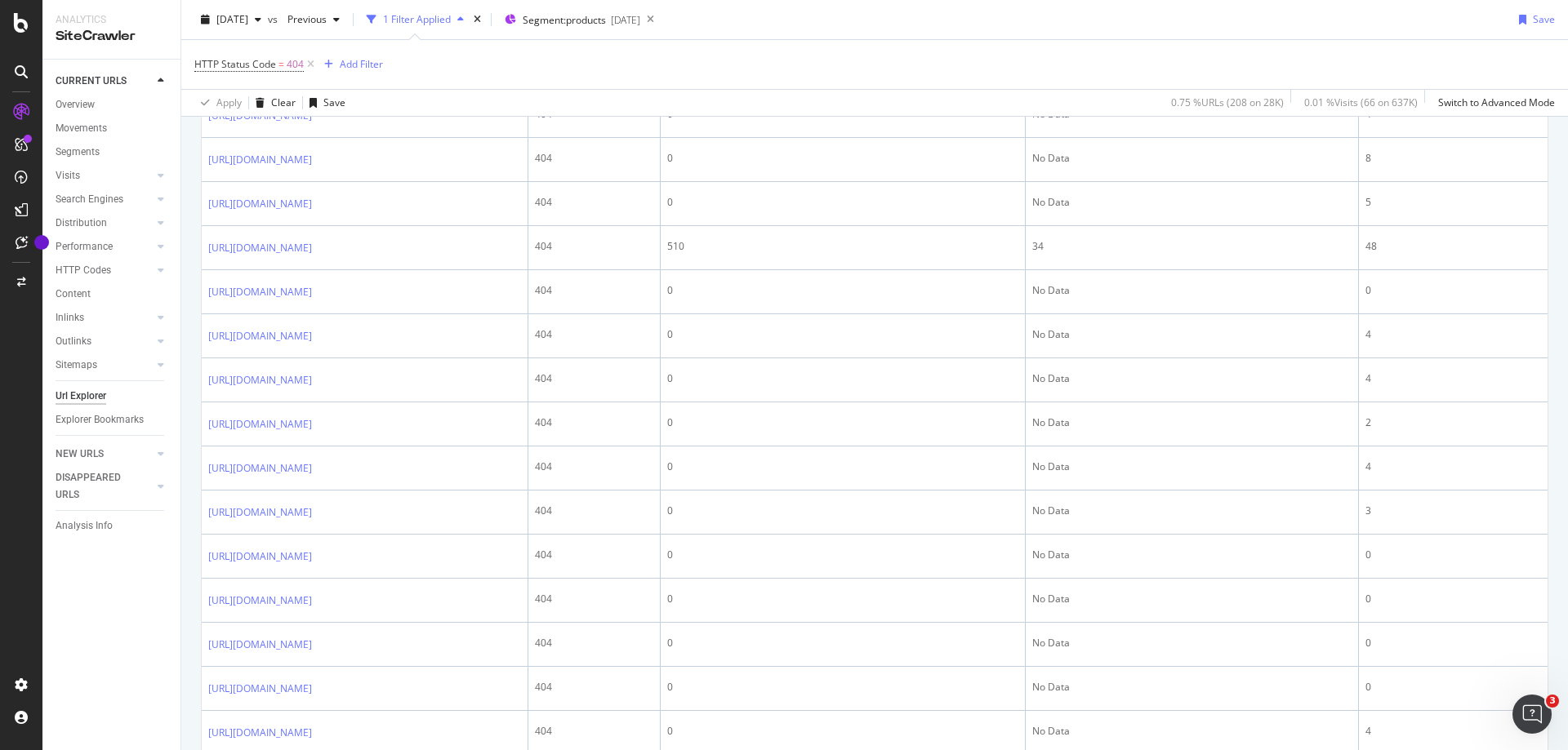
click at [328, 77] on icon at bounding box center [323, 71] width 10 height 10
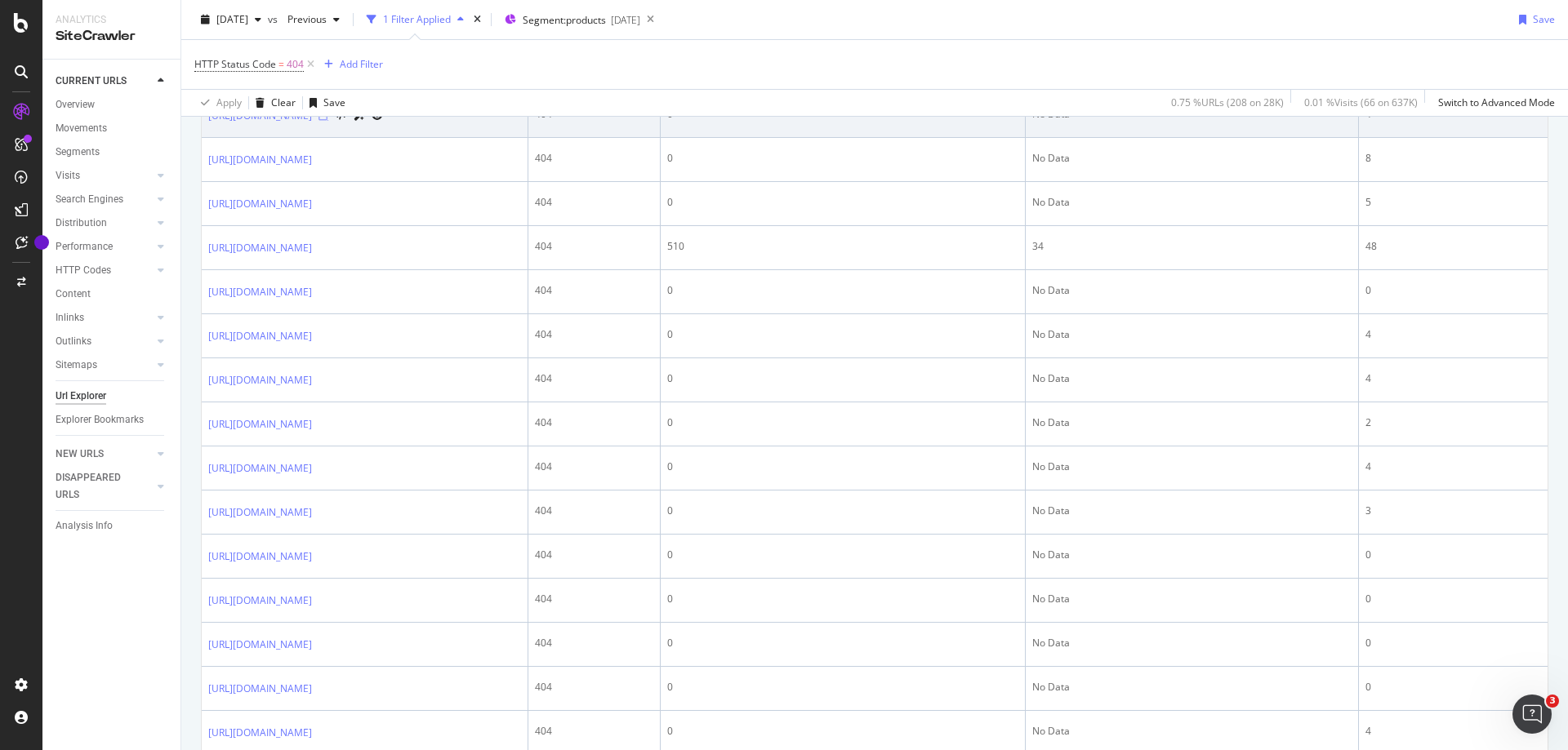
click at [328, 121] on icon at bounding box center [323, 115] width 10 height 10
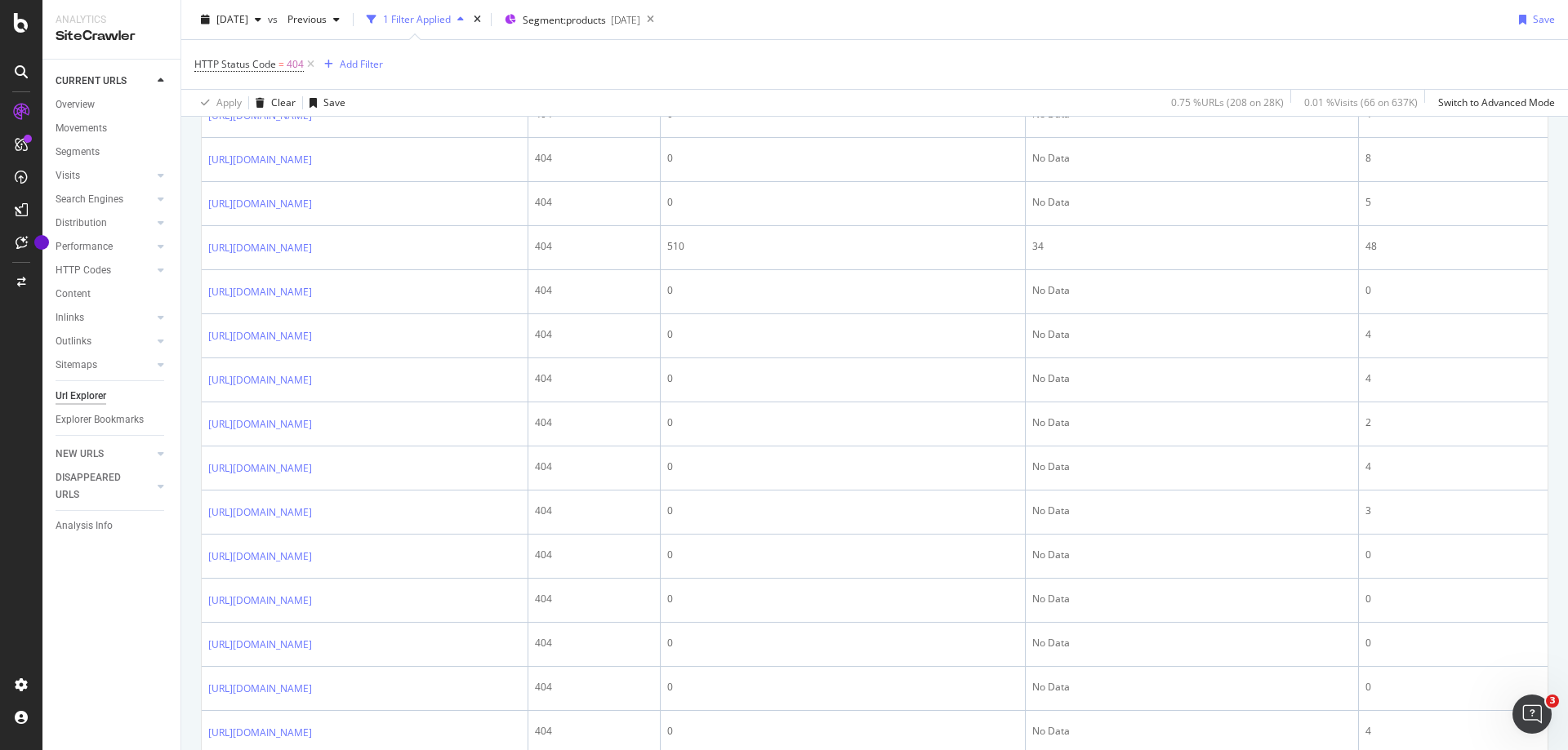
scroll to position [1551, 0]
click at [328, 83] on icon at bounding box center [323, 78] width 10 height 10
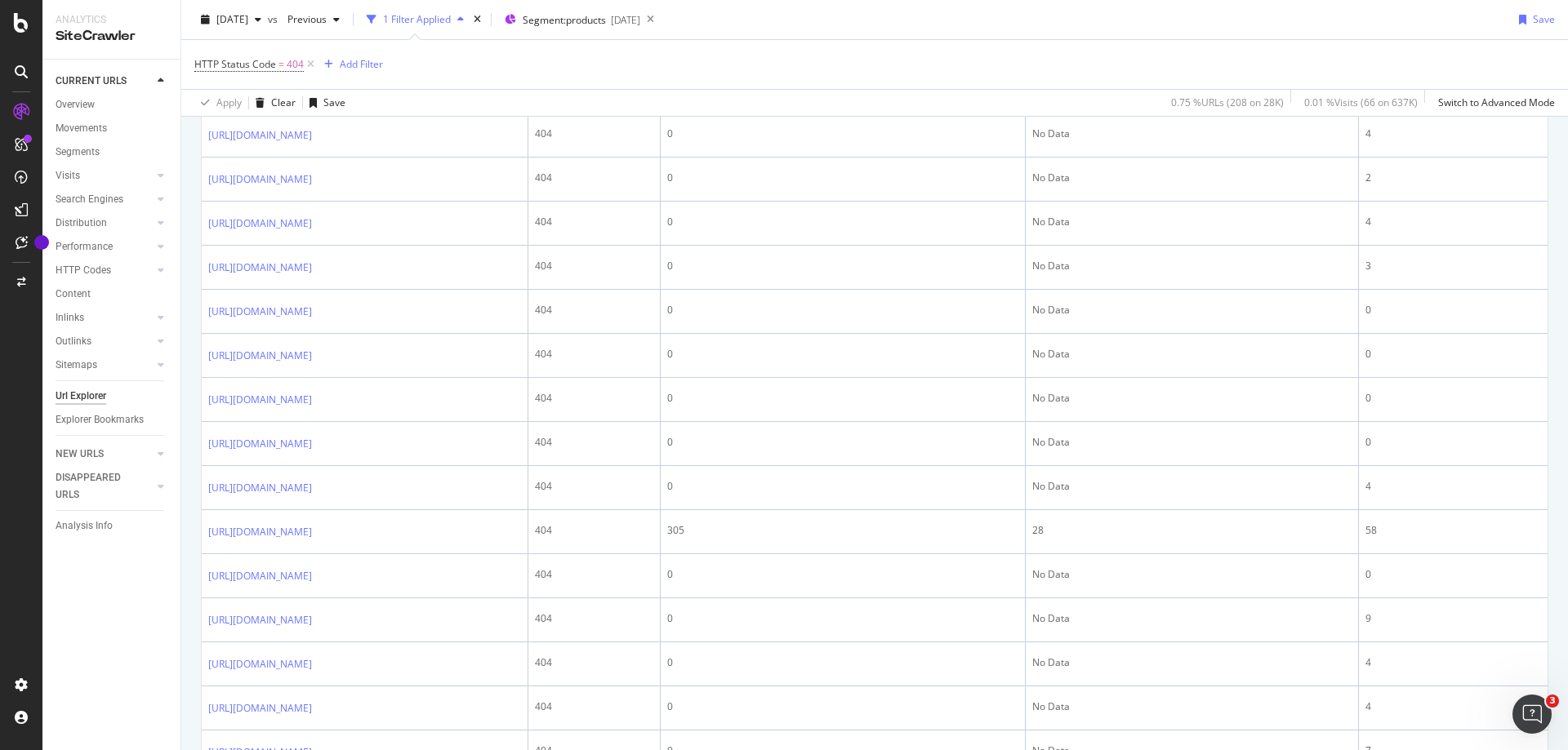
click at [328, 52] on icon at bounding box center [323, 47] width 10 height 10
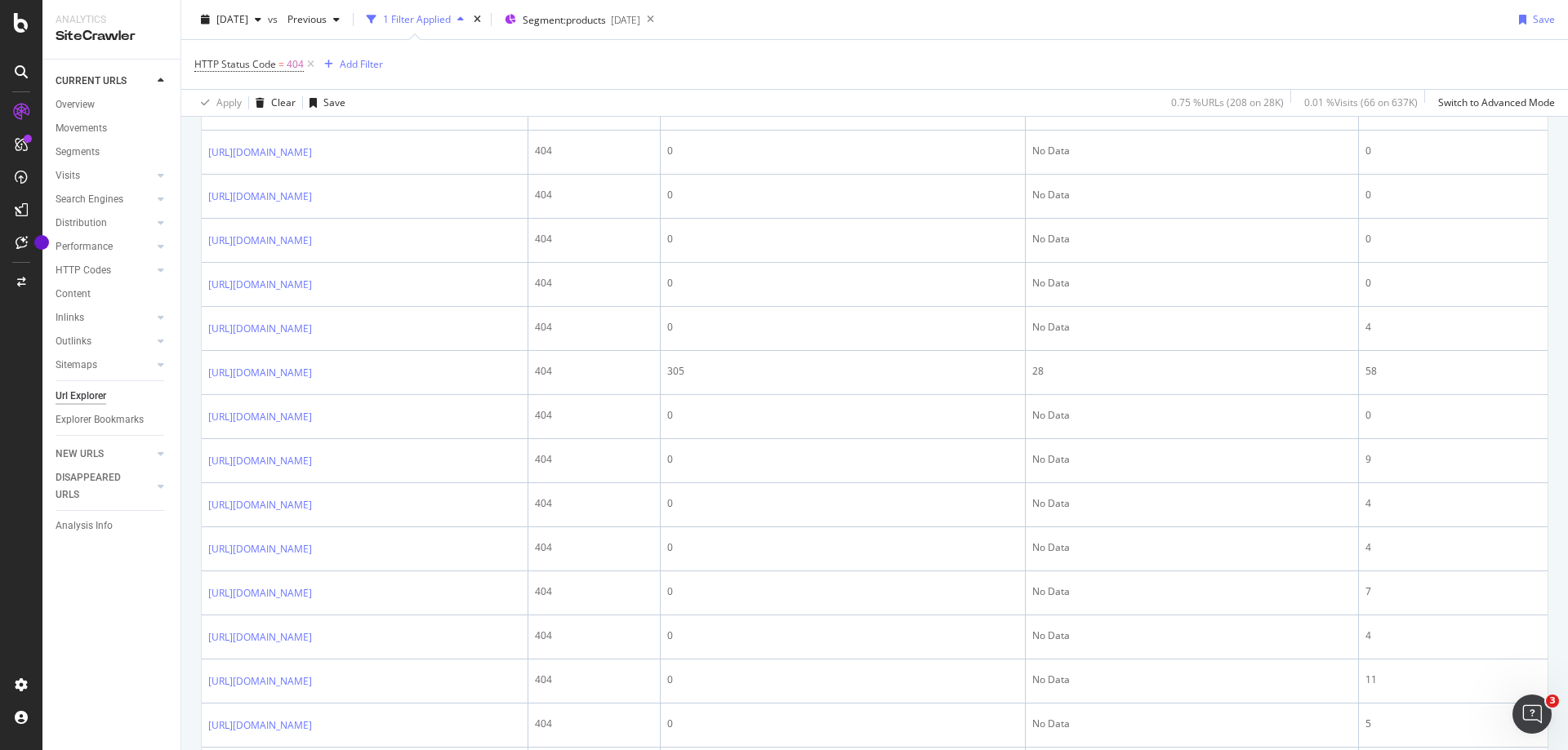
scroll to position [1877, 0]
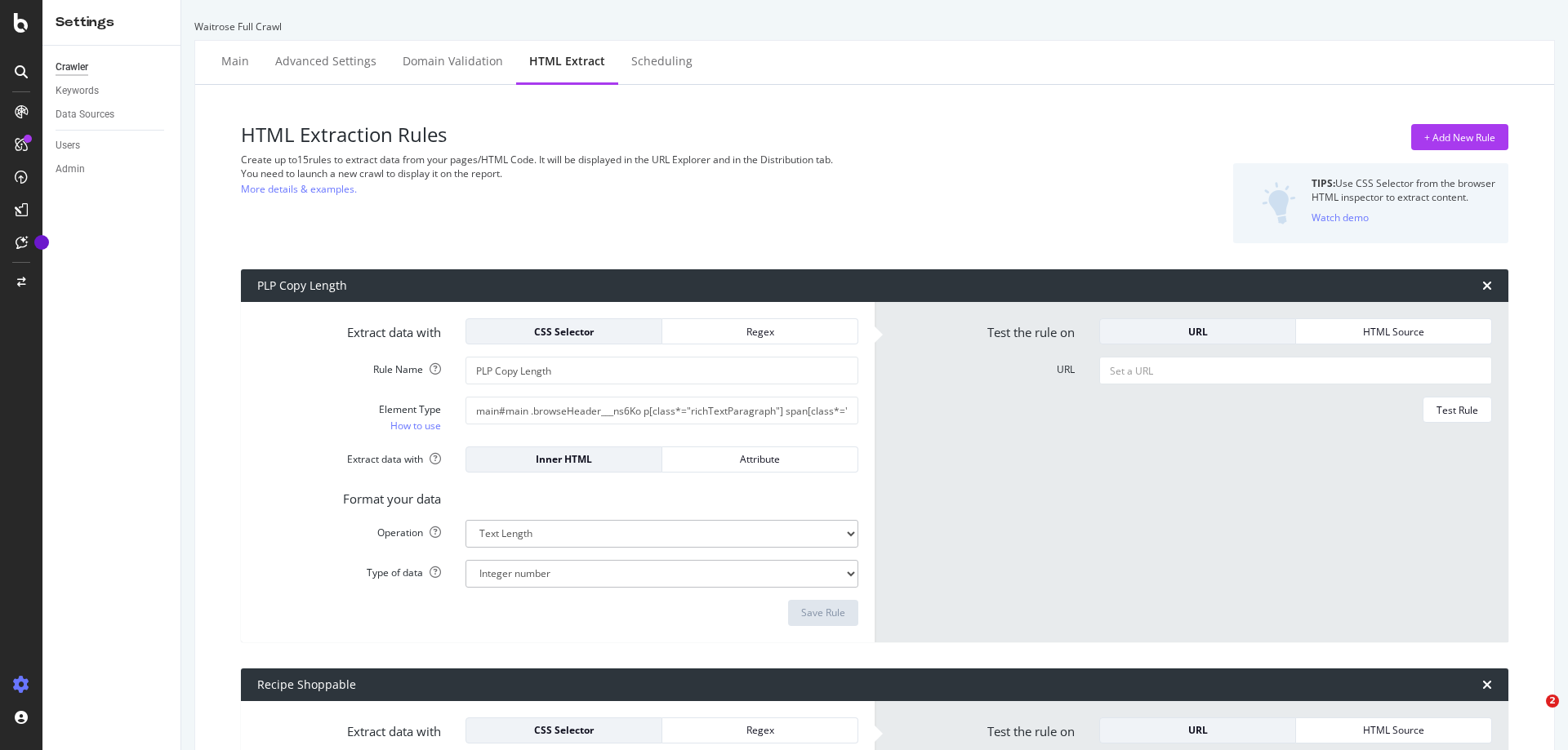
select select "html.length"
select select "exist"
select select "count"
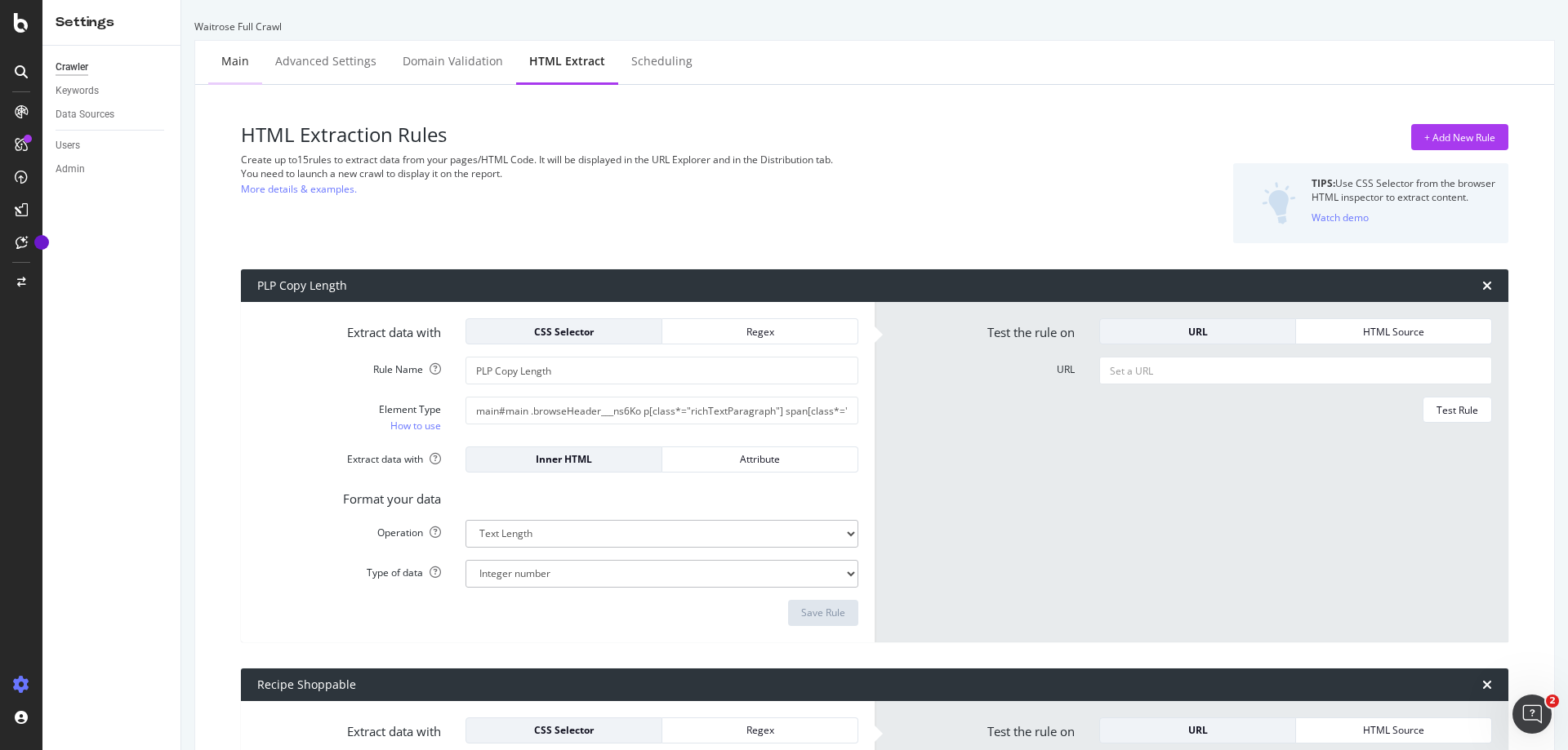
click at [241, 61] on div "Main" at bounding box center [235, 61] width 27 height 16
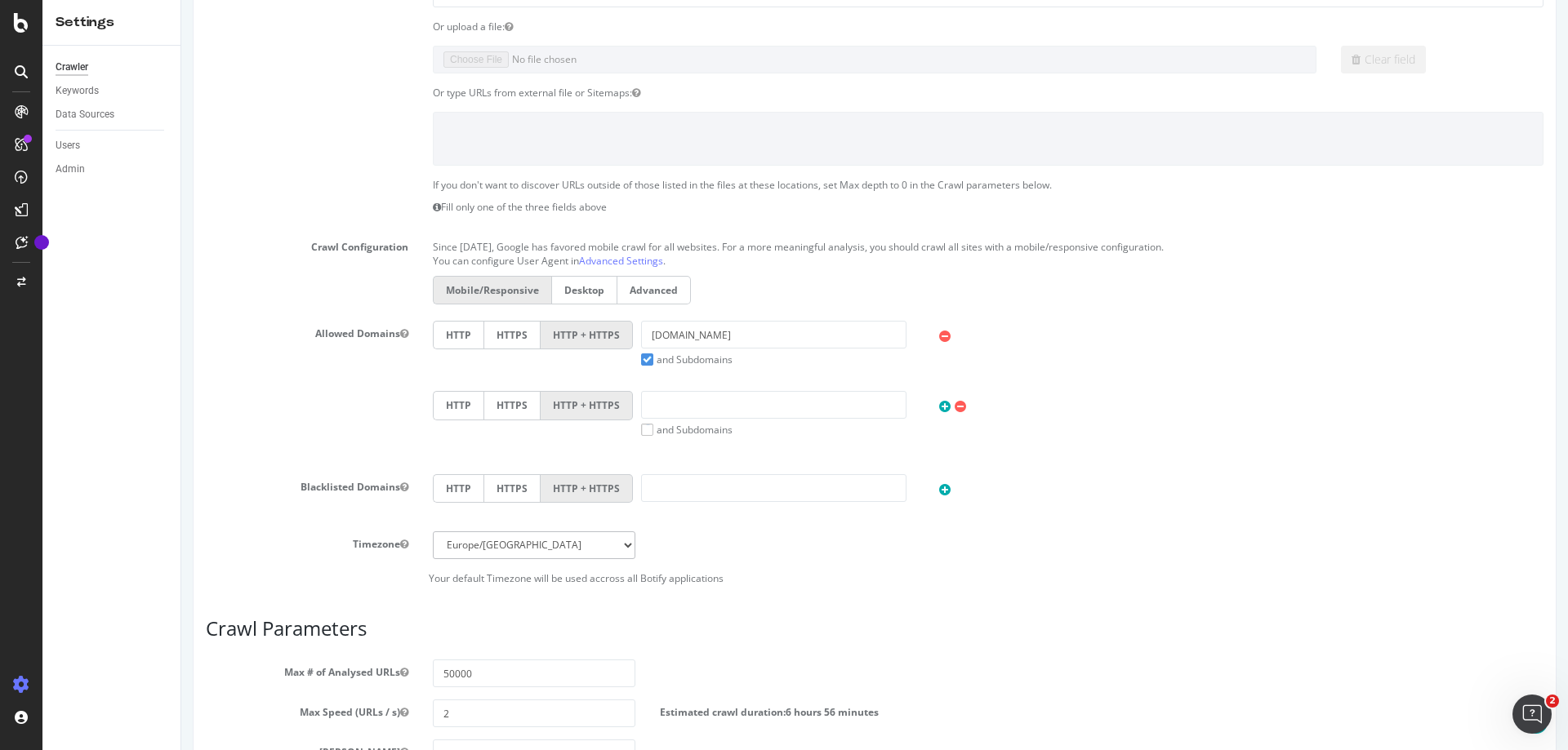
scroll to position [553, 0]
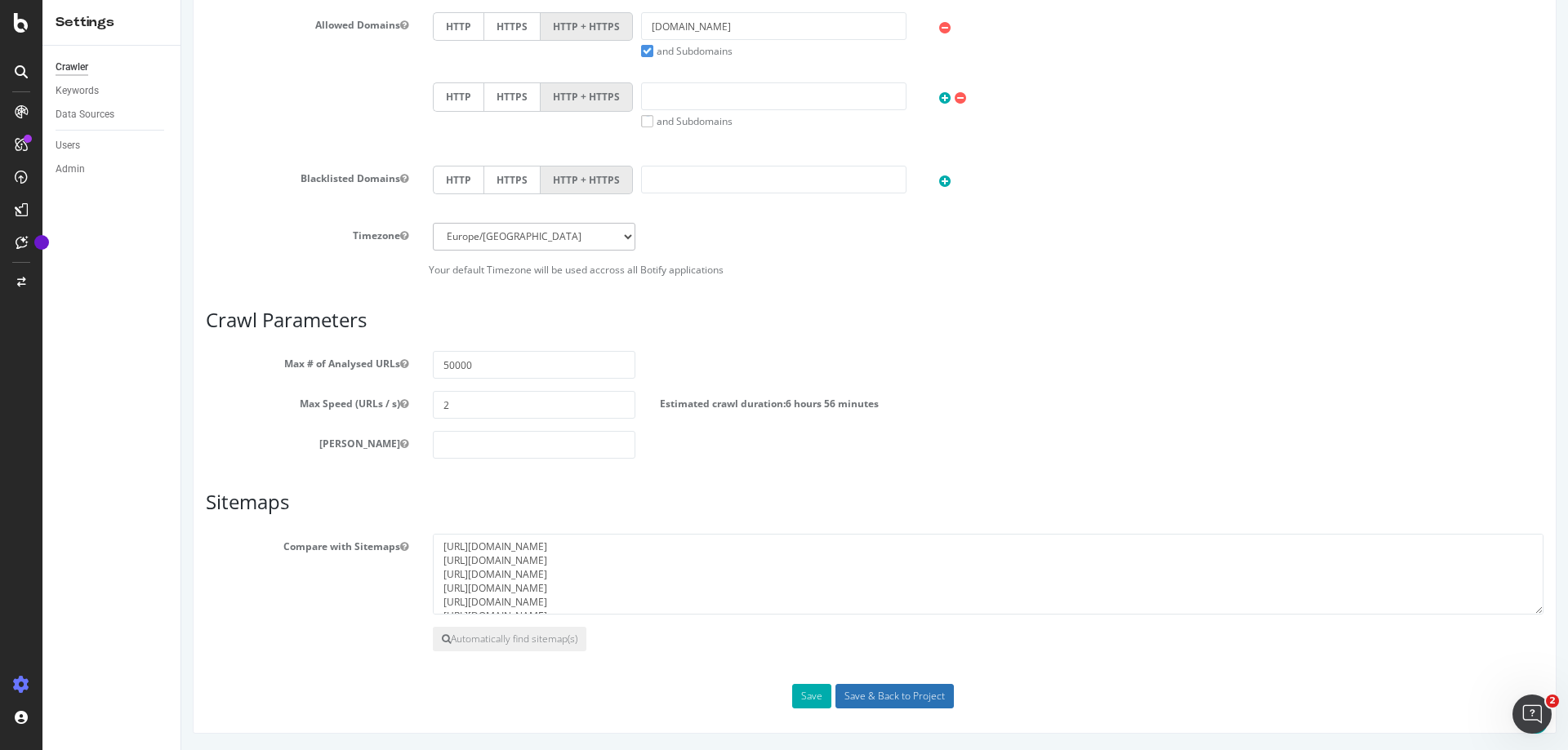
click at [863, 701] on input "Save & Back to Project" at bounding box center [894, 696] width 118 height 25
